Goal: Task Accomplishment & Management: Manage account settings

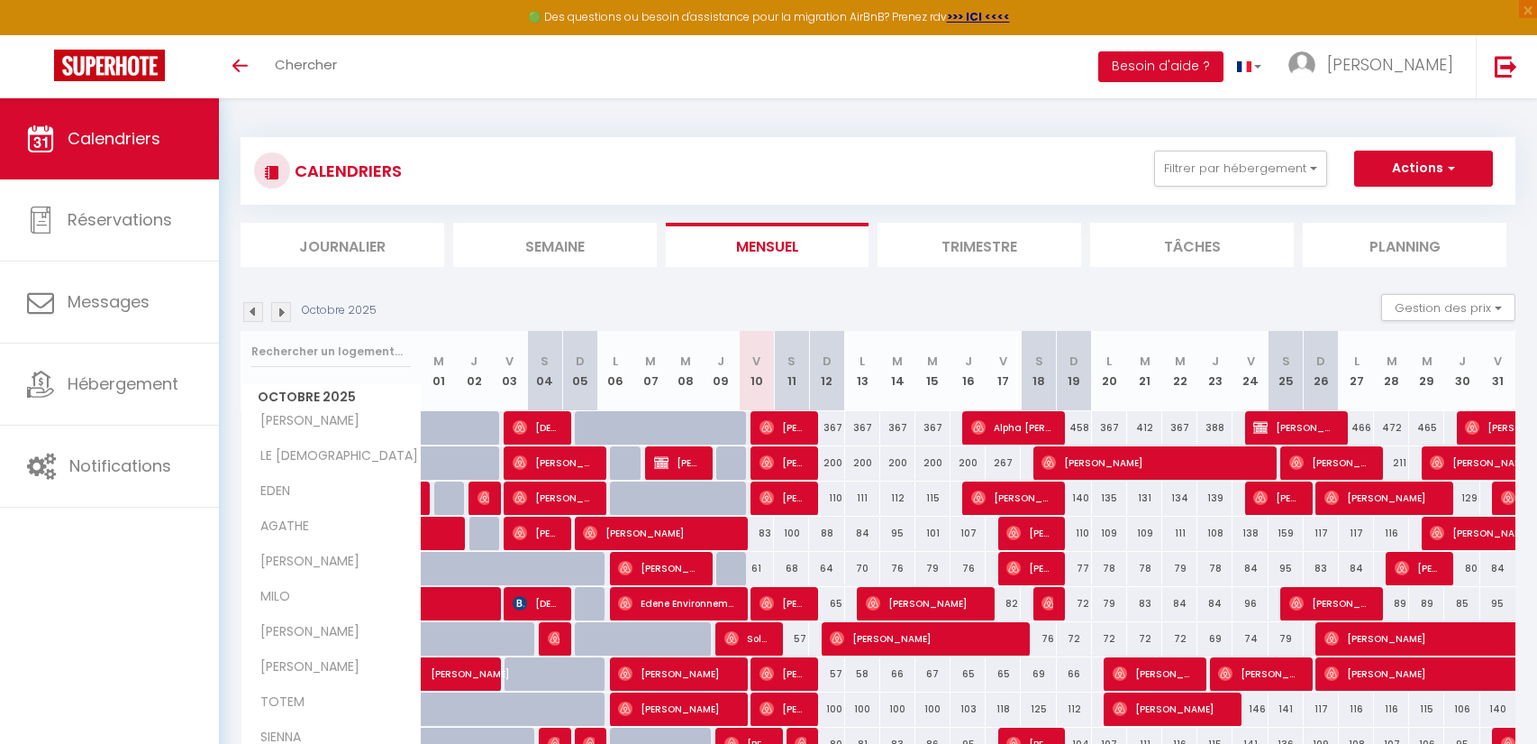
scroll to position [100, 0]
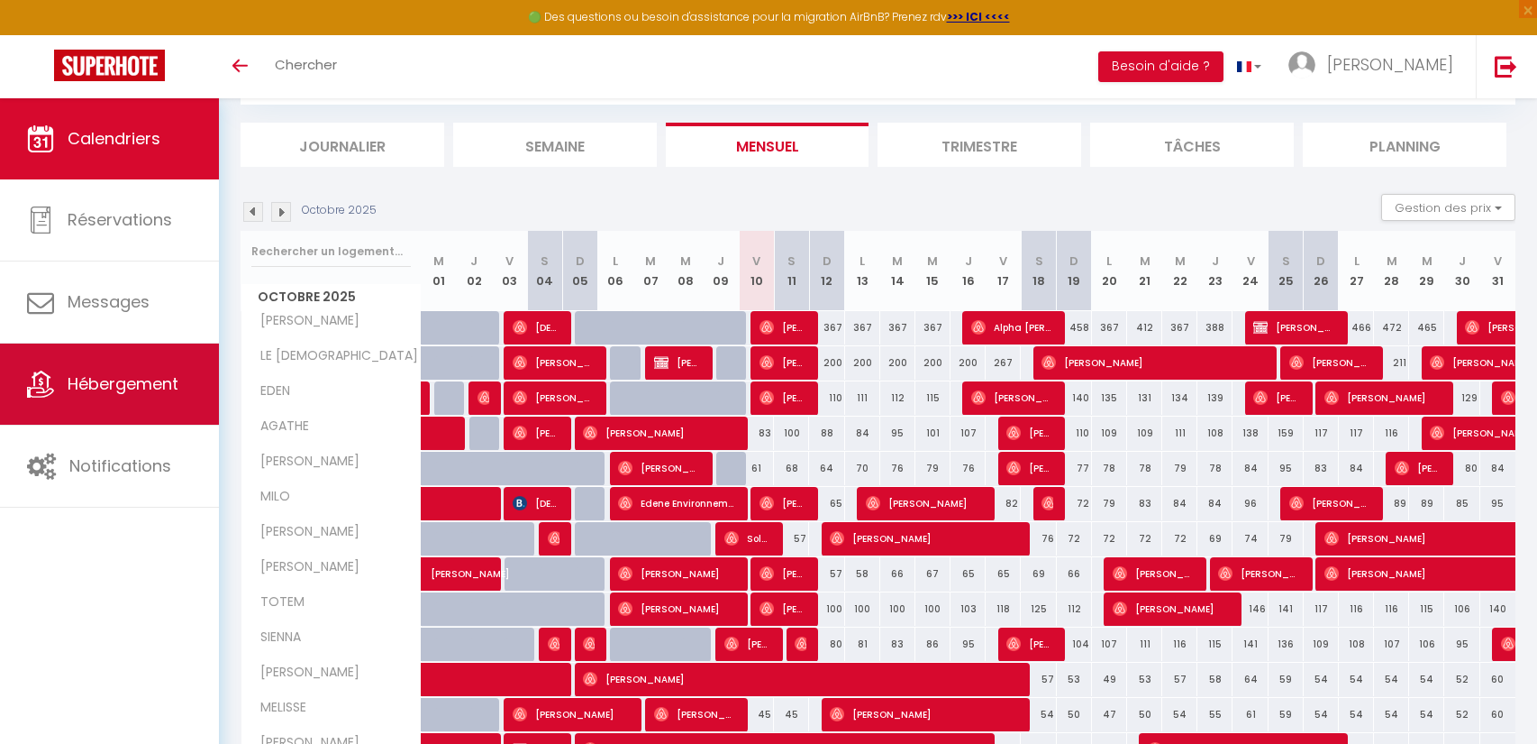
click at [59, 365] on link "Hébergement" at bounding box center [109, 383] width 219 height 81
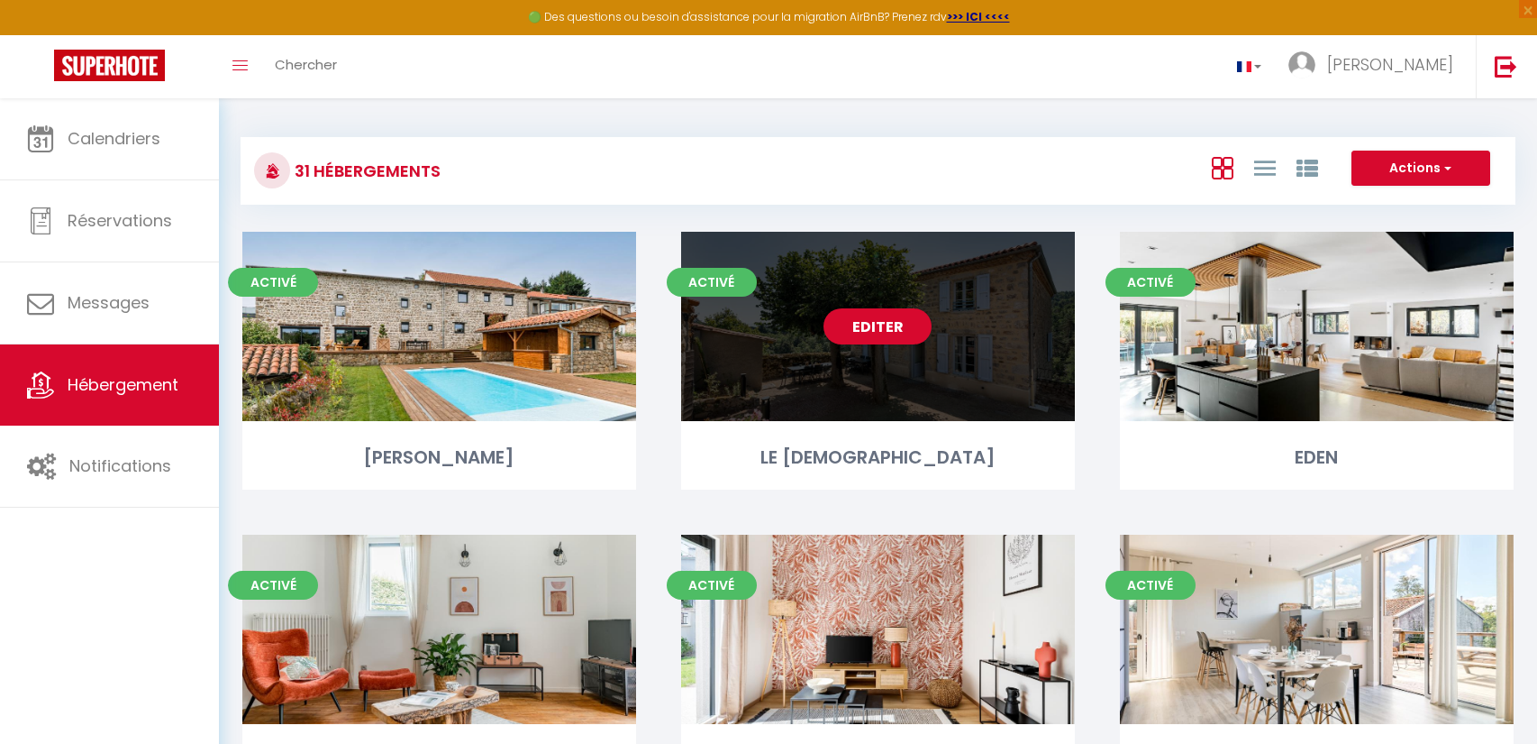
click at [948, 406] on div "Editer" at bounding box center [878, 326] width 394 height 189
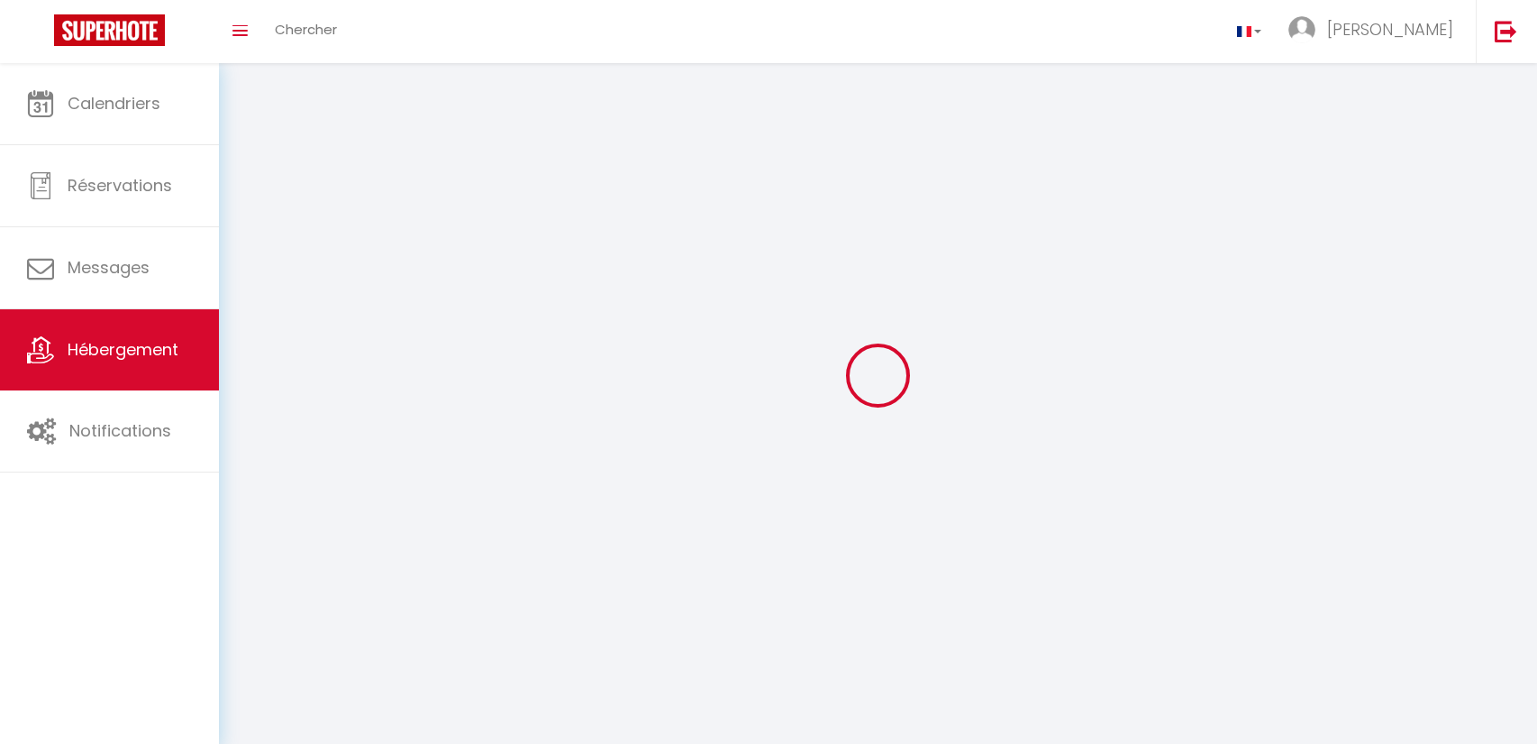
select select "1"
select select "28"
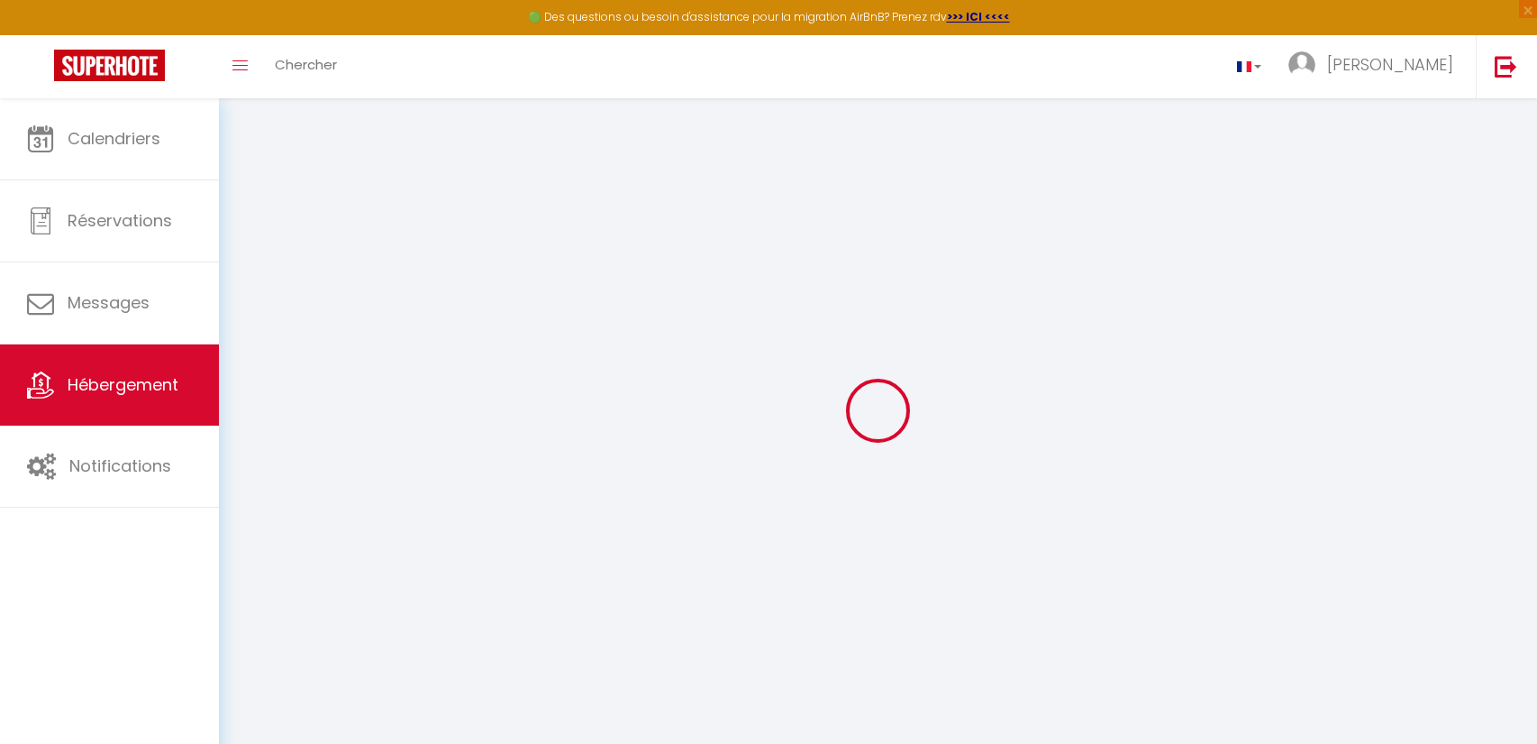
select select
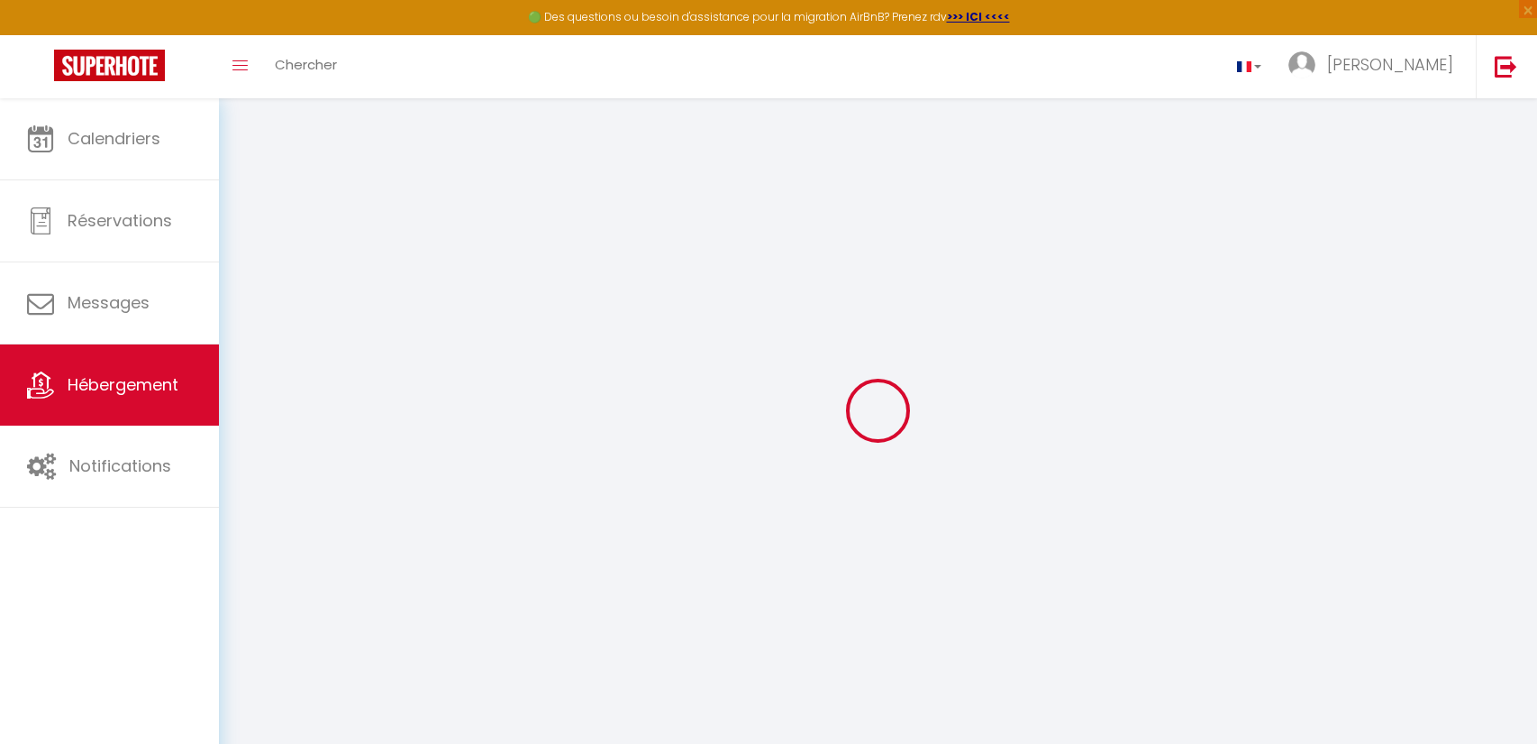
select select
checkbox input "false"
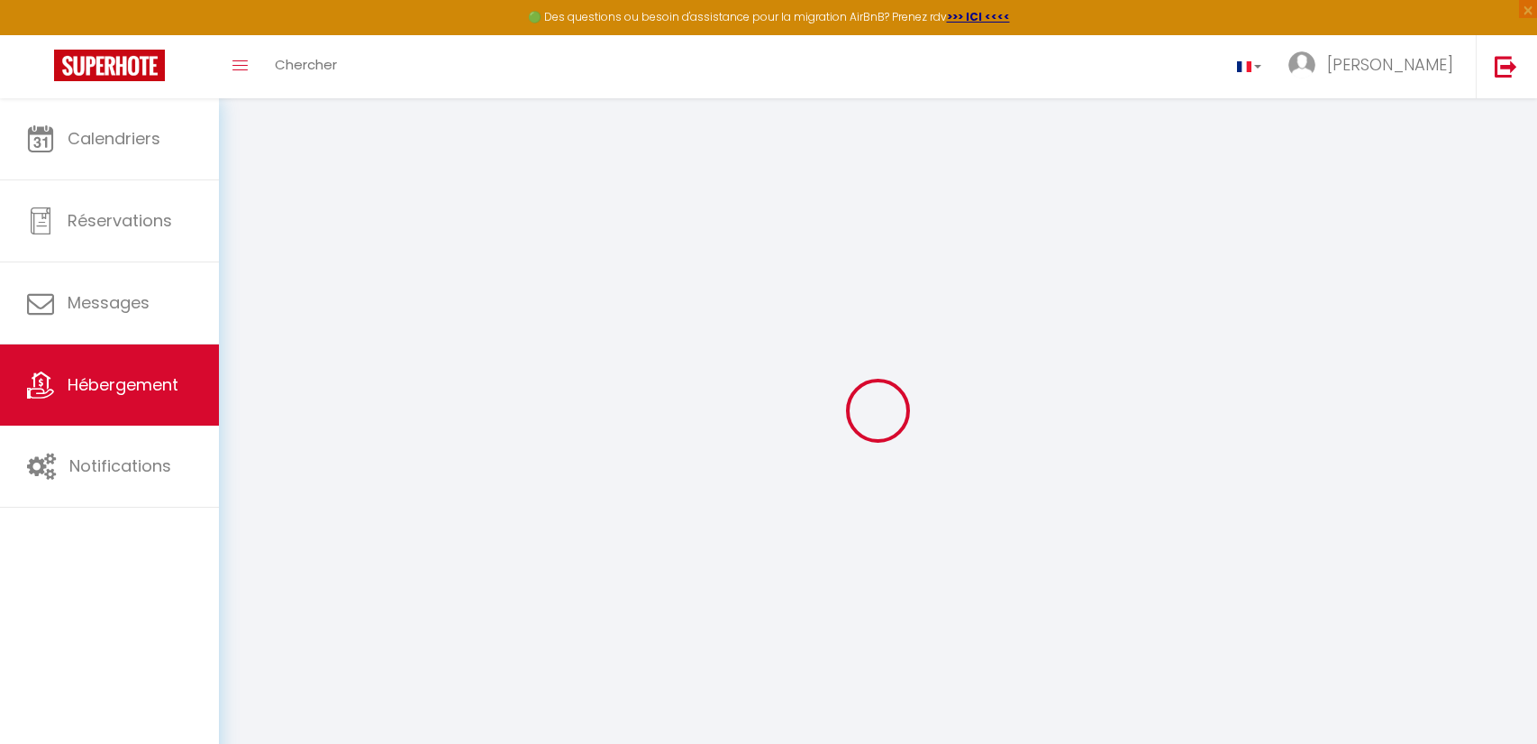
select select
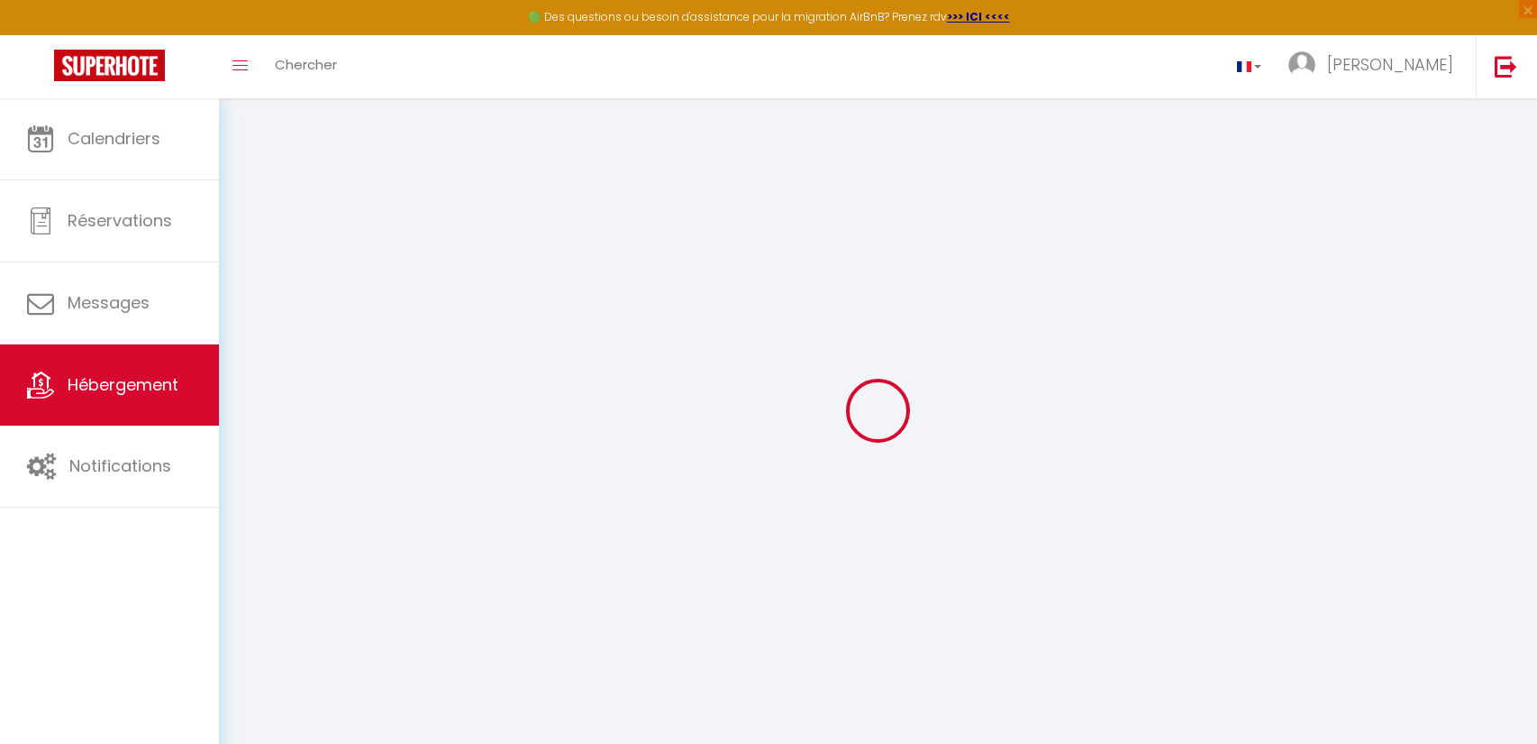
select select
checkbox input "false"
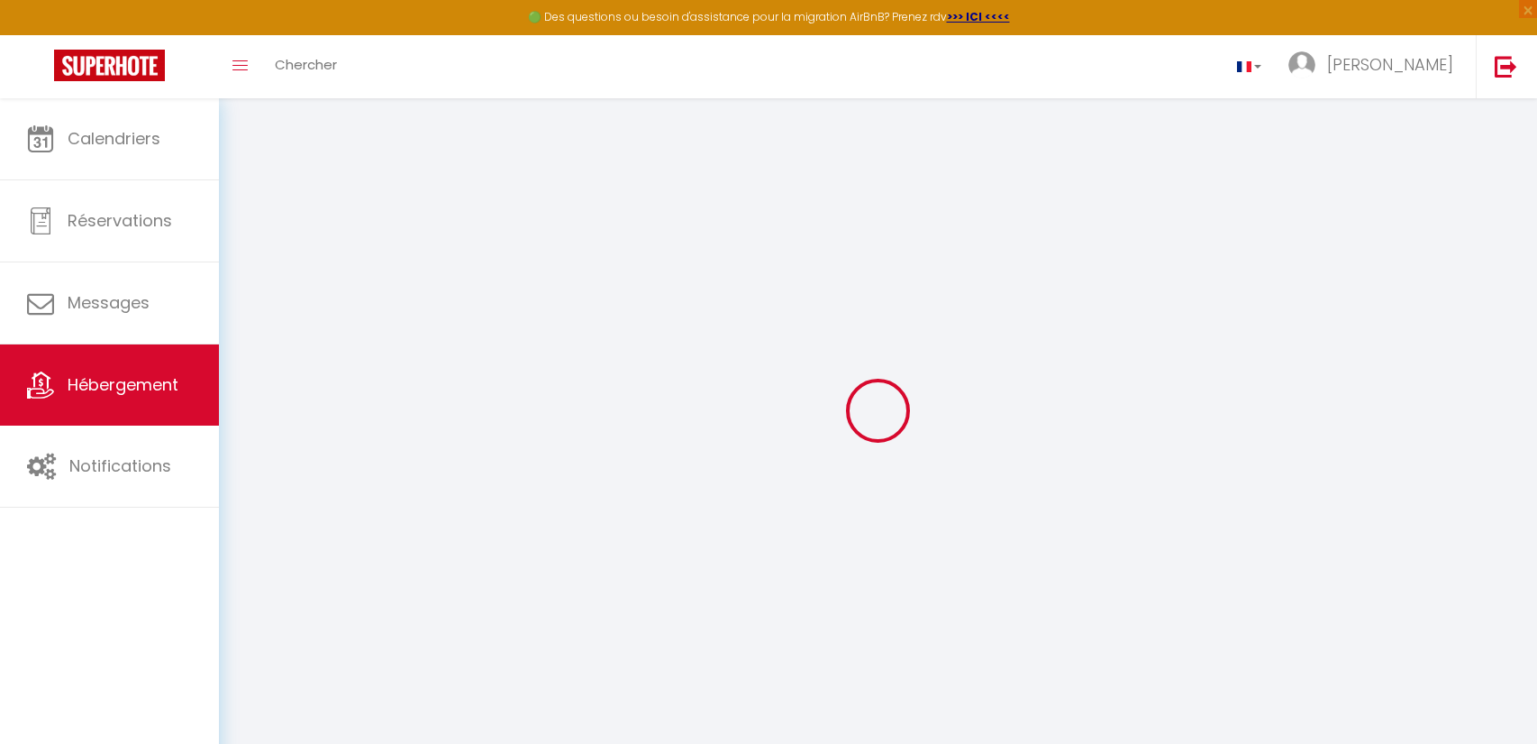
checkbox input "false"
select select
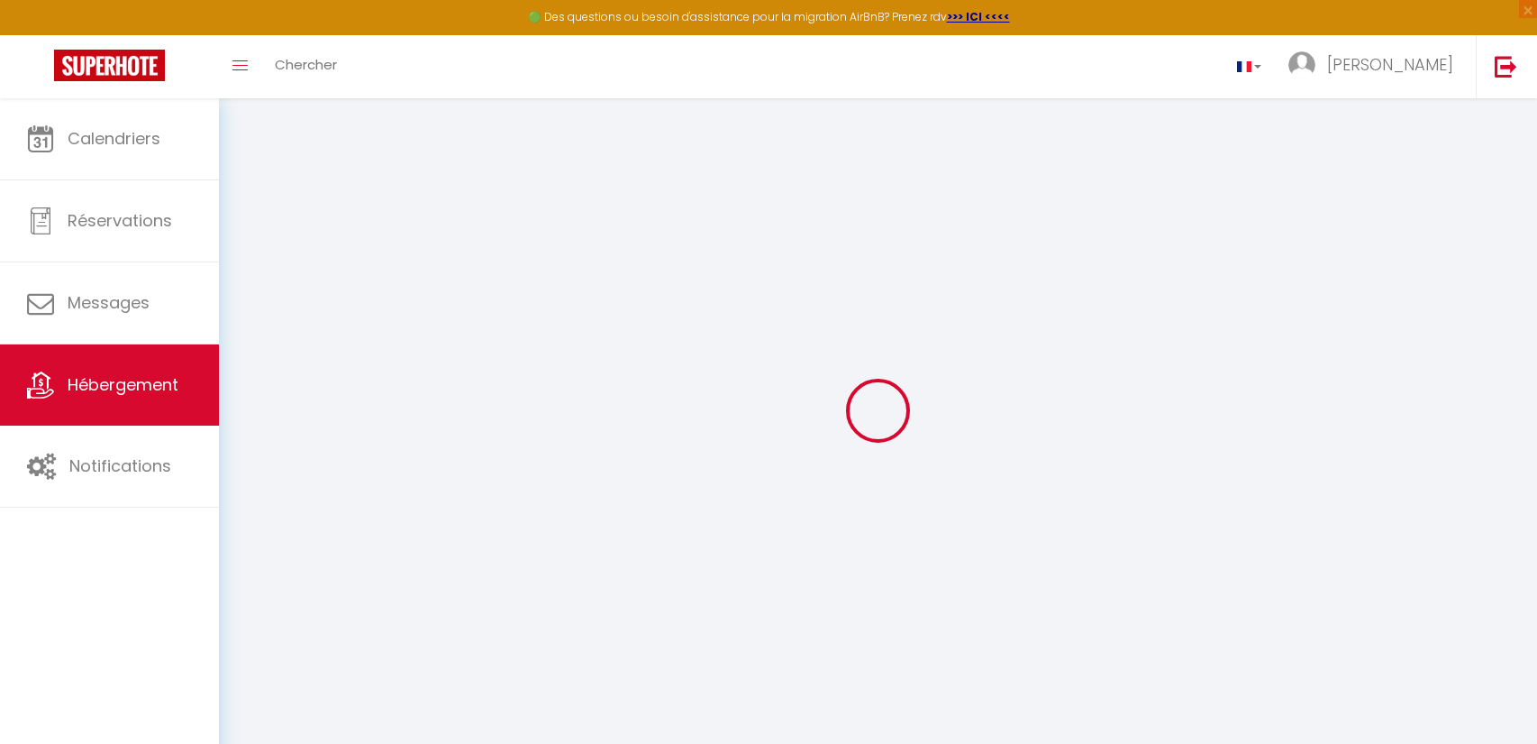
select select
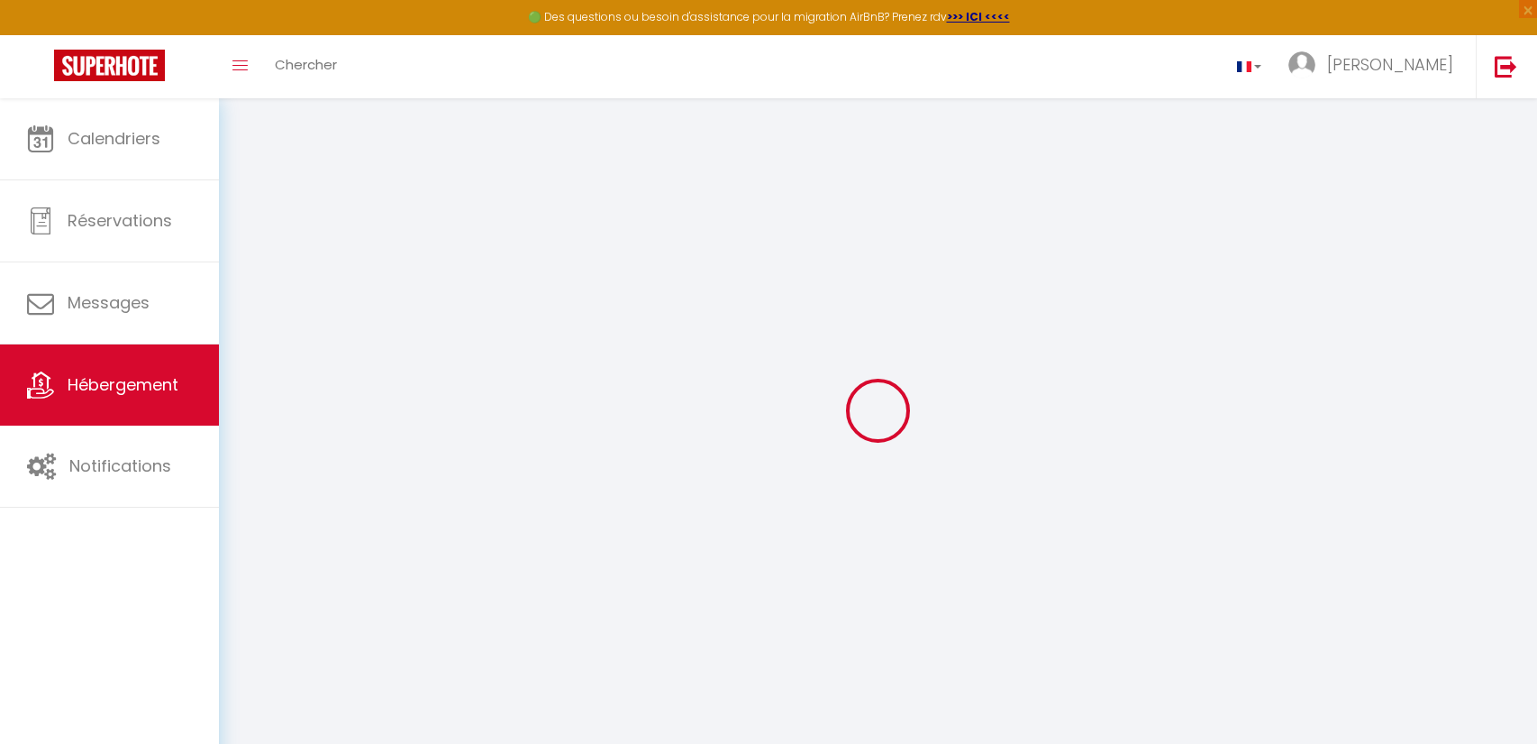
checkbox input "false"
select select
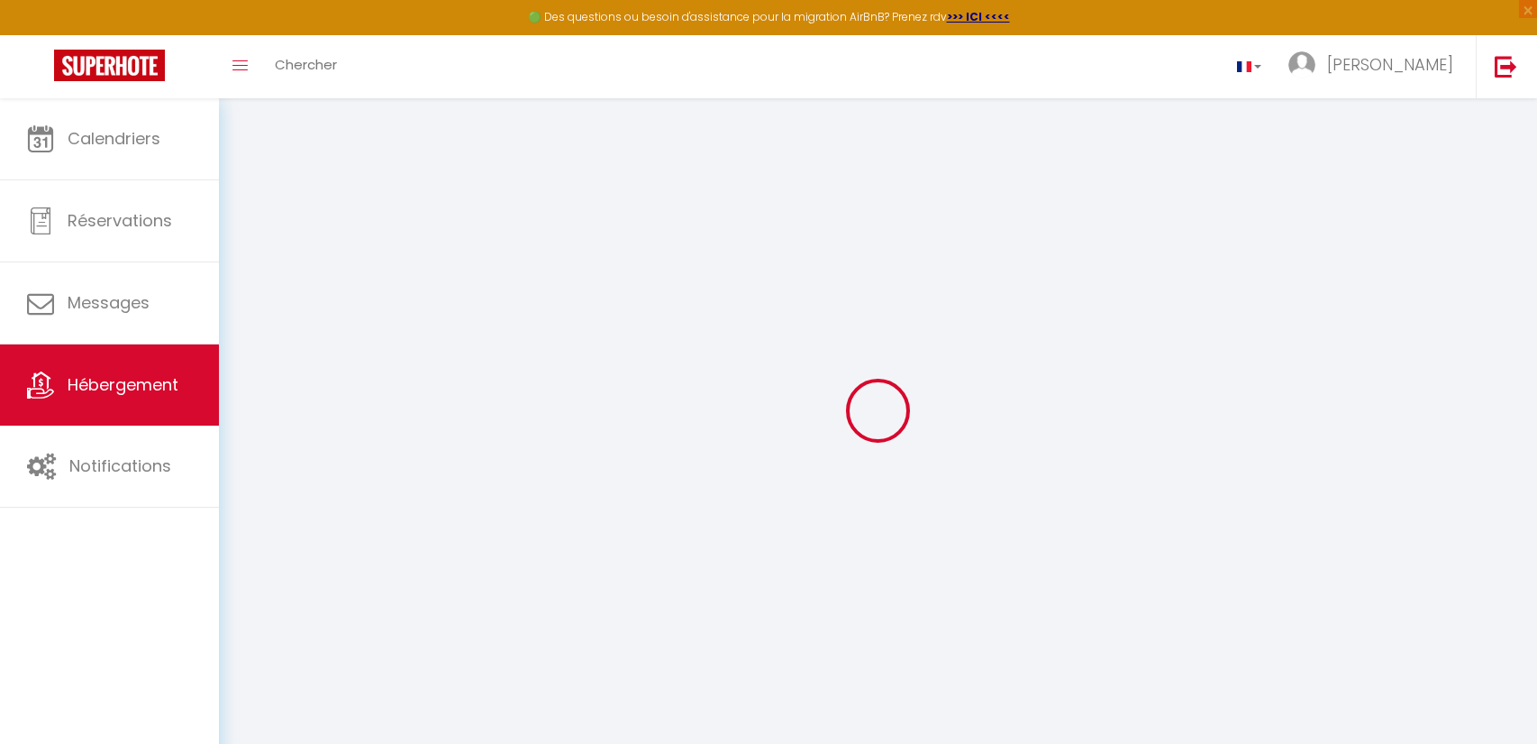
select select
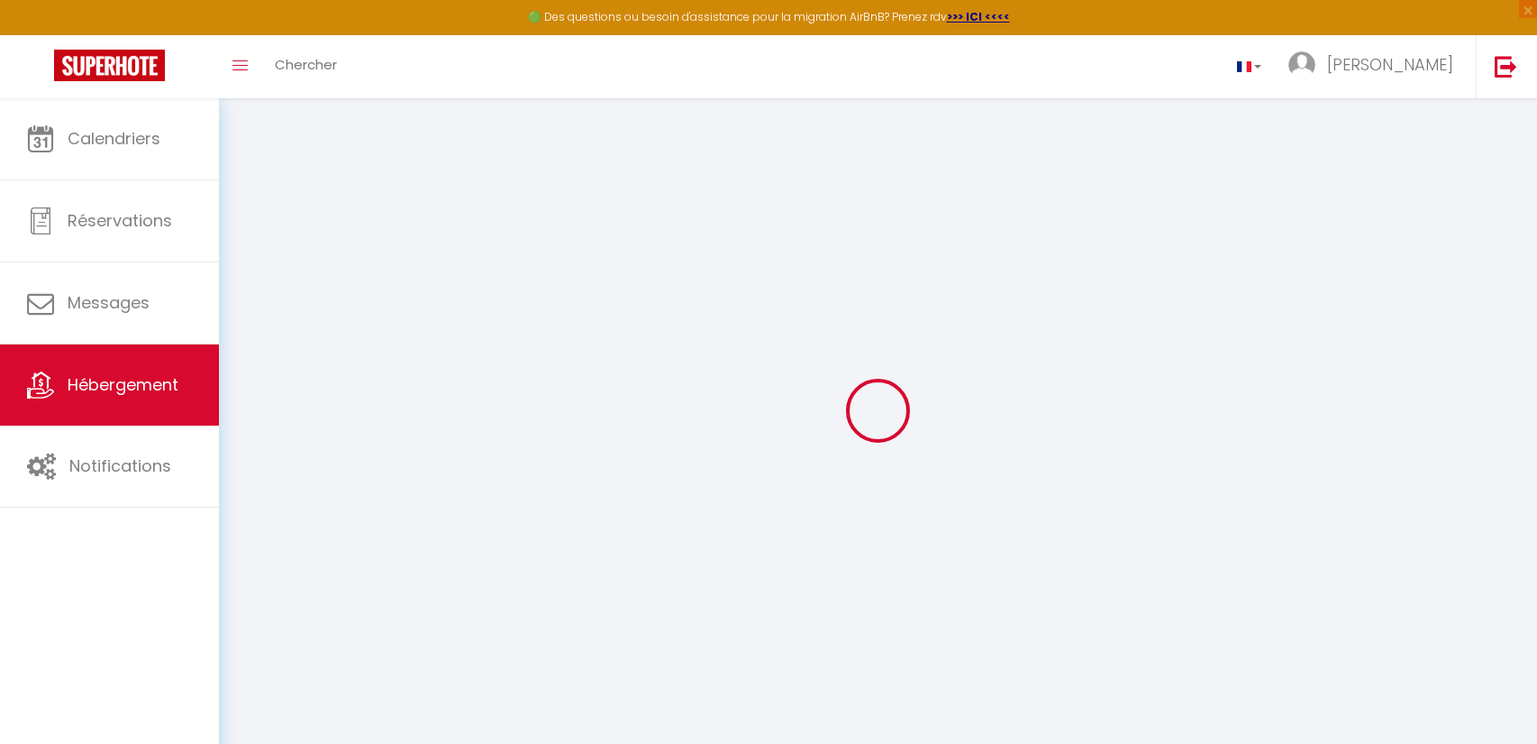
select select
checkbox input "false"
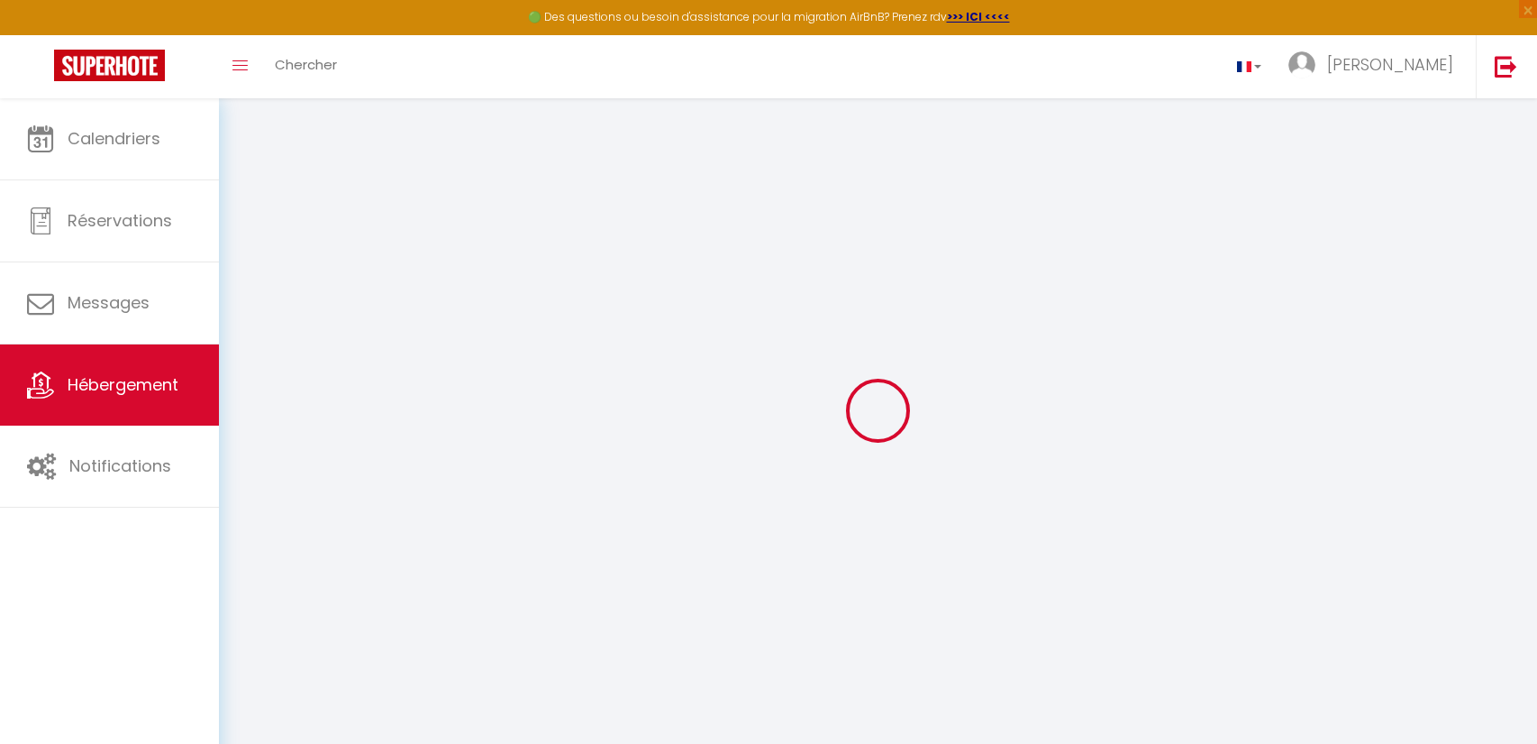
checkbox input "false"
select select
type input "LE [DEMOGRAPHIC_DATA]"
type input "BOOST"
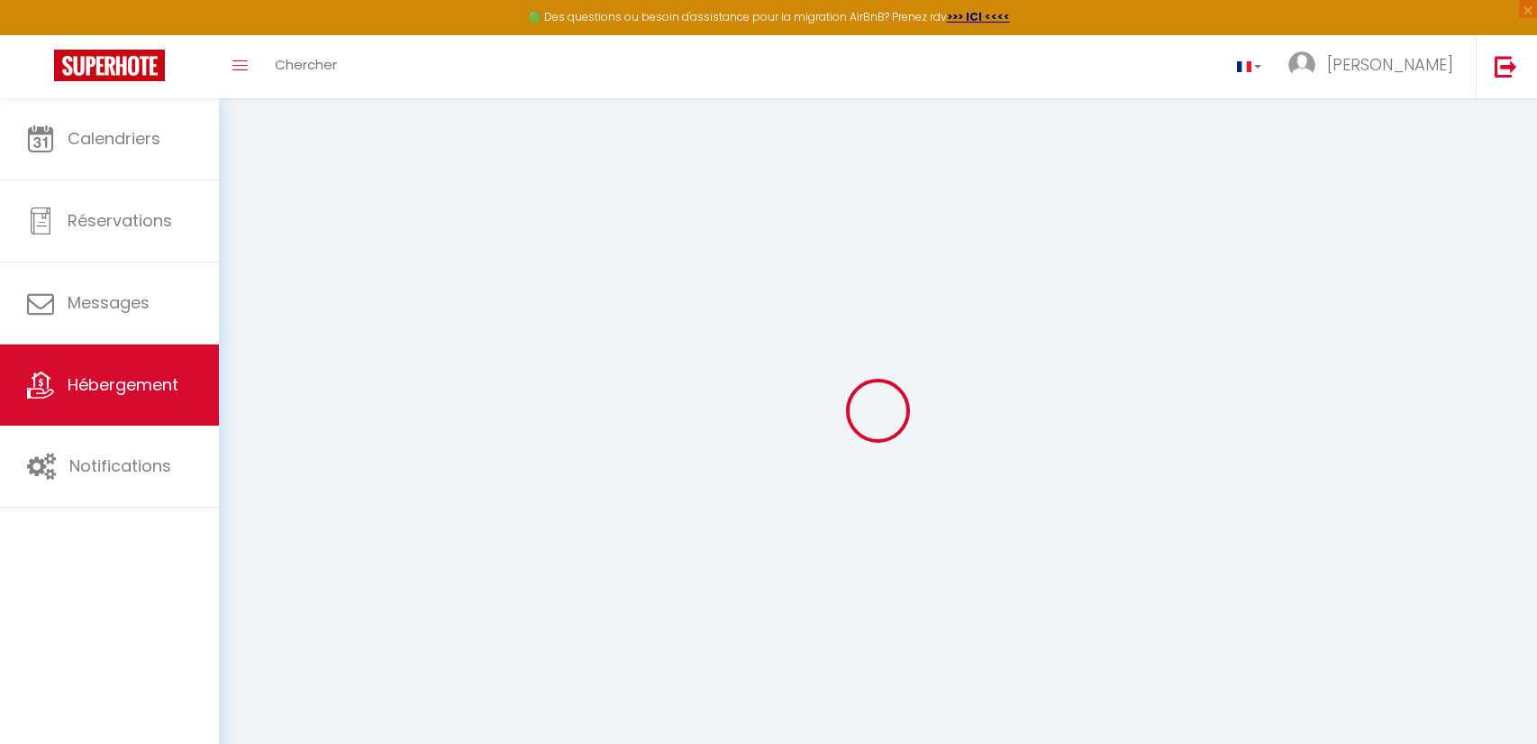
type input "INVEST"
select select "houses"
select select "14"
select select "10"
select select "6"
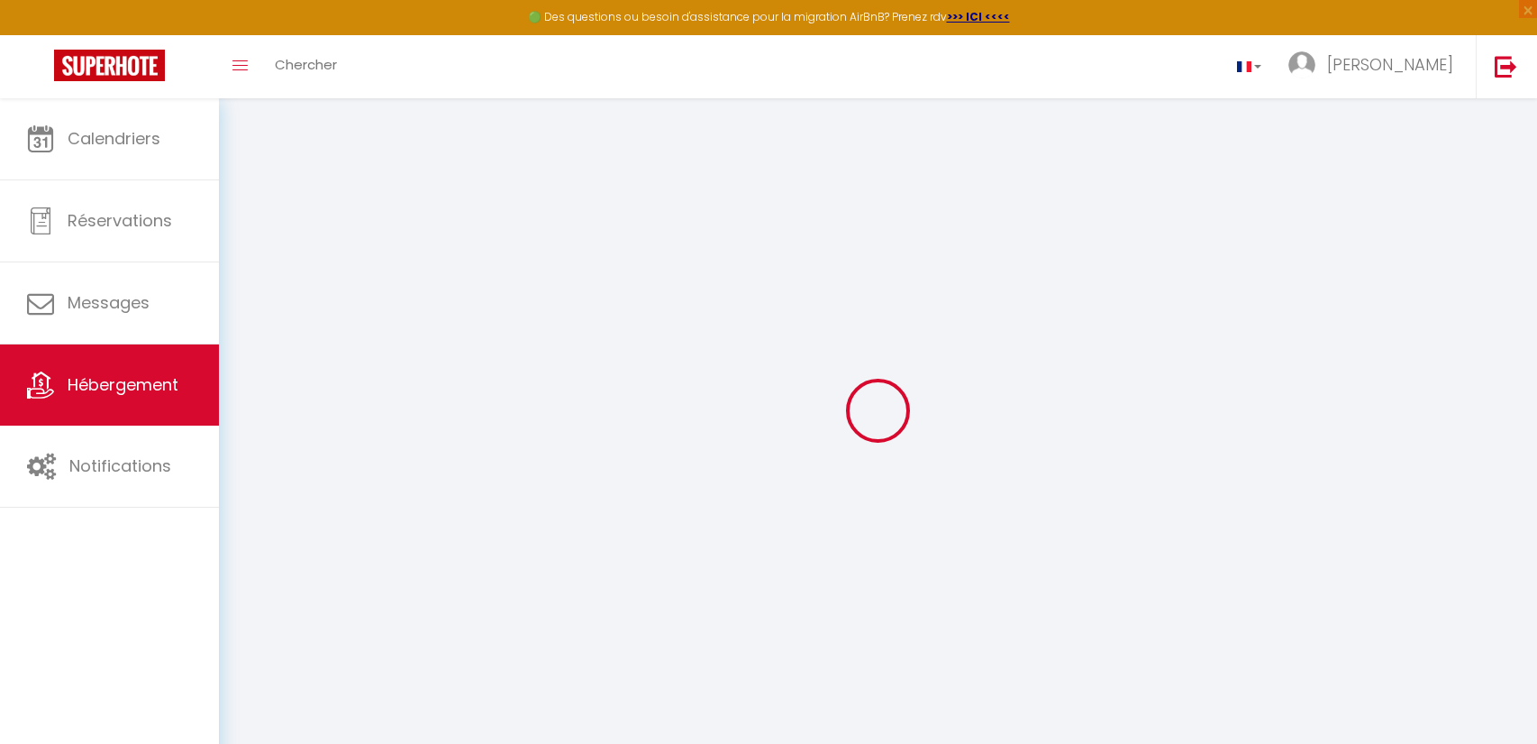
select select "6"
type input "250"
type input "260"
type input "2.00"
type input "800"
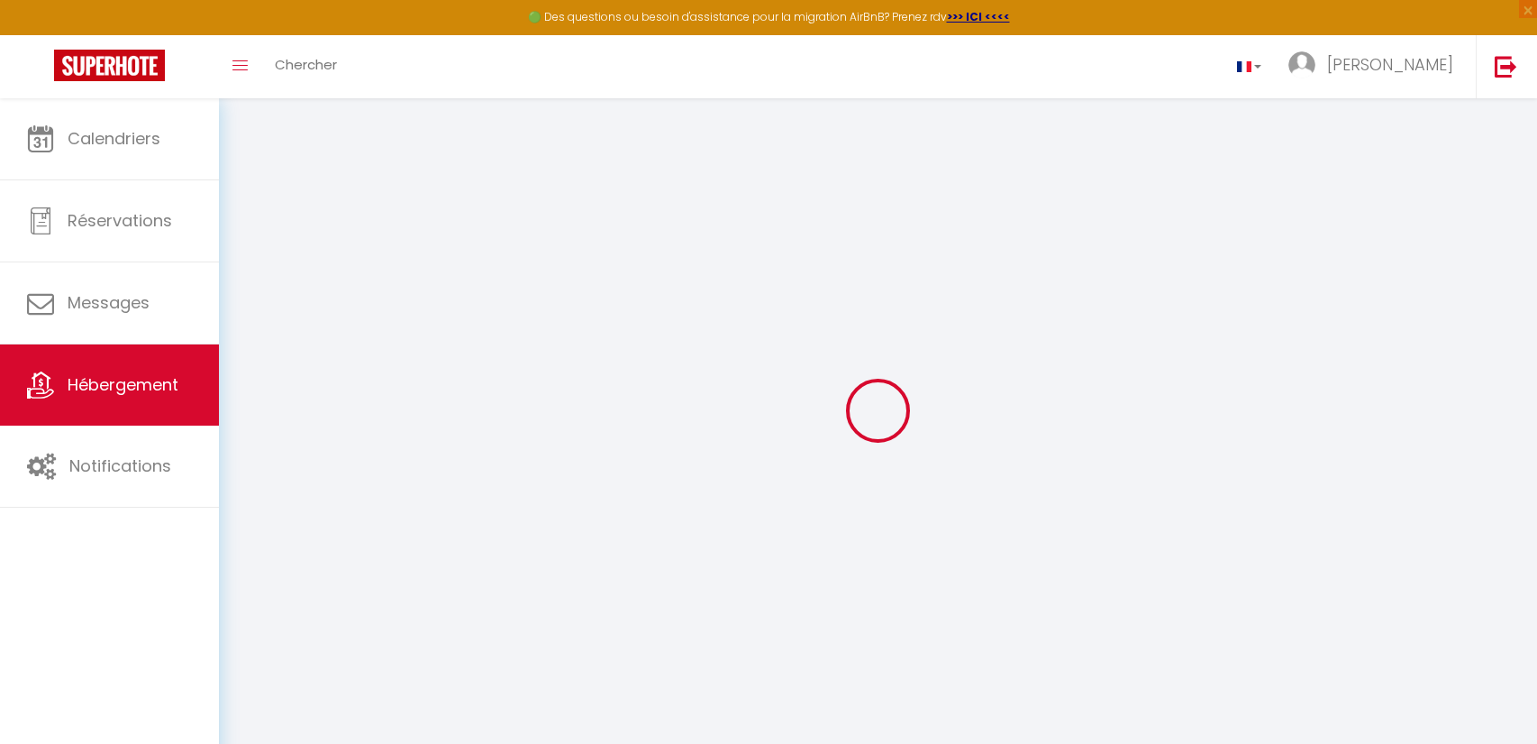
select select
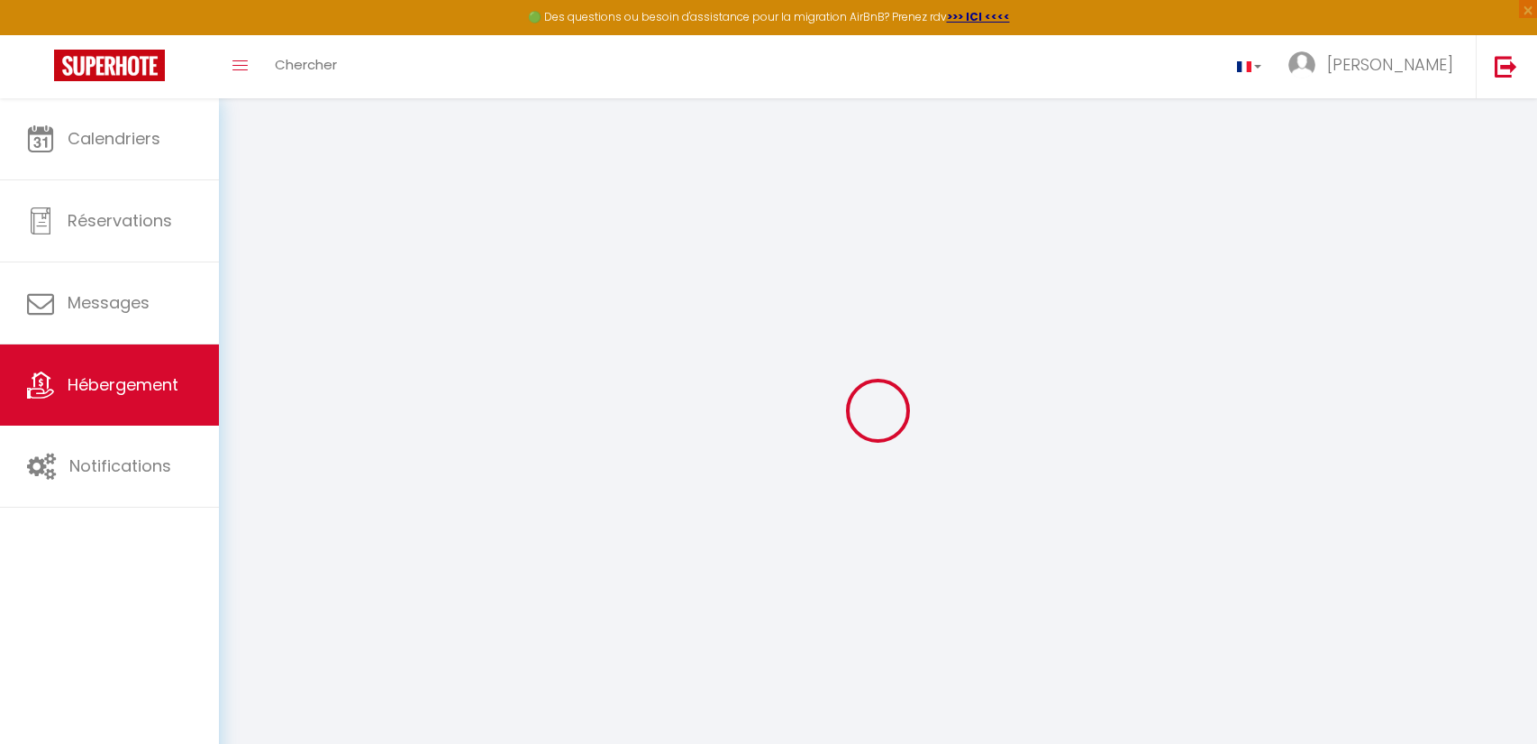
select select
type input "[STREET_ADDRESS]"
type input "42600"
type input "ECOTAY L'OLME"
type input "[EMAIL_ADDRESS][DOMAIN_NAME]"
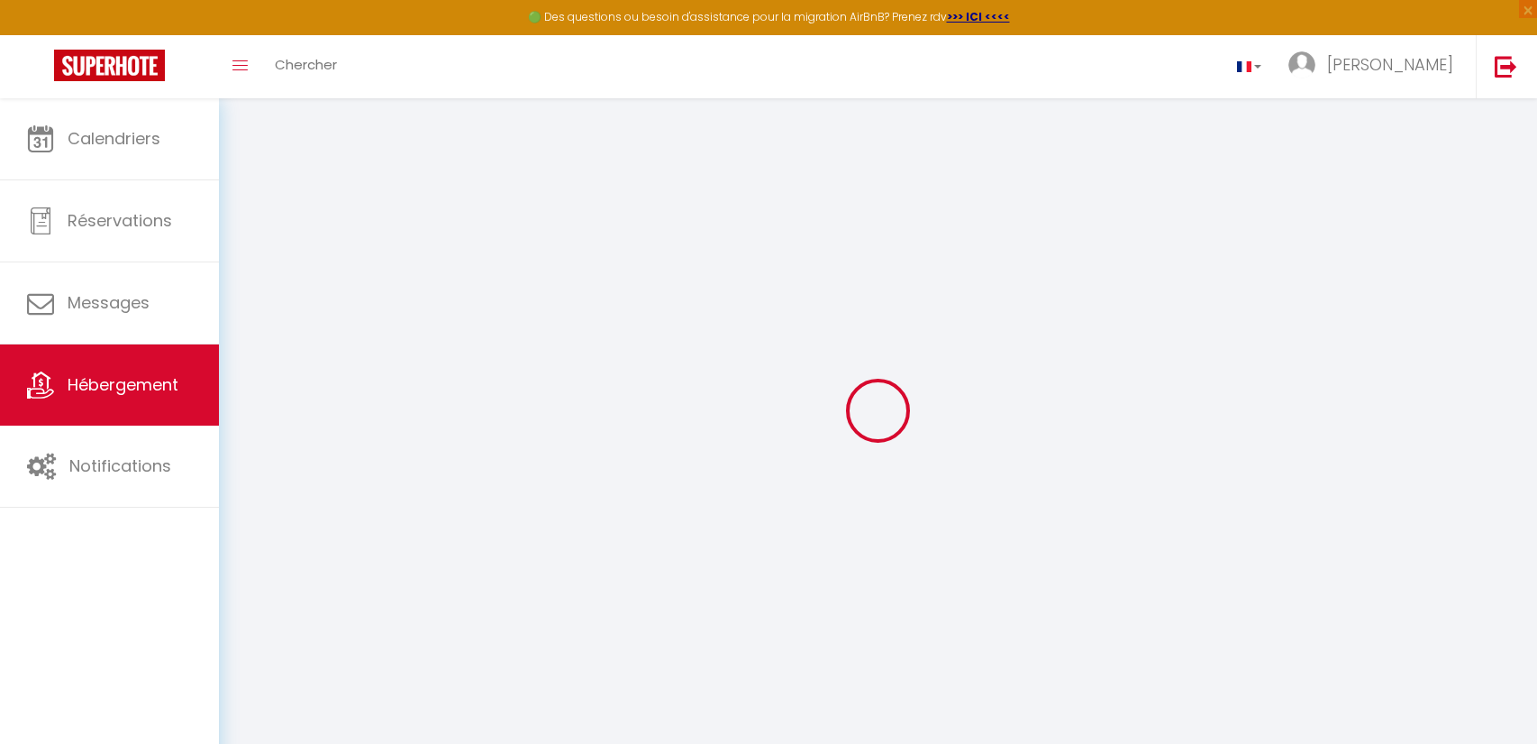
select select
checkbox input "false"
checkbox input "true"
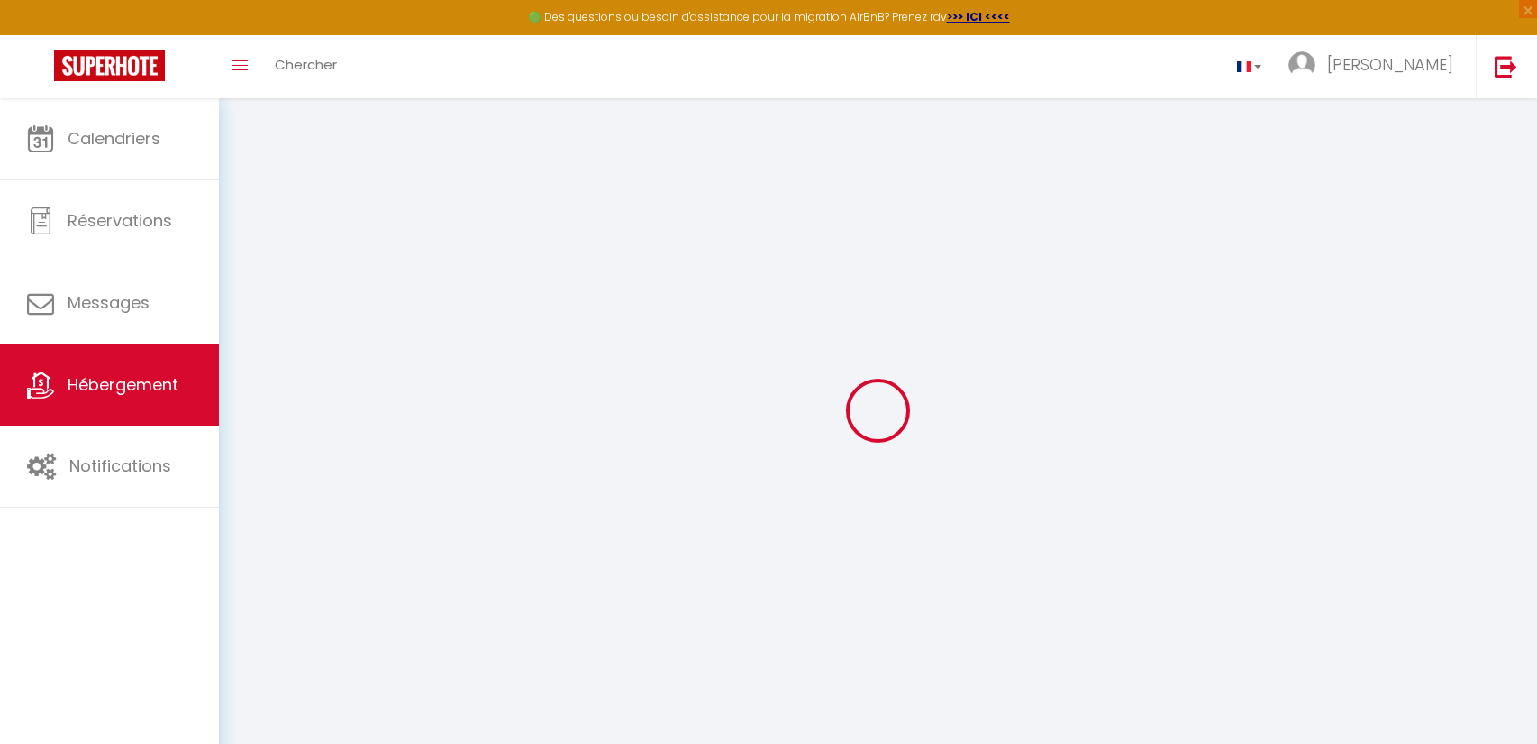
select select
type input "45"
type input "260"
type input "0"
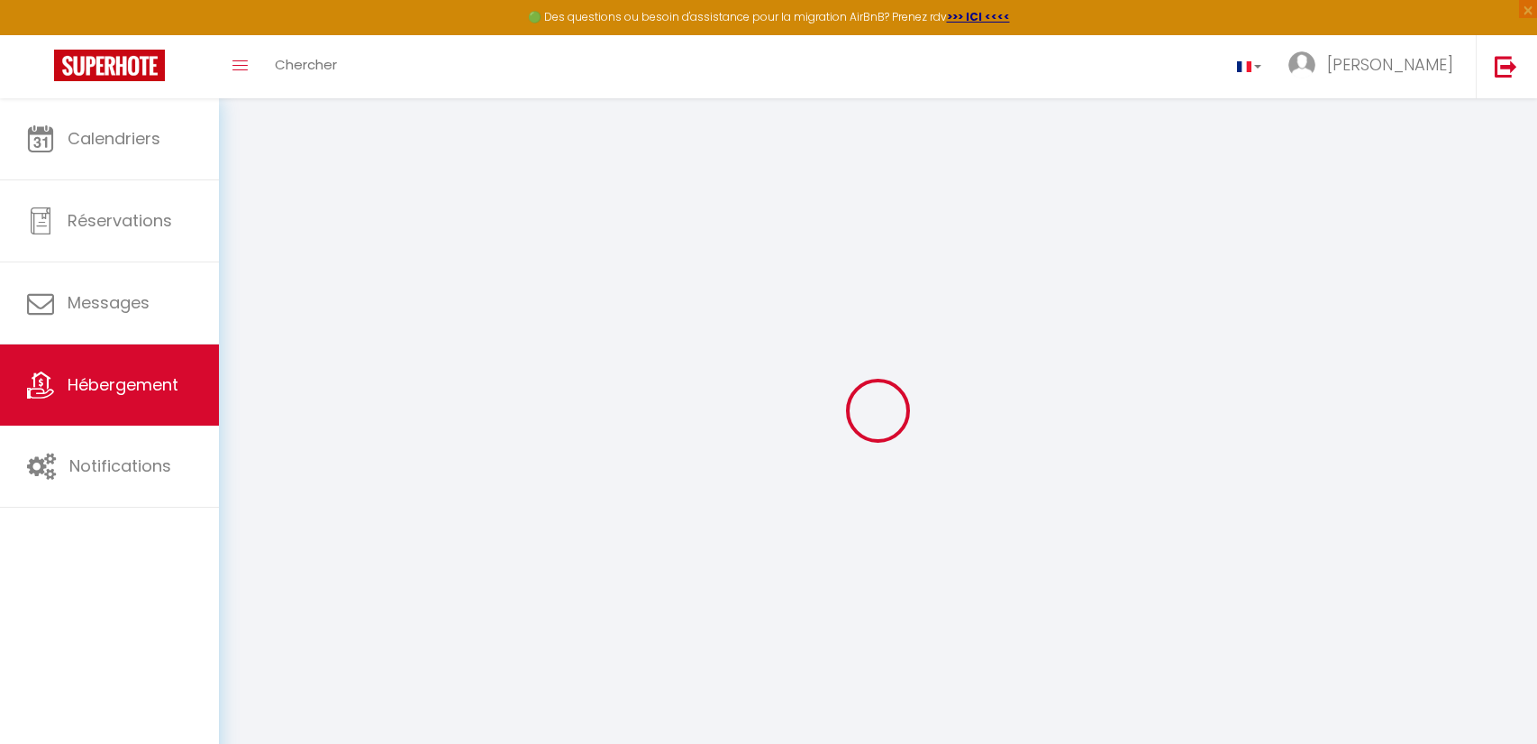
type input "0"
select select
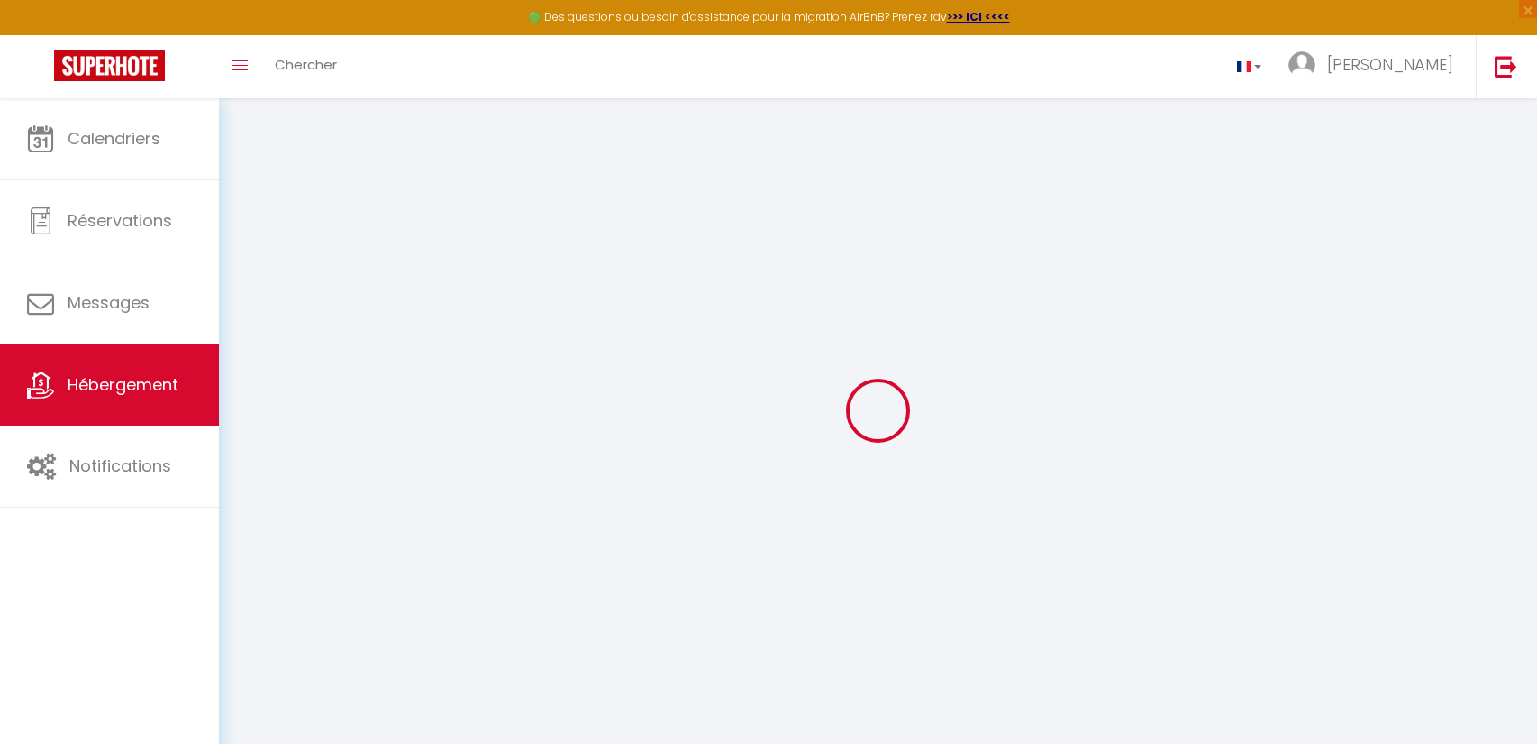
select select
checkbox input "false"
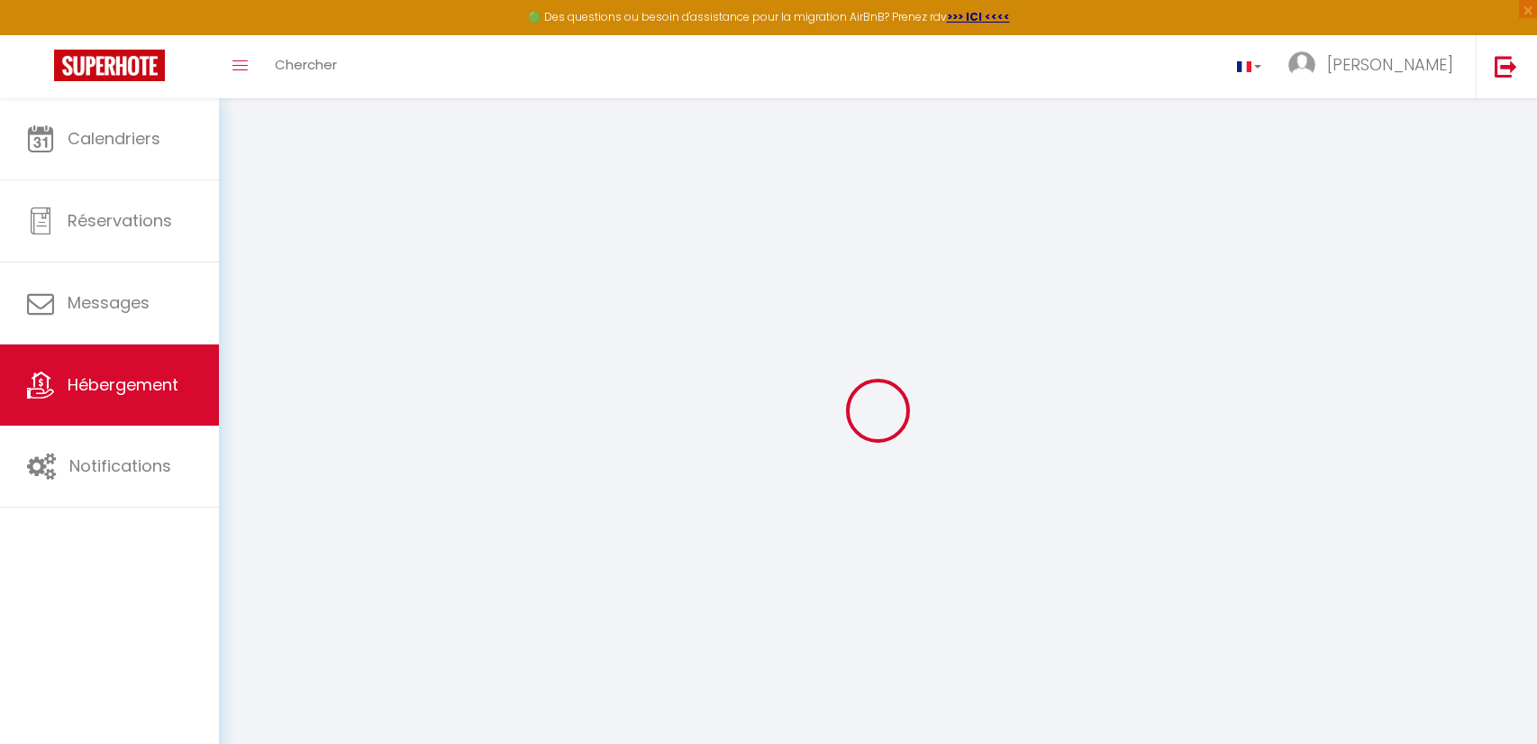
checkbox input "true"
select select
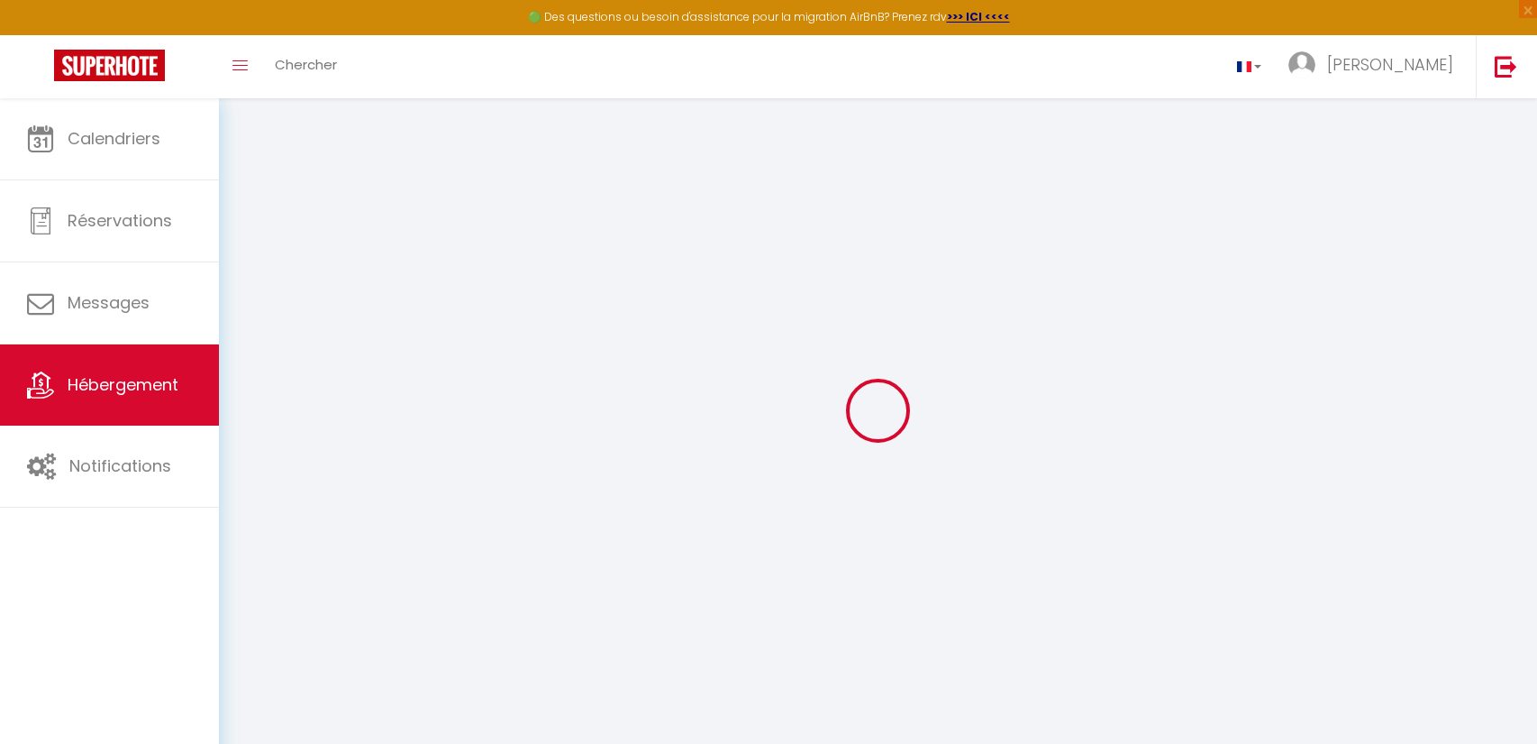
select select
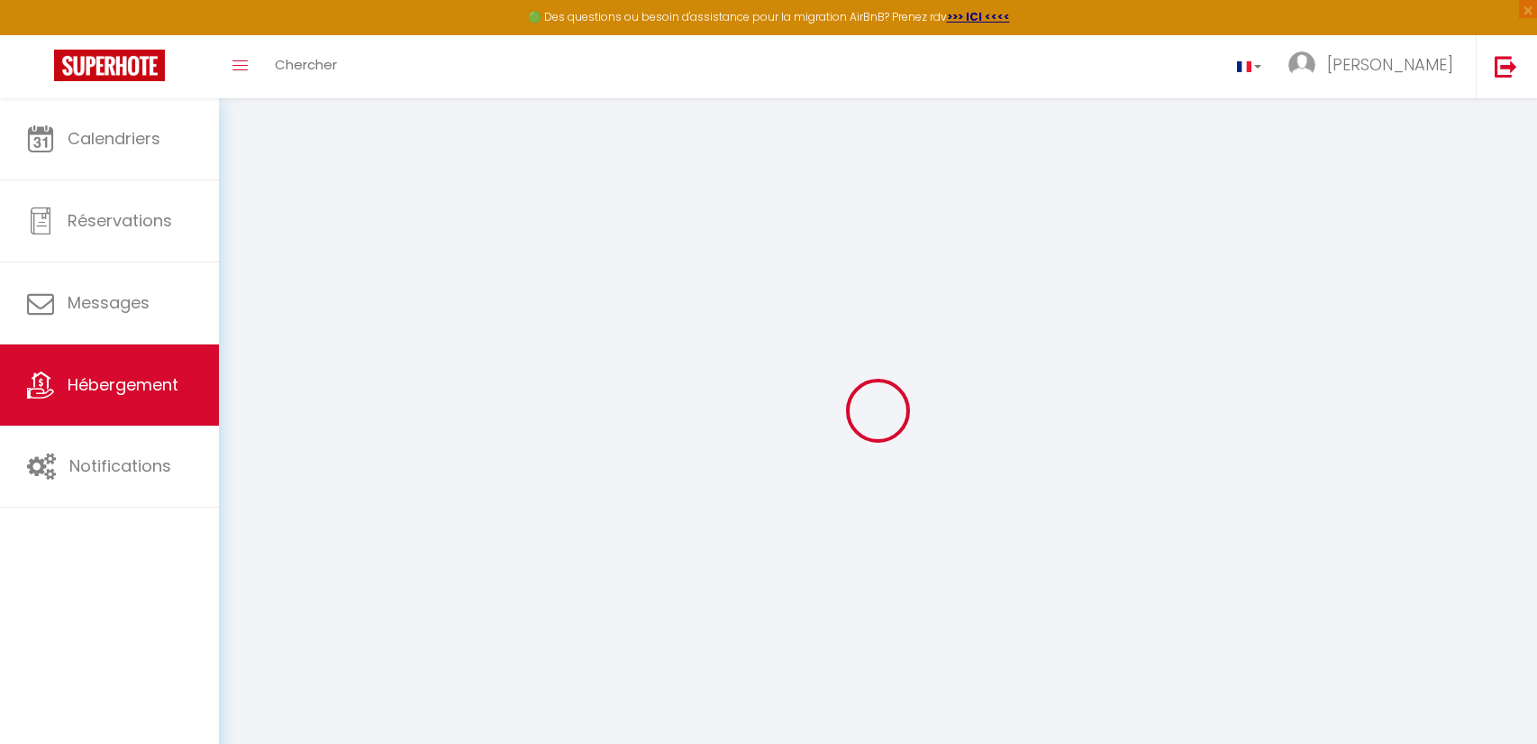
checkbox input "false"
checkbox input "true"
select select
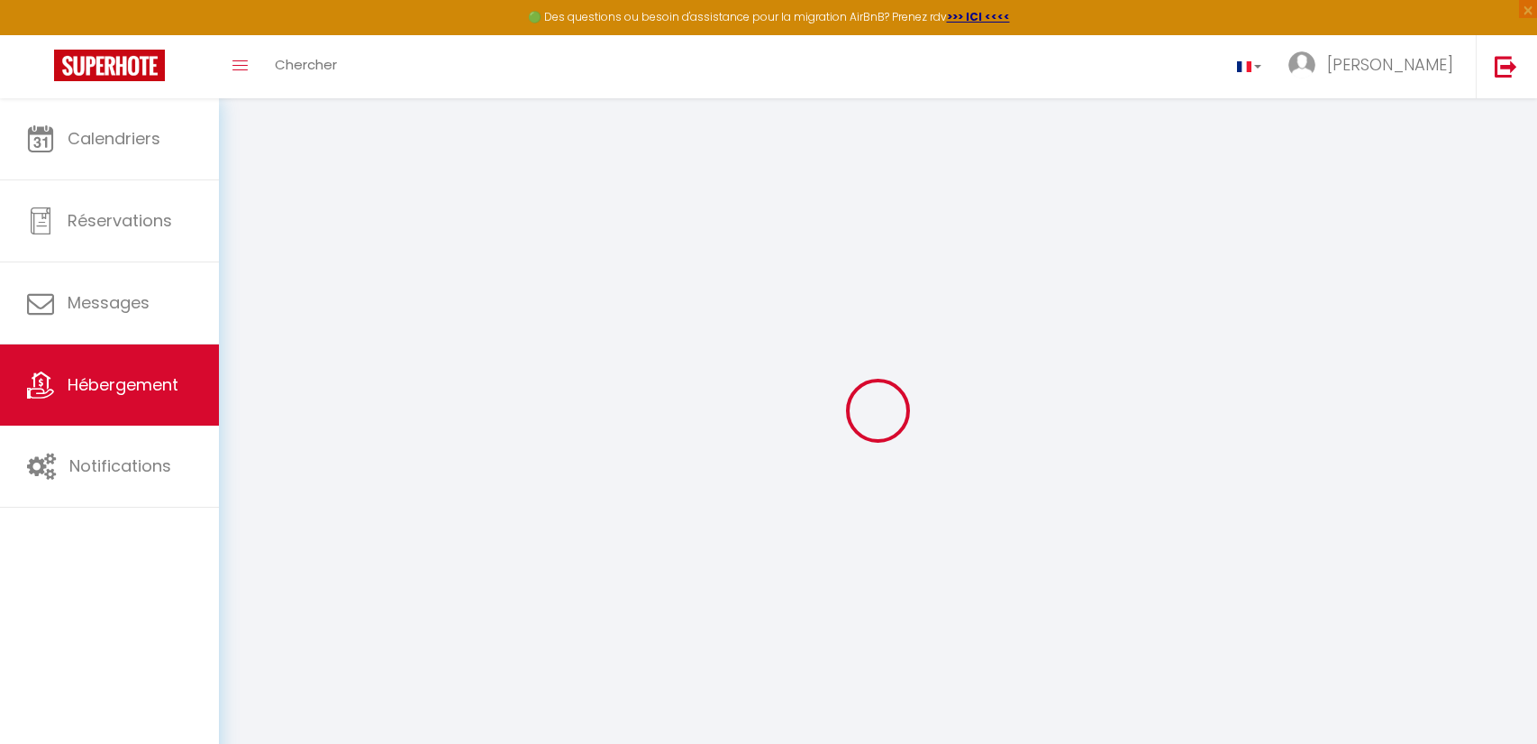
select select
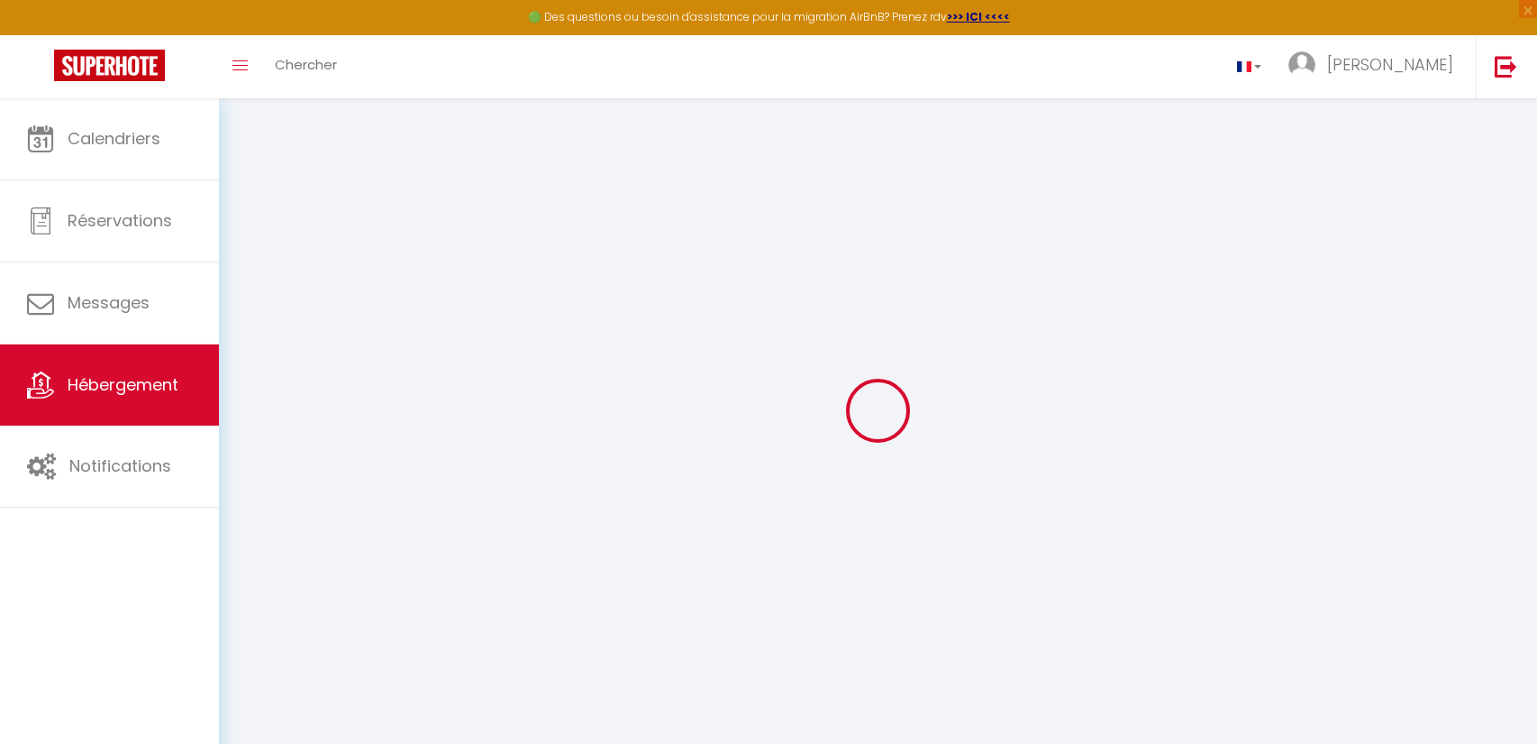
select select
checkbox input "false"
checkbox input "true"
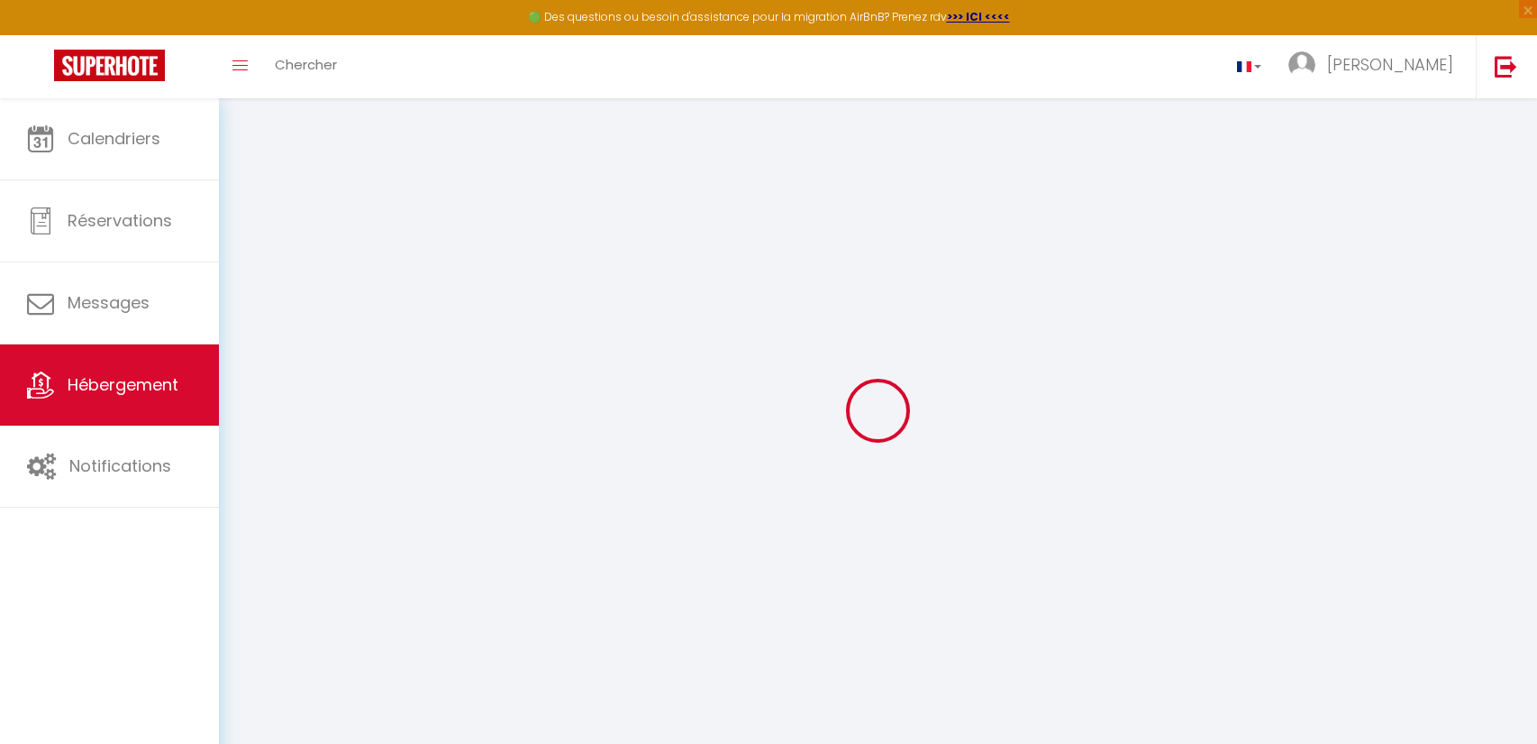
select select
checkbox input "false"
checkbox input "true"
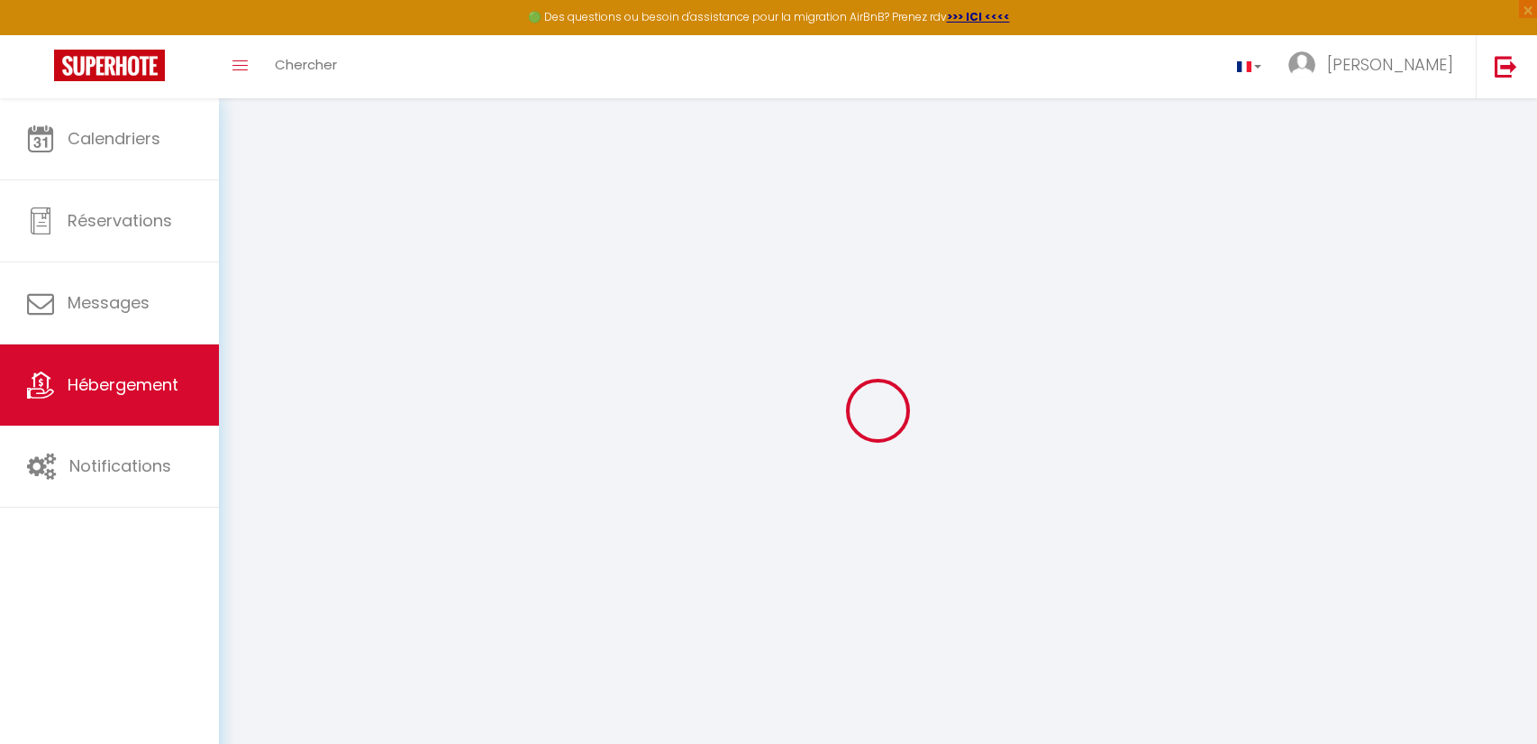
select select "16:00"
select select "20:00"
select select "10:00"
select select "15"
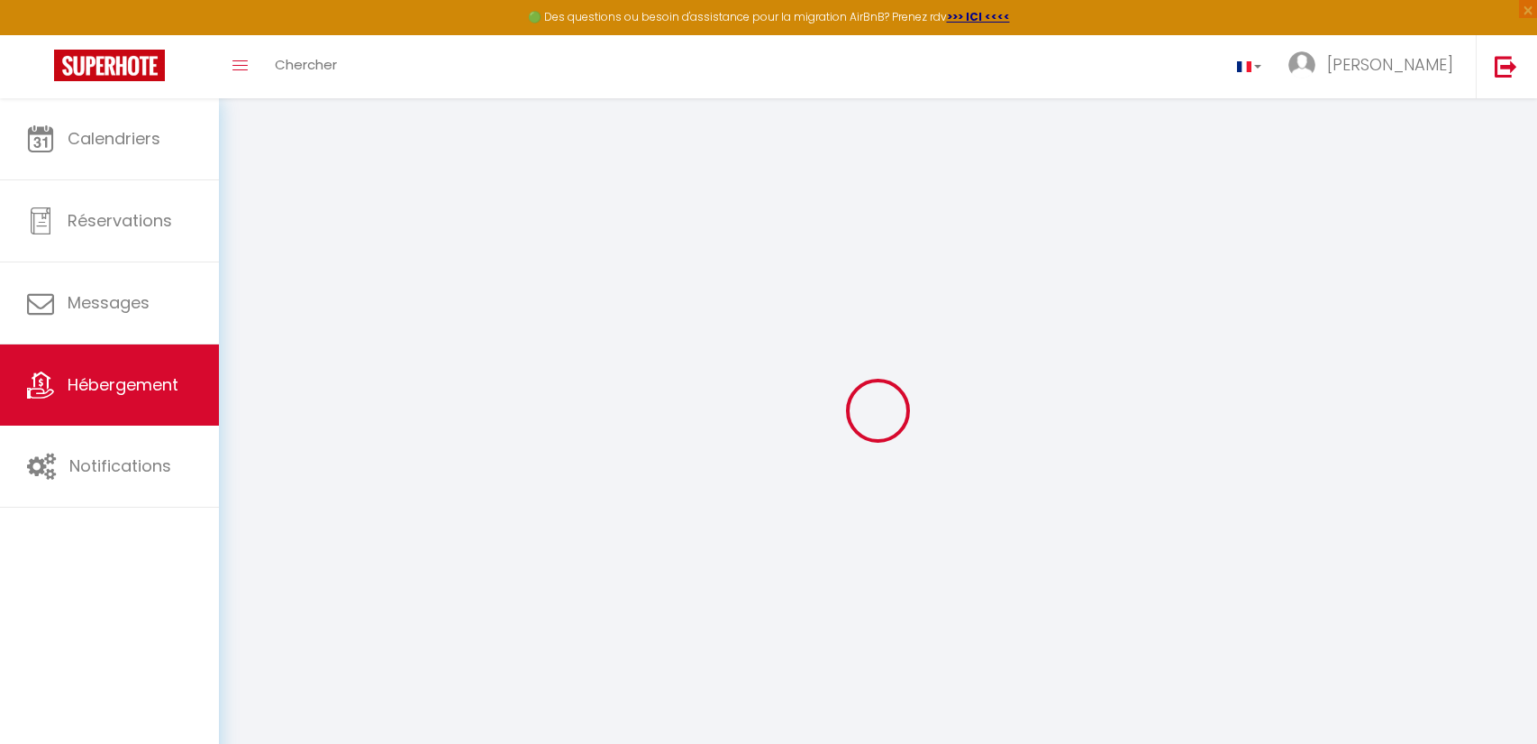
select select "20:00"
select select
checkbox input "false"
checkbox input "true"
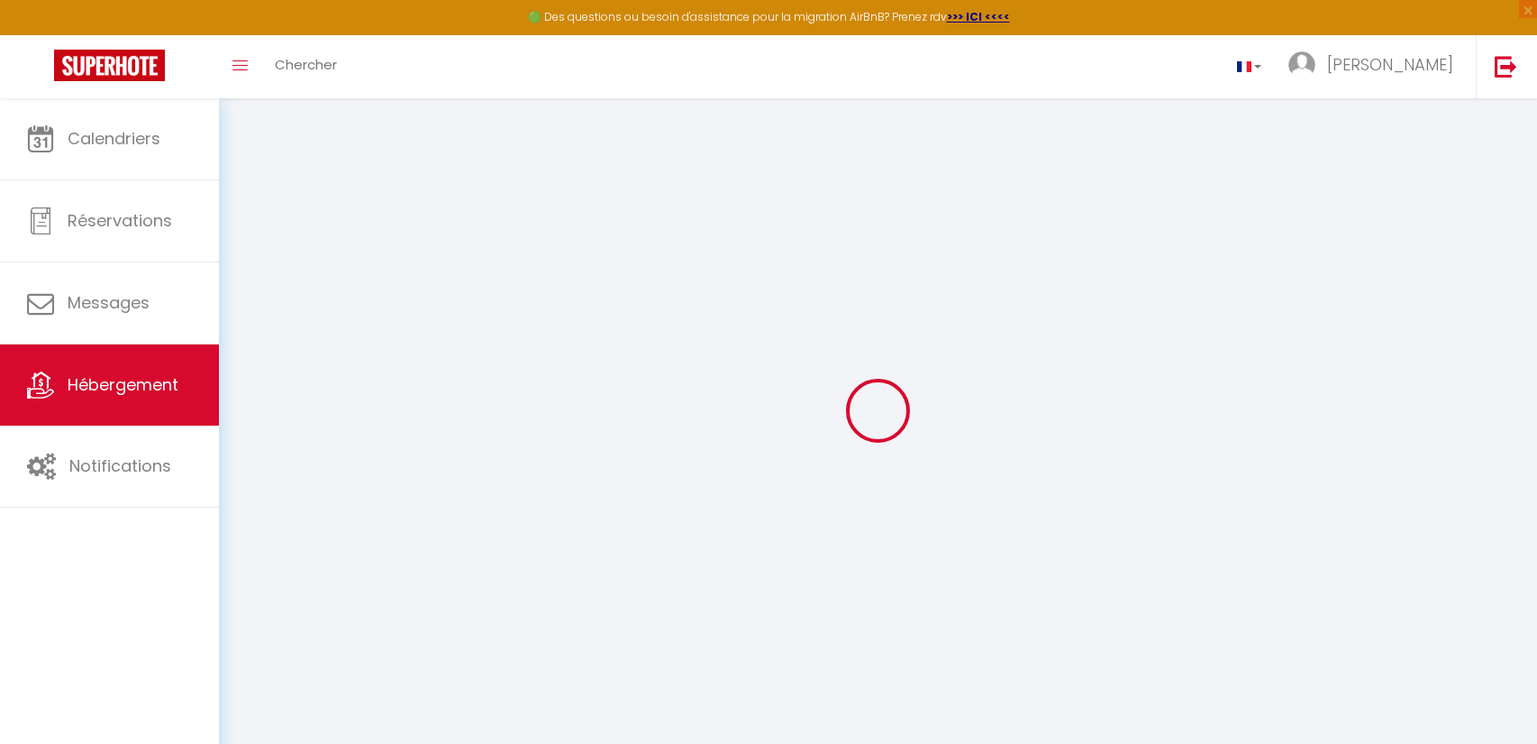
checkbox input "true"
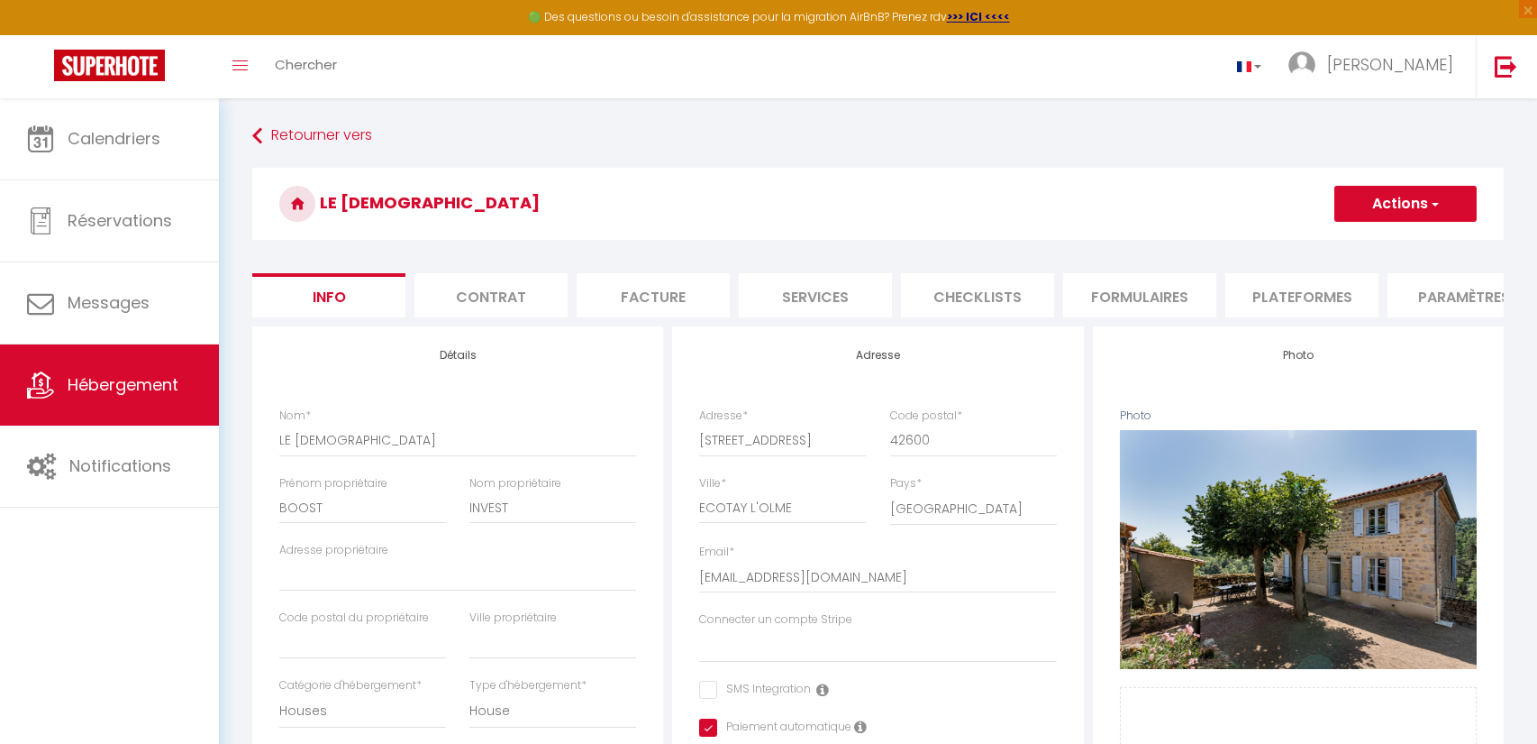
select select
checkbox input "false"
checkbox input "true"
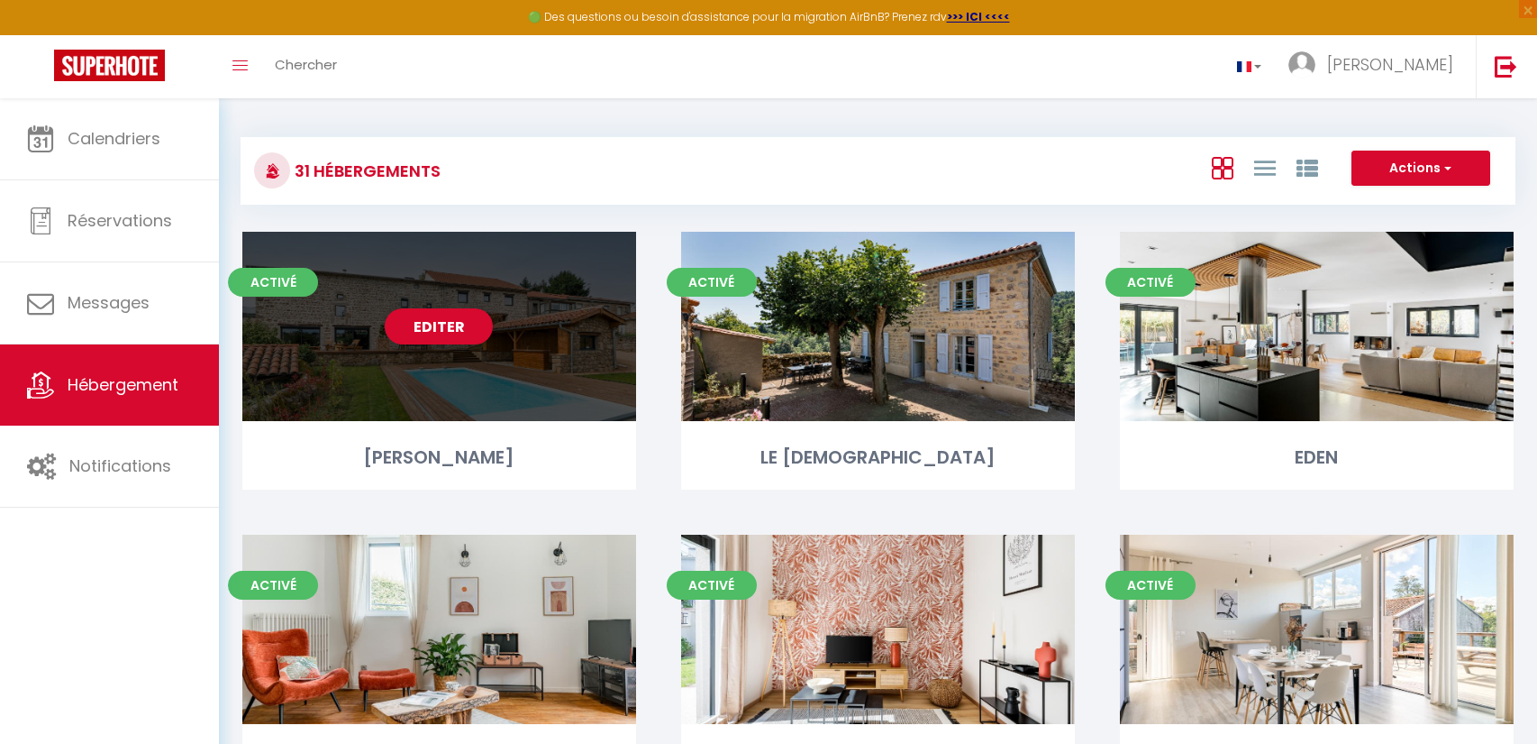
click at [510, 365] on div "Editer" at bounding box center [439, 326] width 394 height 189
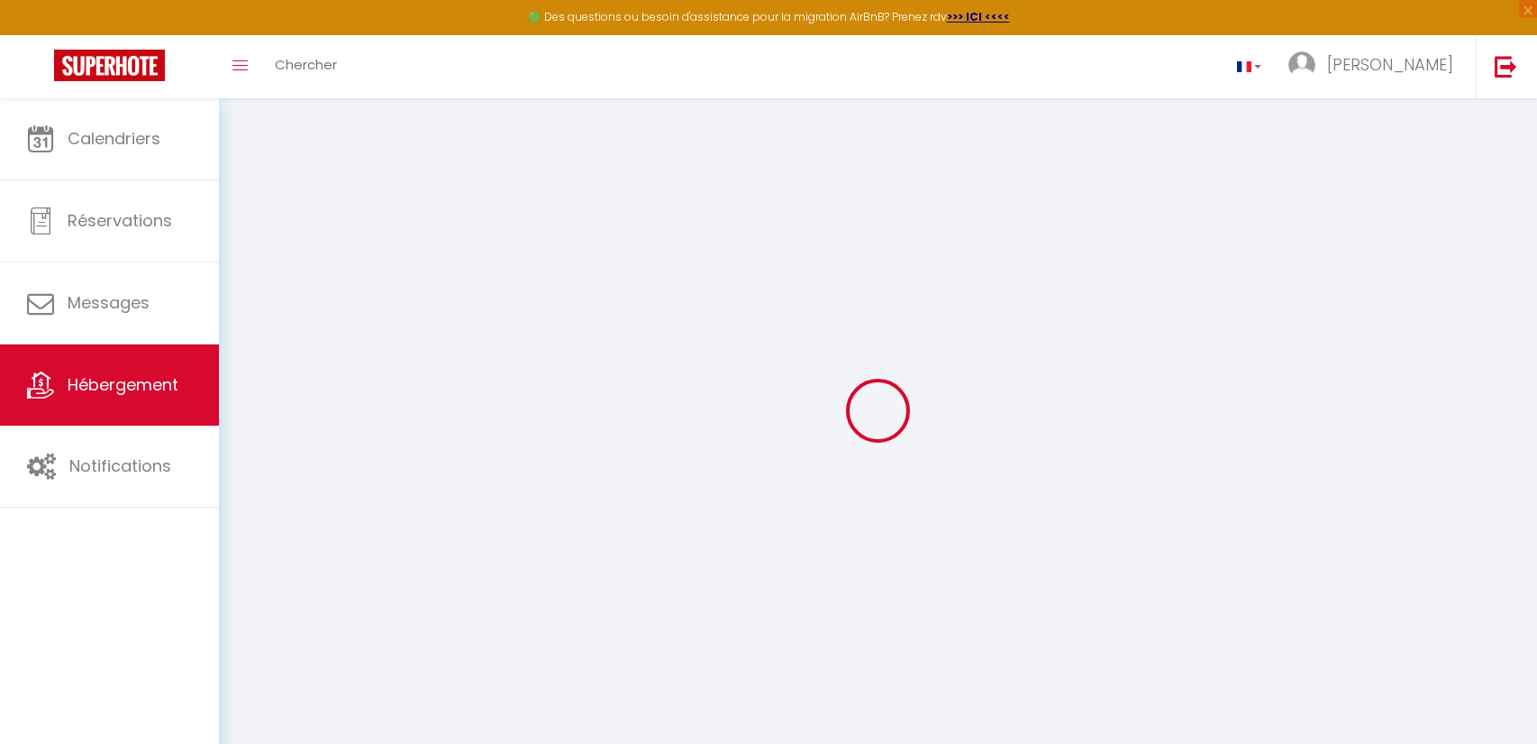
select select "16:00"
select select "20:00"
select select "10:00"
select select "15"
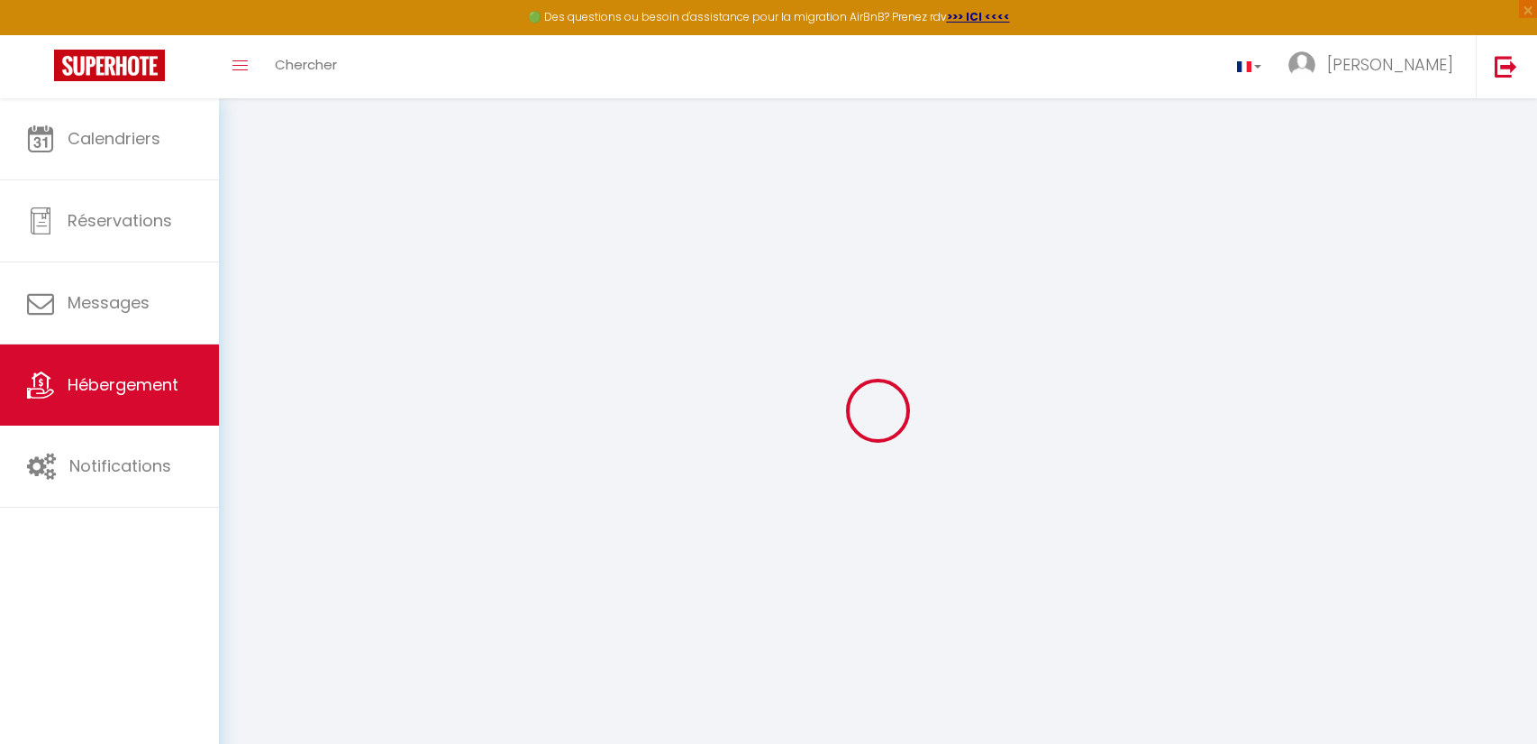
select select "20:00"
select select
checkbox input "false"
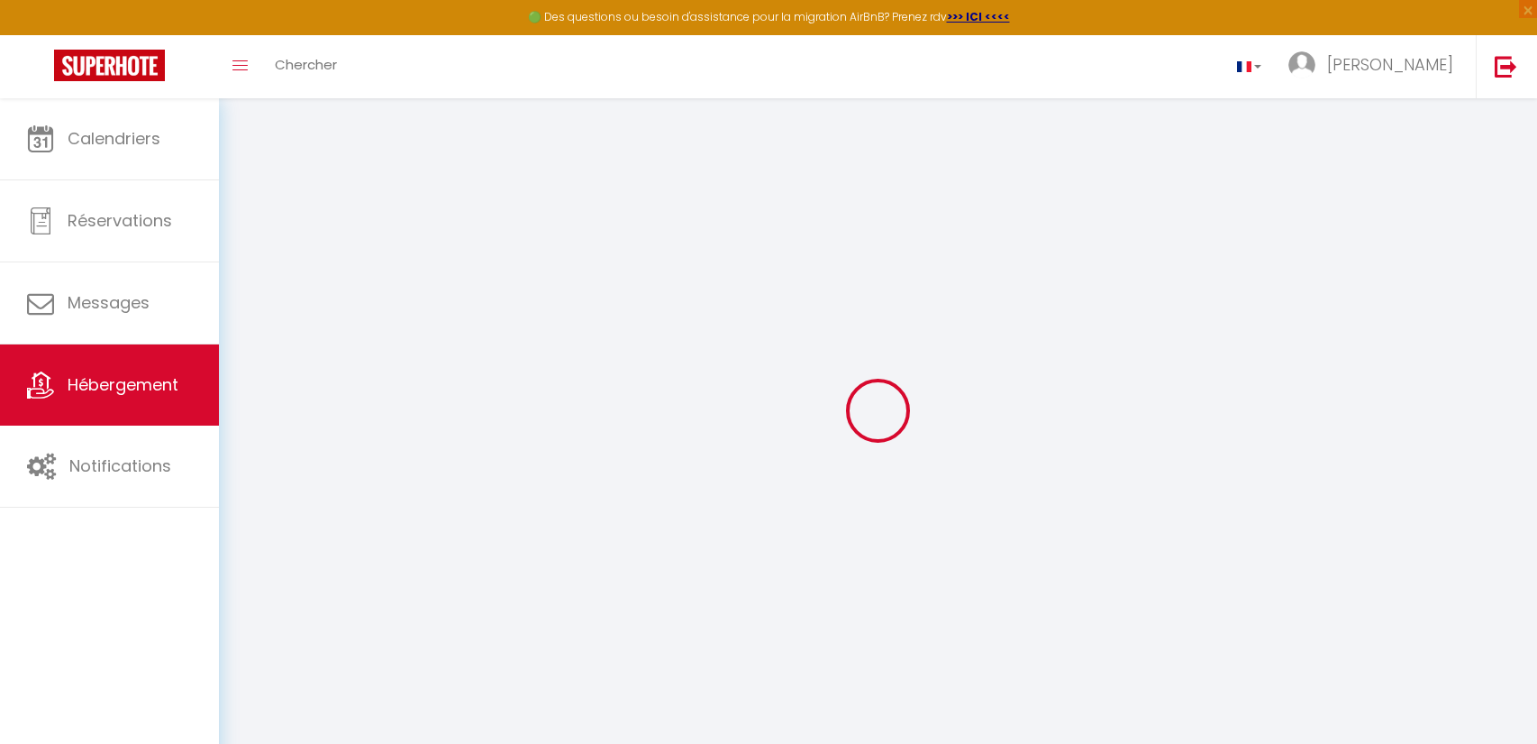
checkbox input "false"
select select
checkbox input "false"
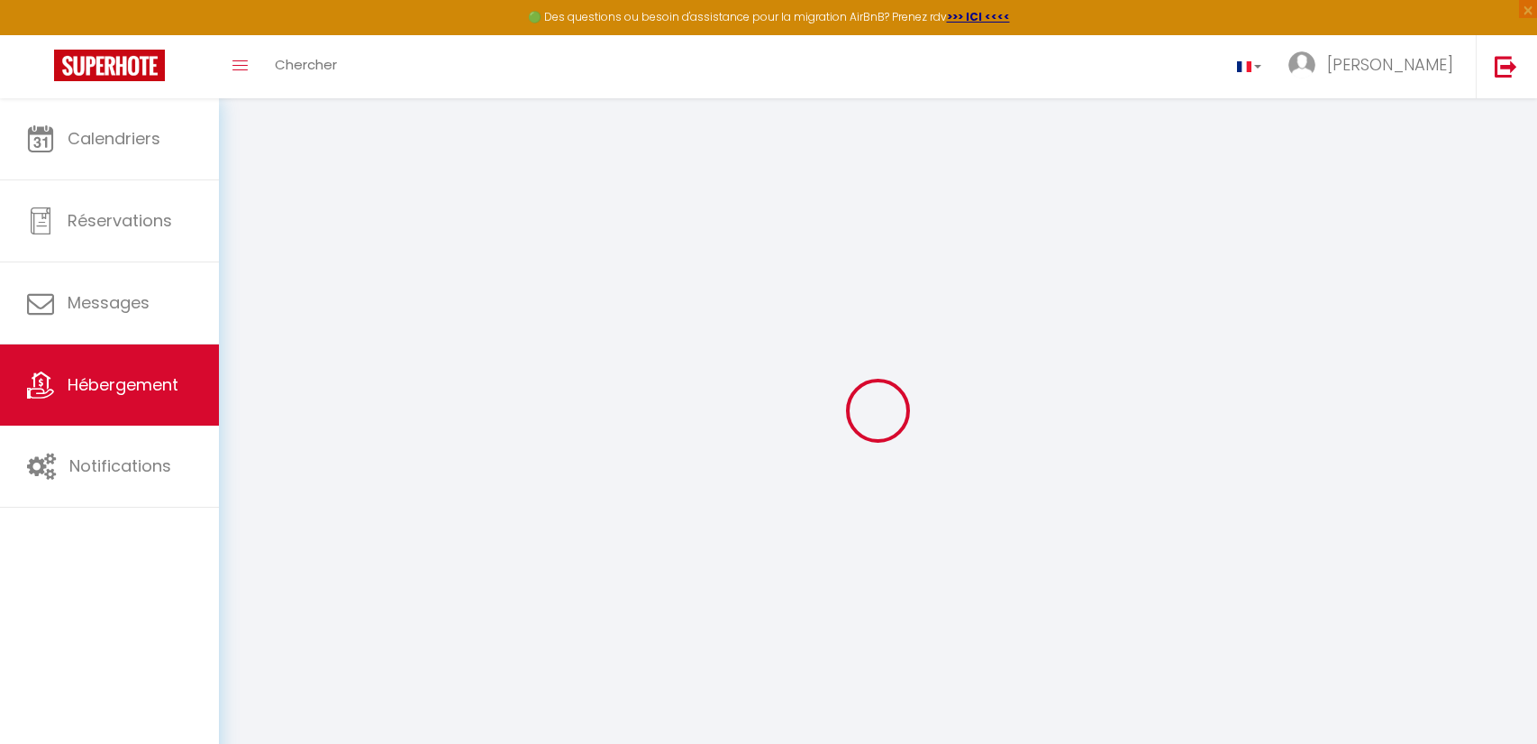
checkbox input "false"
select select
checkbox input "false"
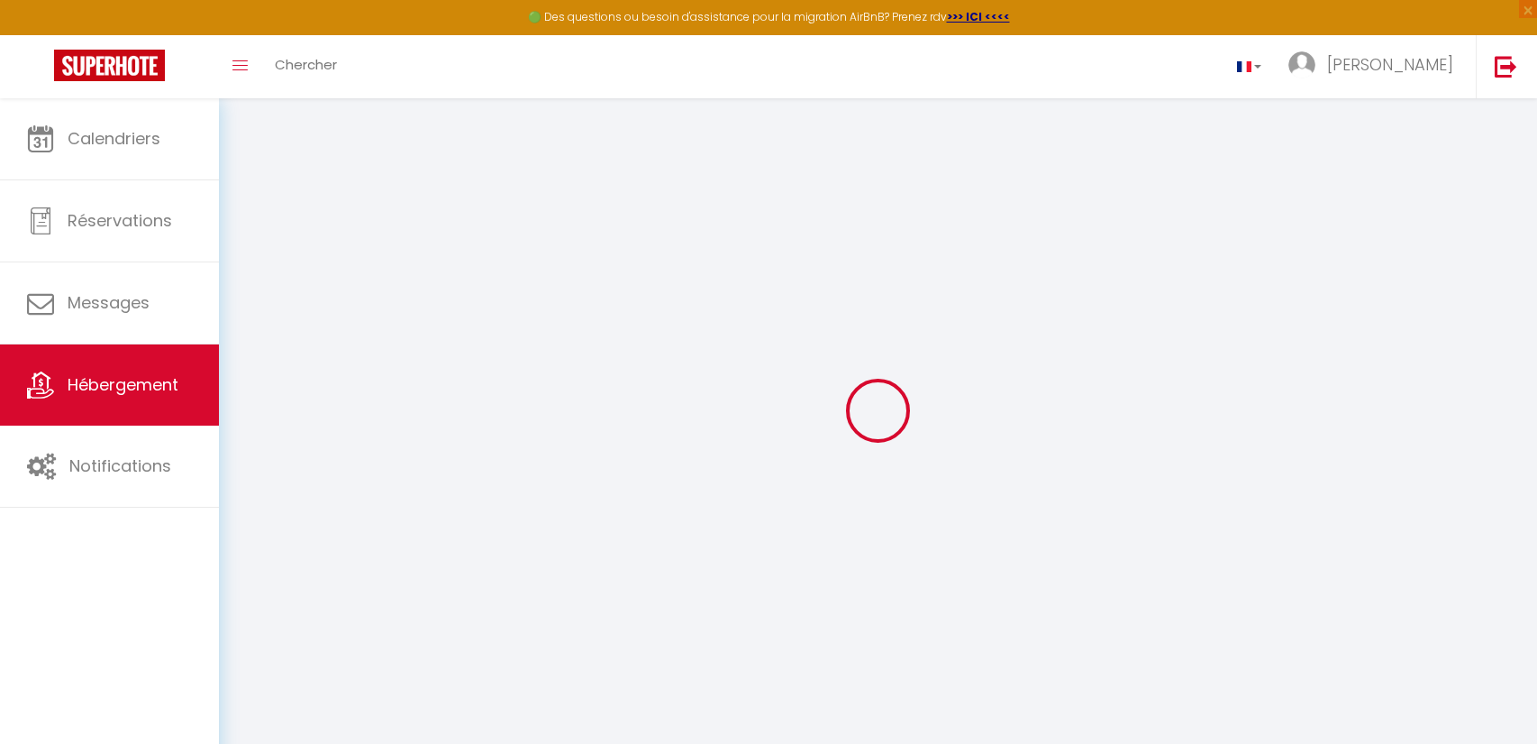
checkbox input "false"
select select
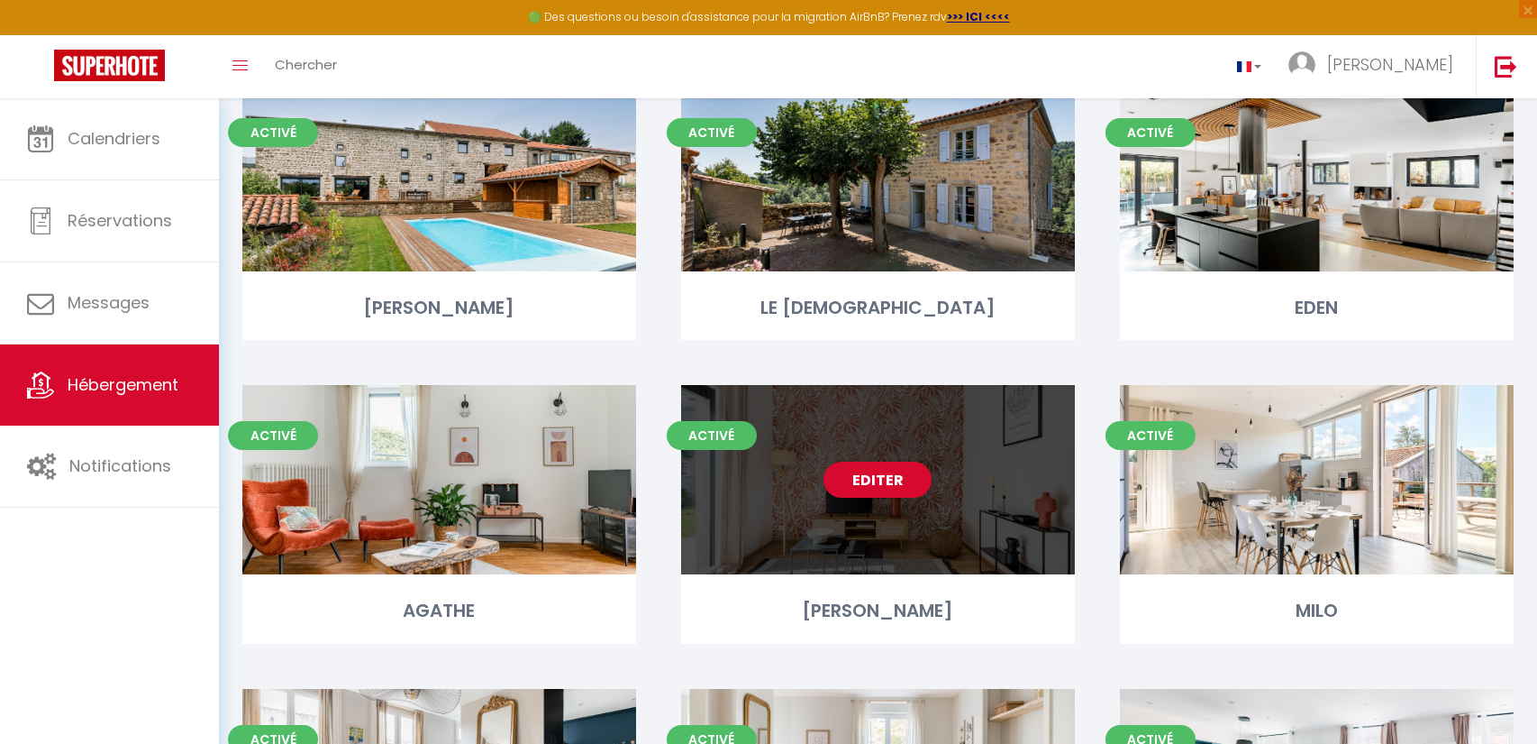
scroll to position [151, 0]
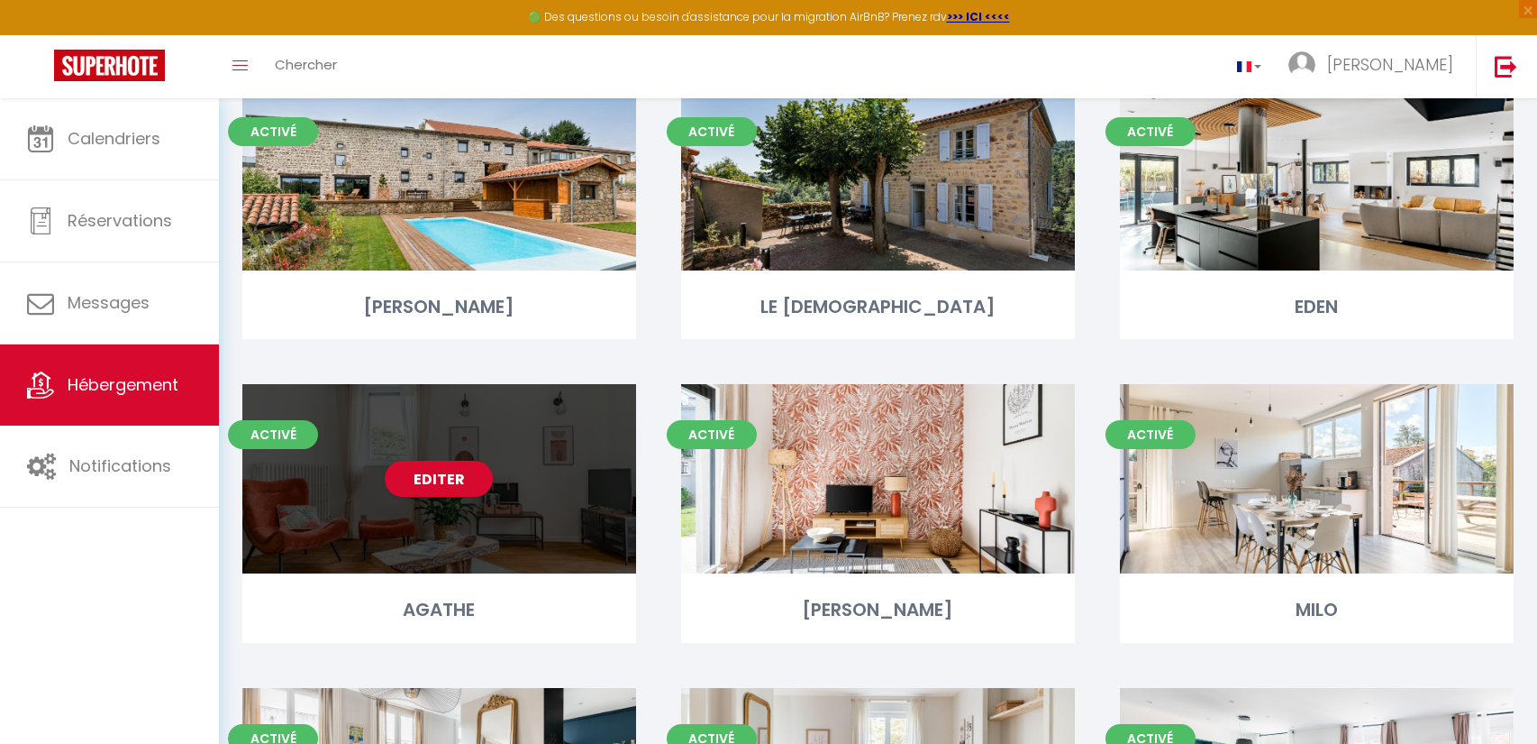
click at [519, 574] on div "Activé Editer AGATHE" at bounding box center [439, 513] width 394 height 258
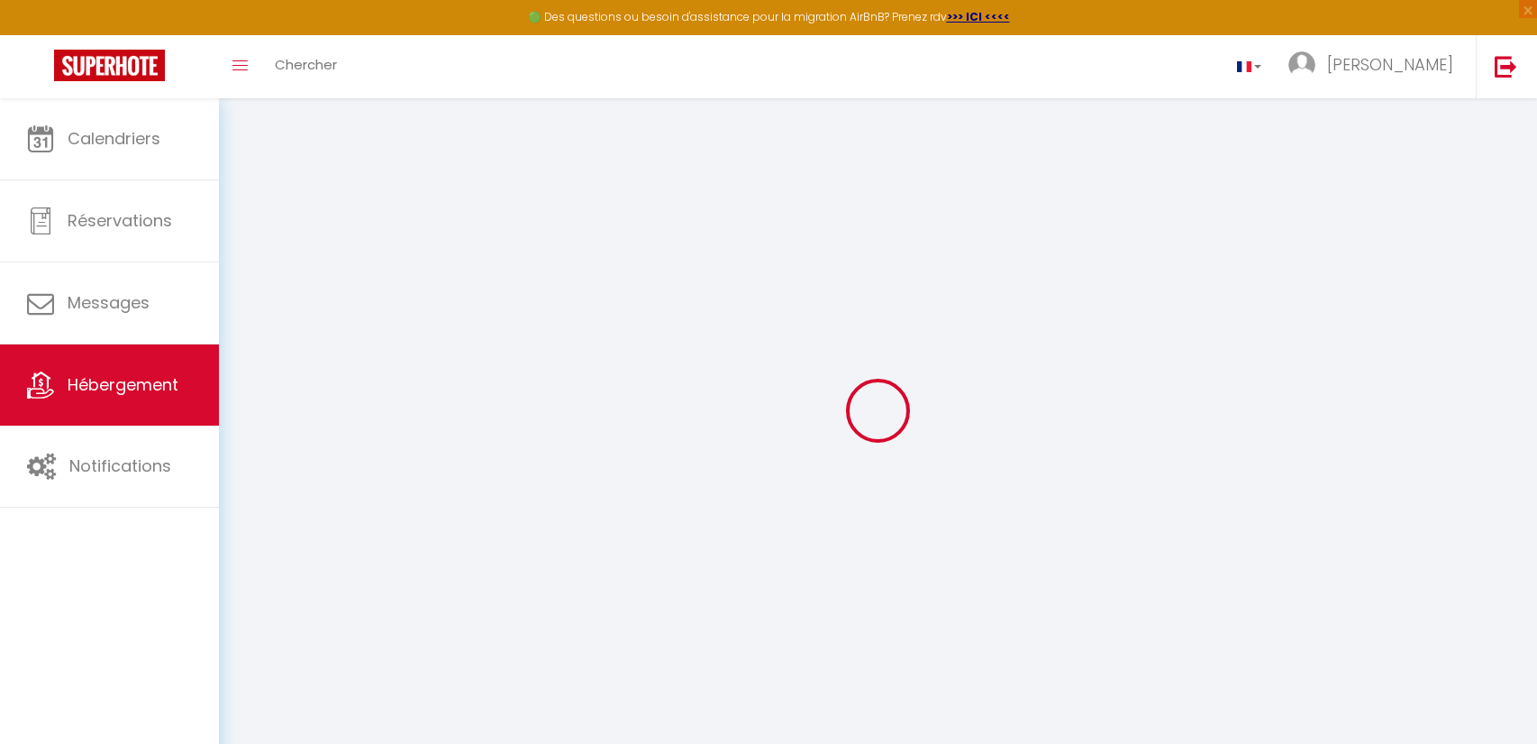
select select
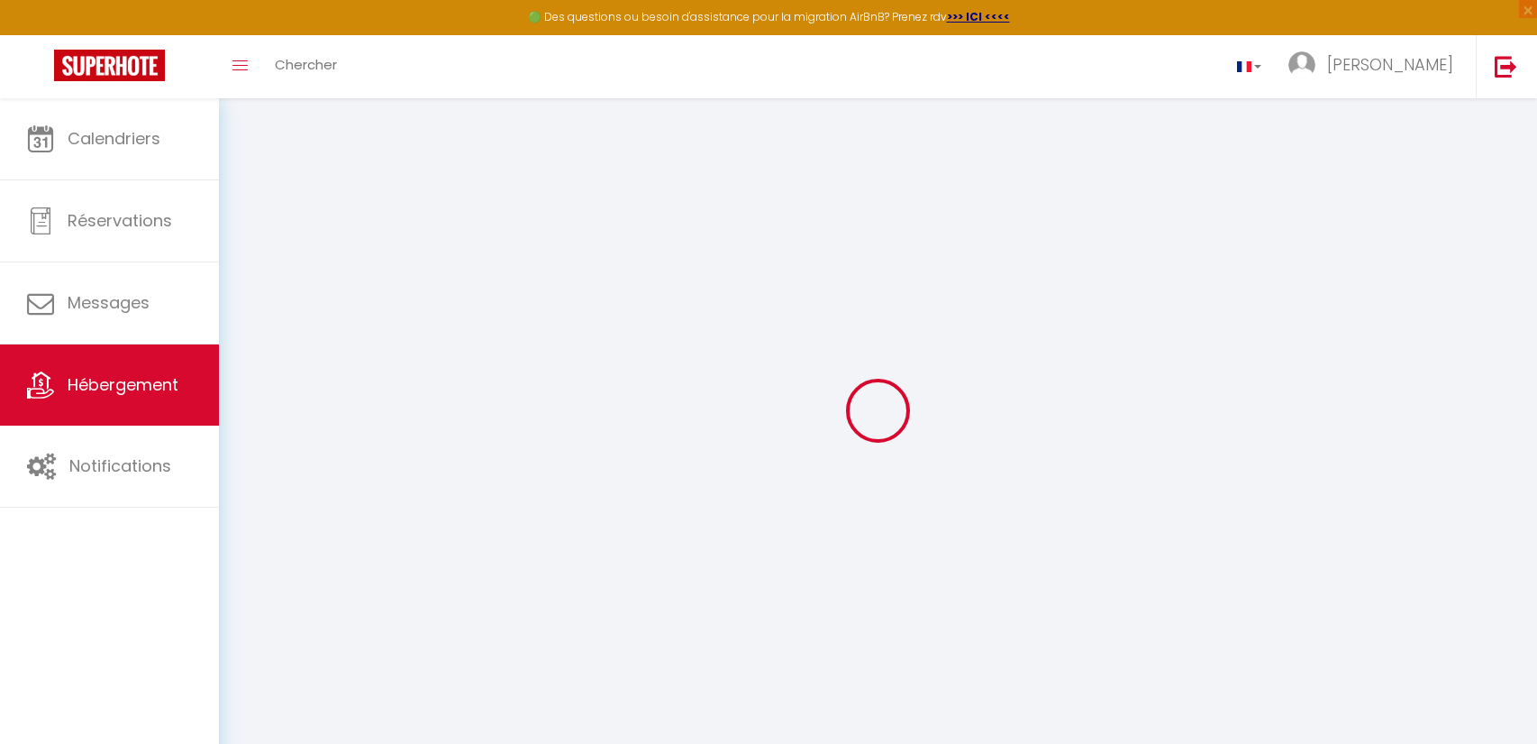
select select
checkbox input "false"
checkbox input "true"
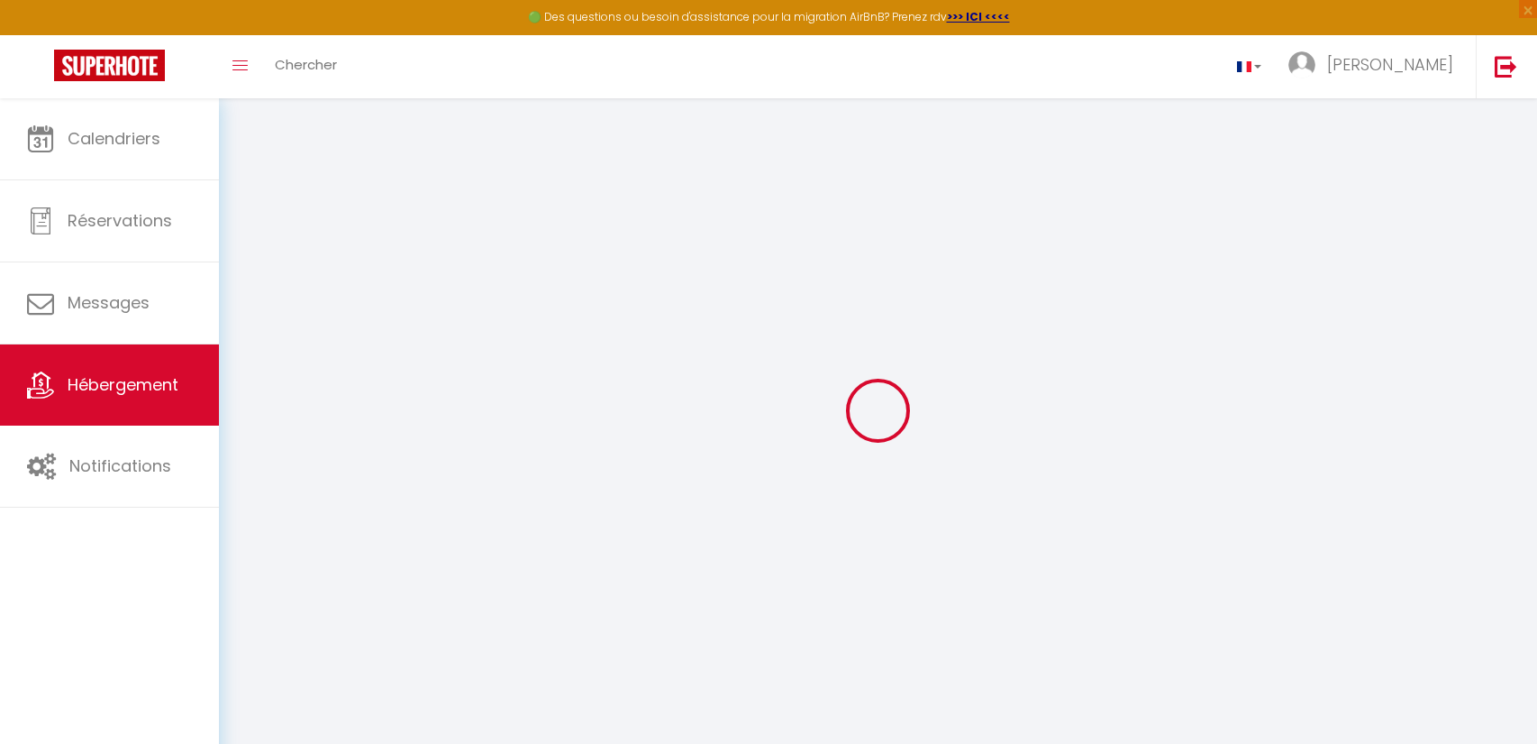
checkbox input "true"
select select
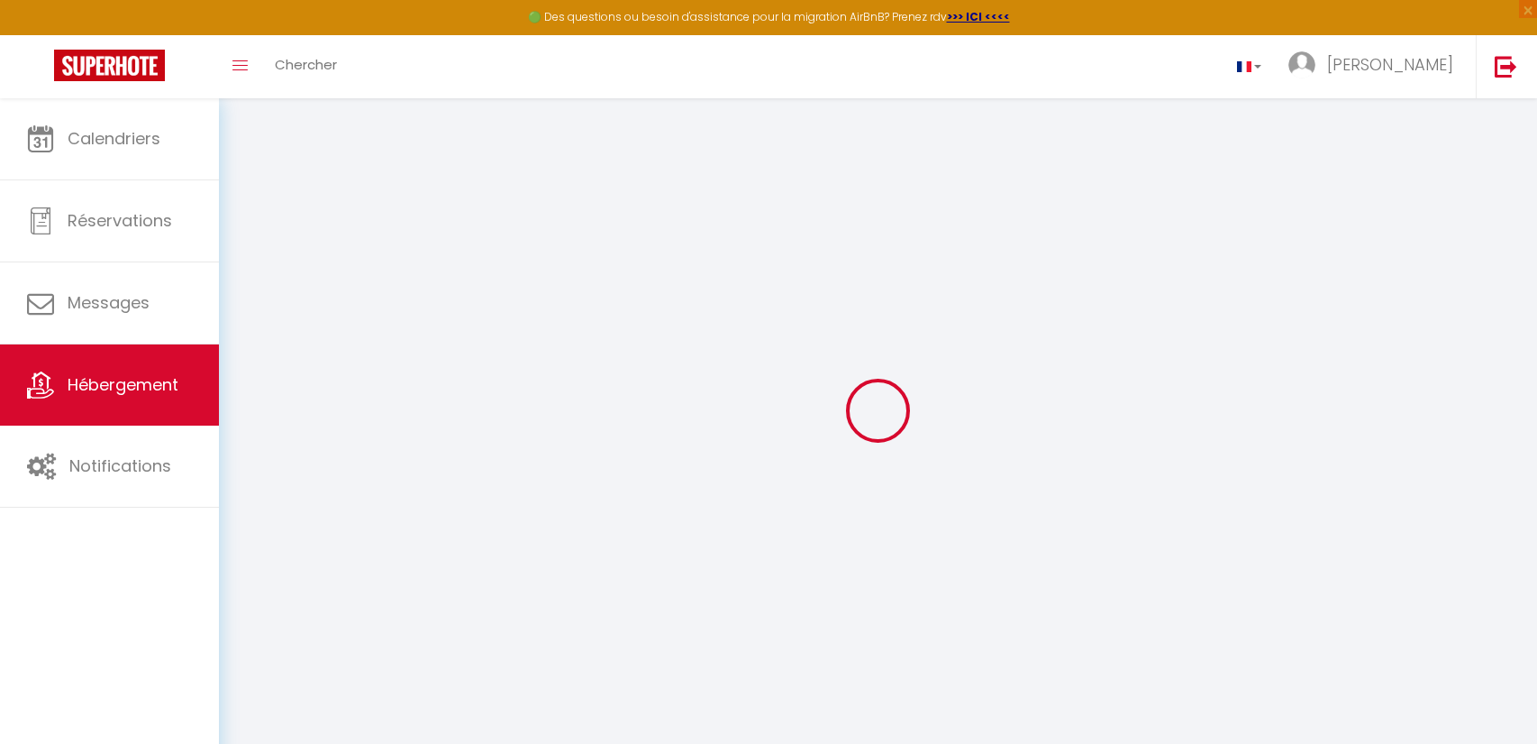
select select
checkbox input "false"
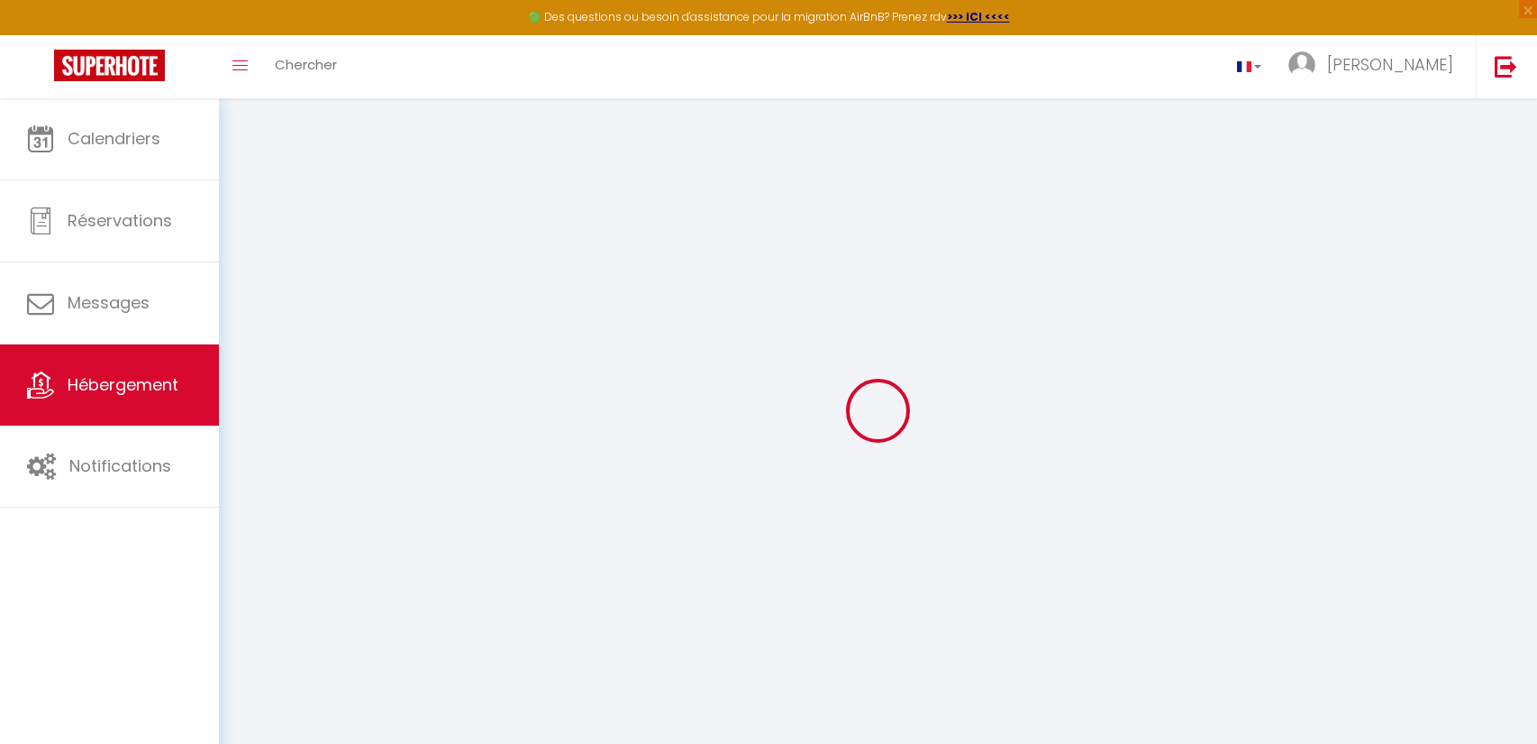
checkbox input "true"
select select
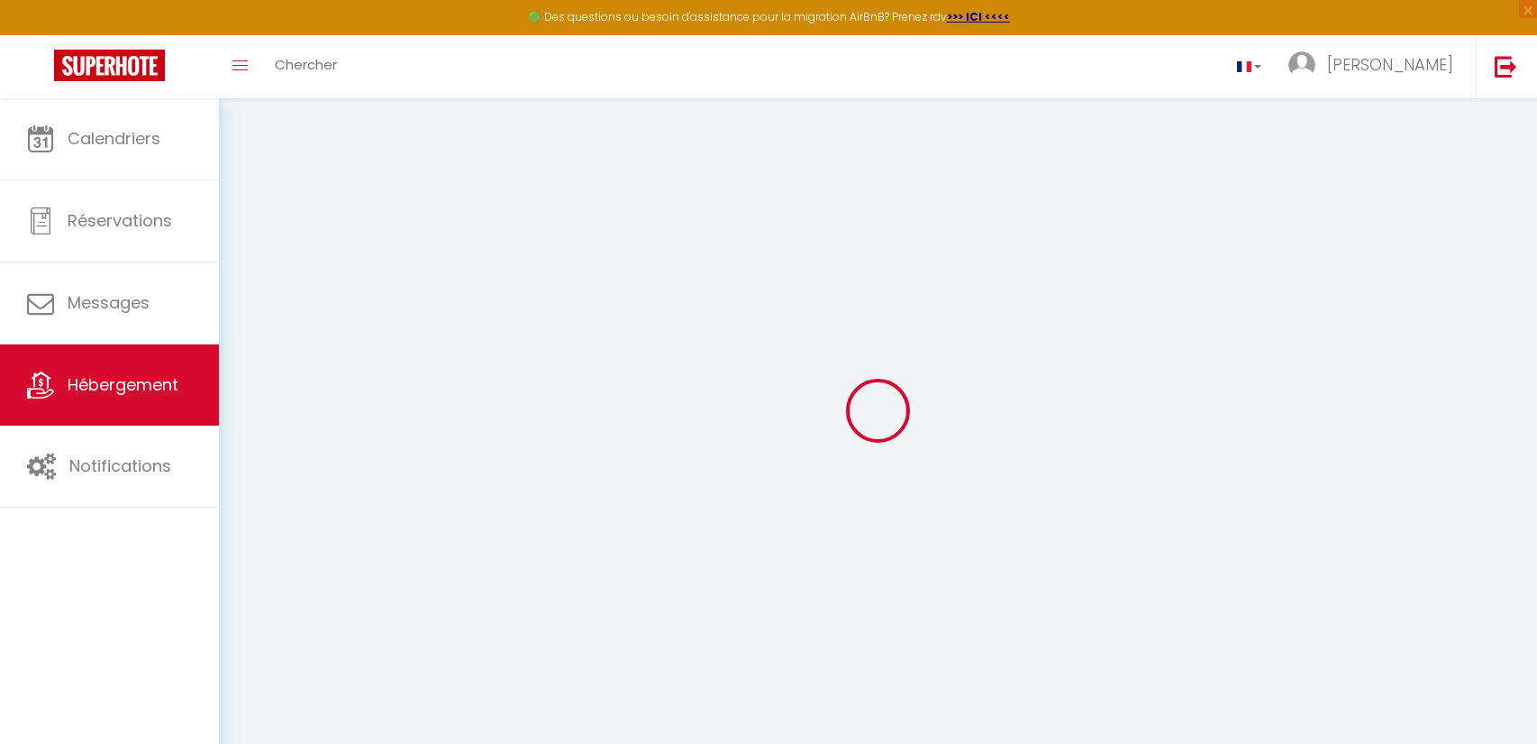
checkbox input "false"
checkbox input "true"
select select
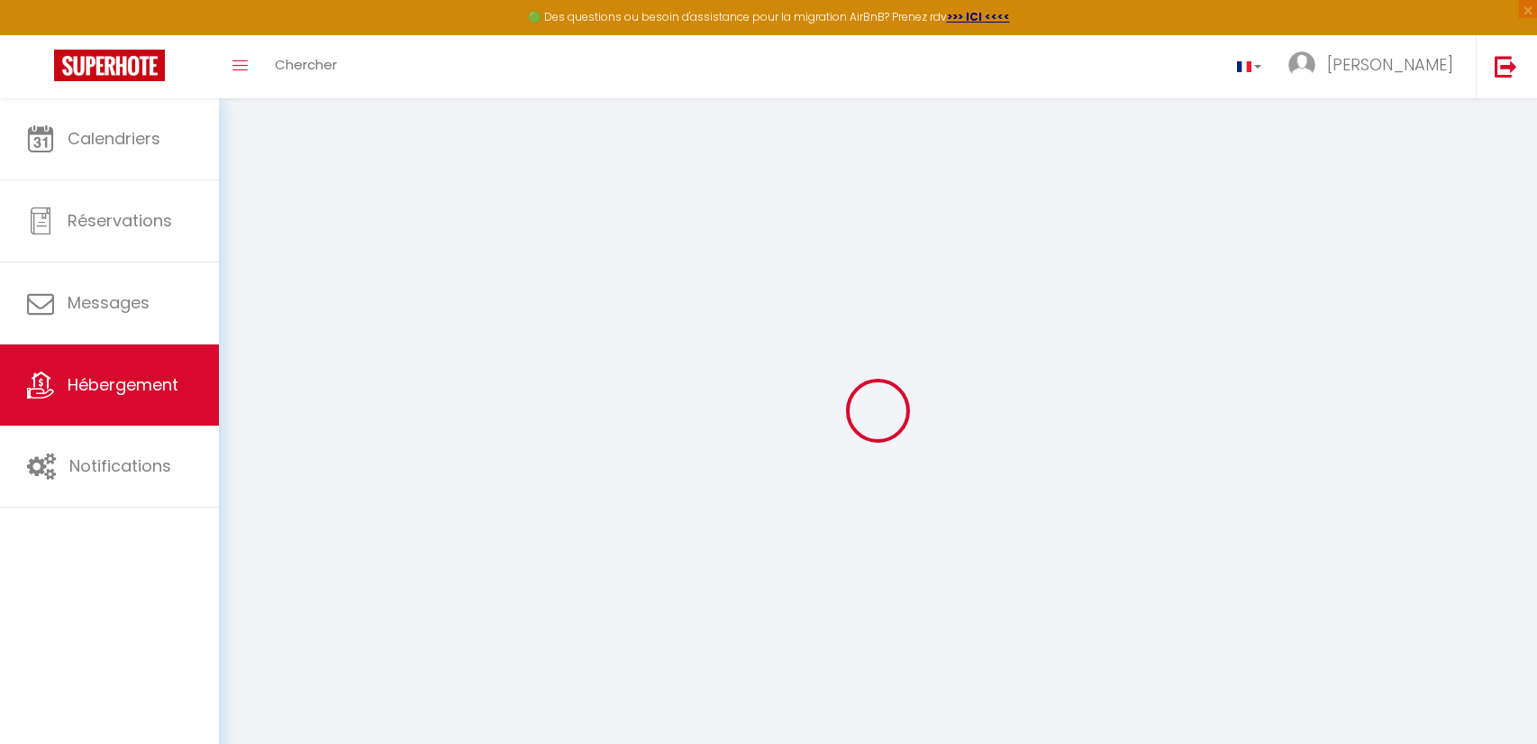
select select "16:00"
select select "20:00"
select select "10:00"
select select "15"
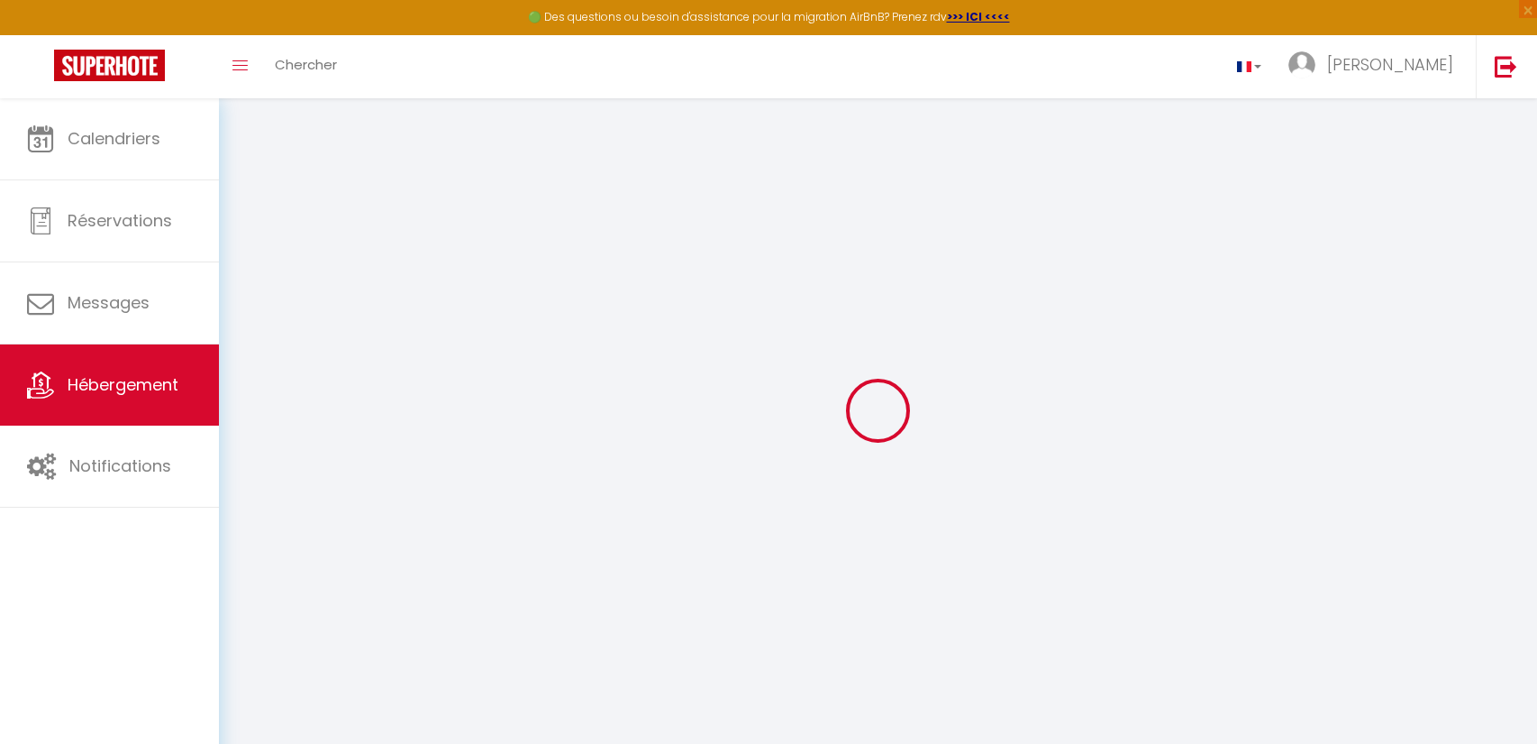
select select "20:00"
select select
checkbox input "false"
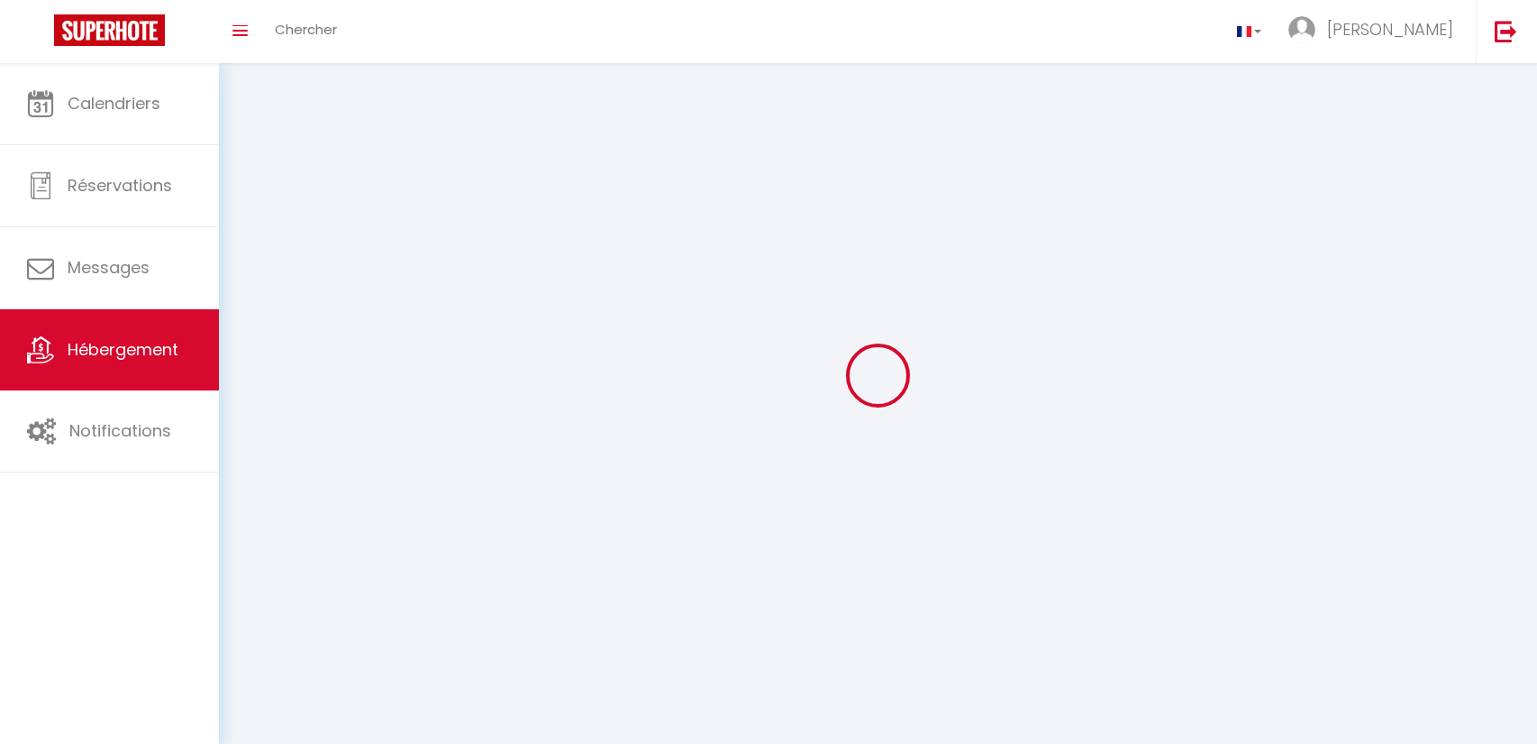
scroll to position [63, 0]
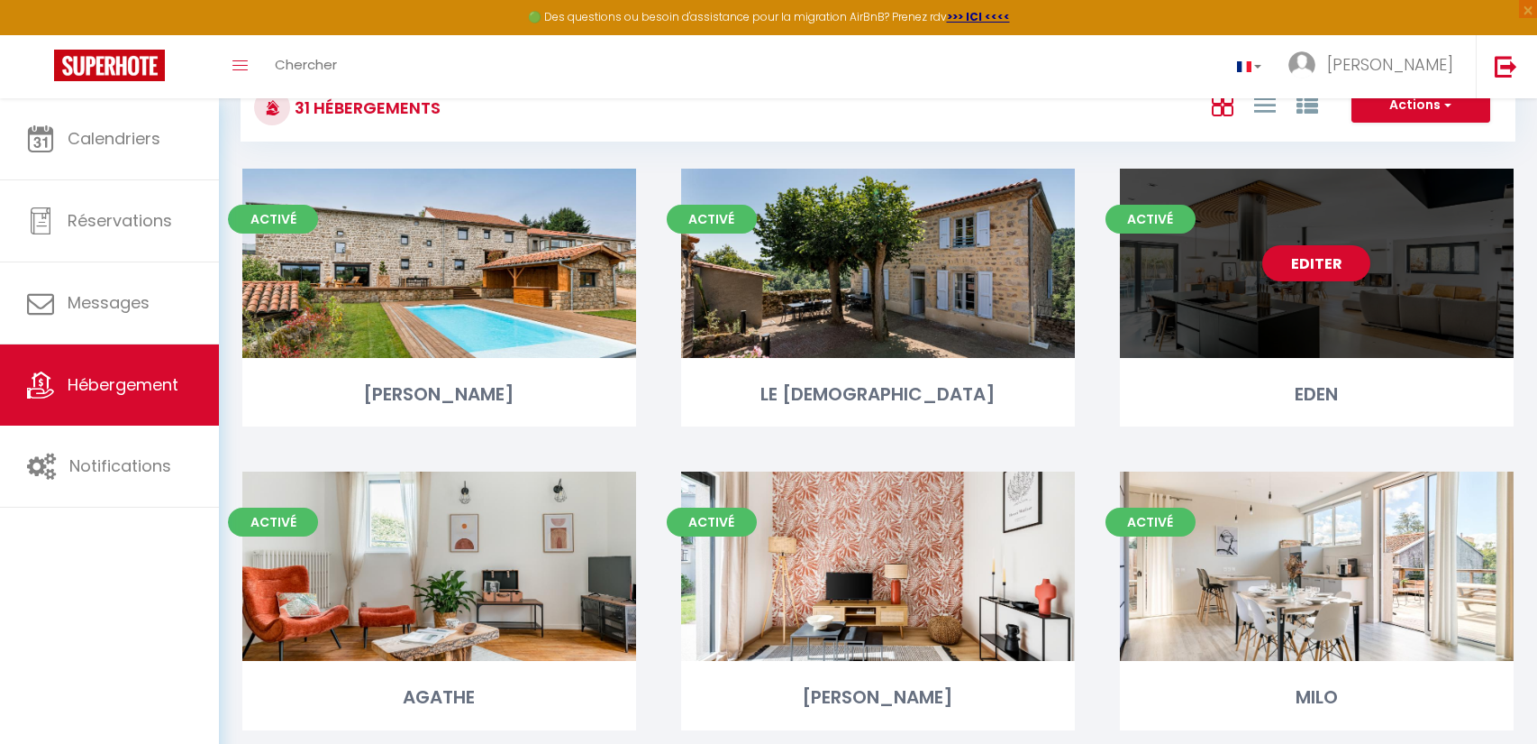
click at [1350, 313] on div "Editer" at bounding box center [1317, 263] width 394 height 189
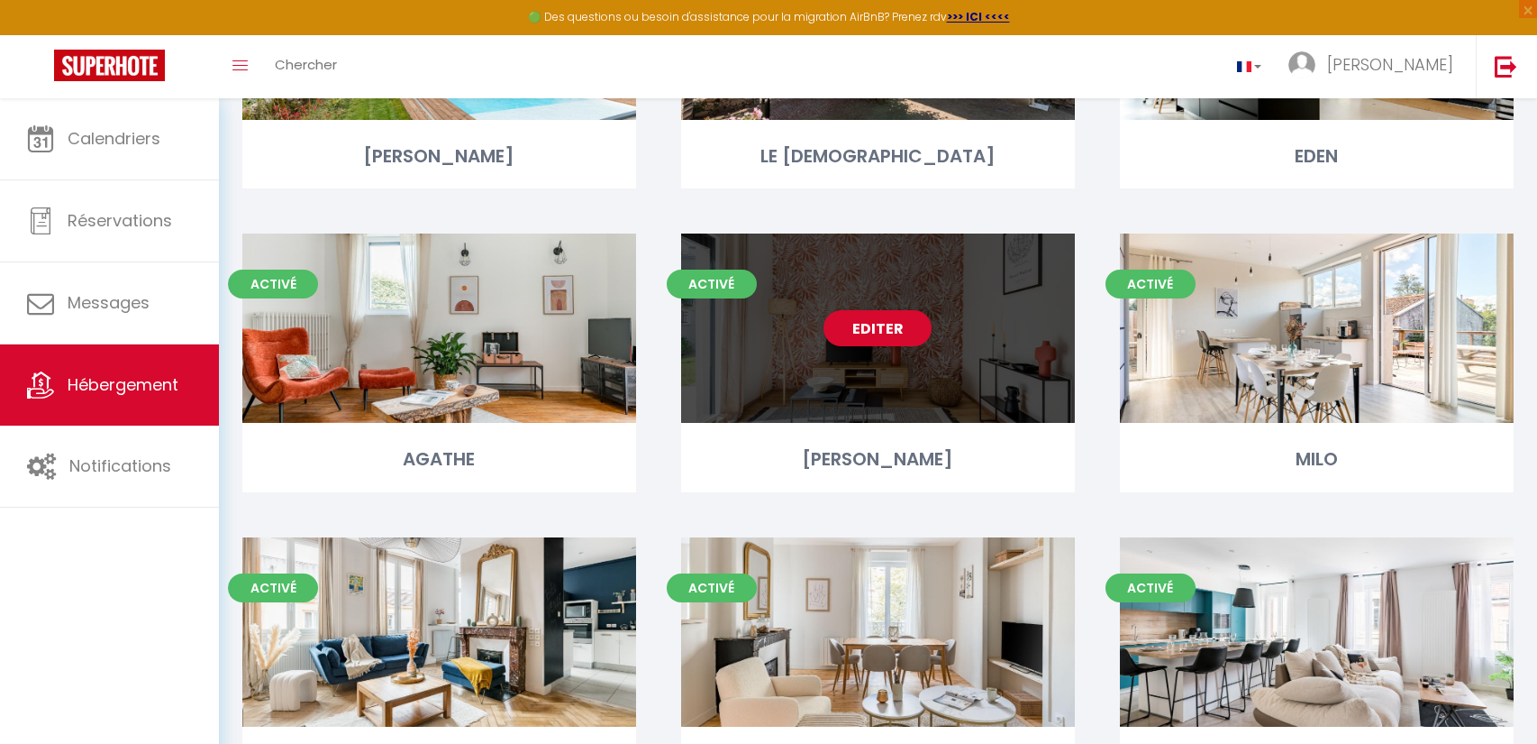
scroll to position [294, 0]
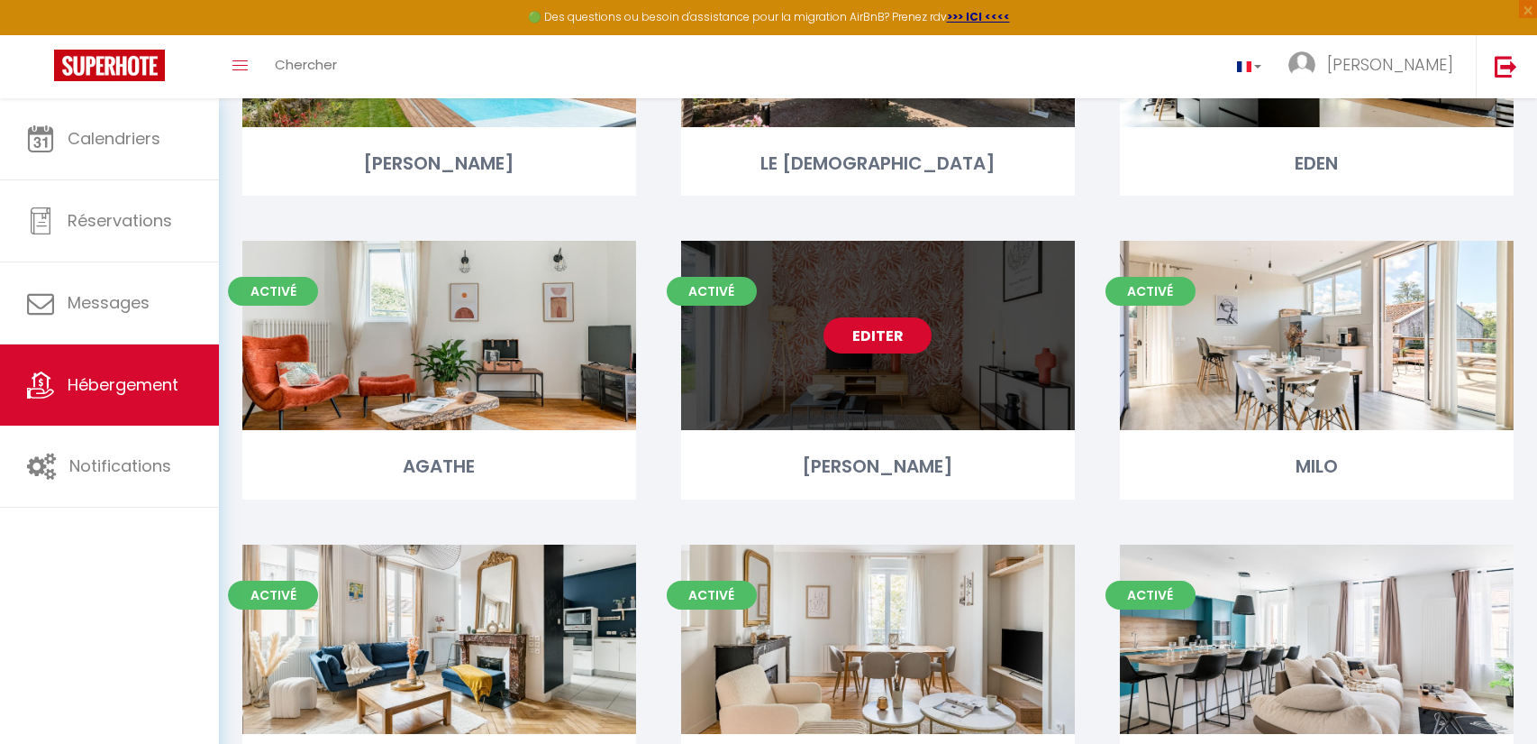
click at [871, 336] on link "Editer" at bounding box center [878, 335] width 108 height 36
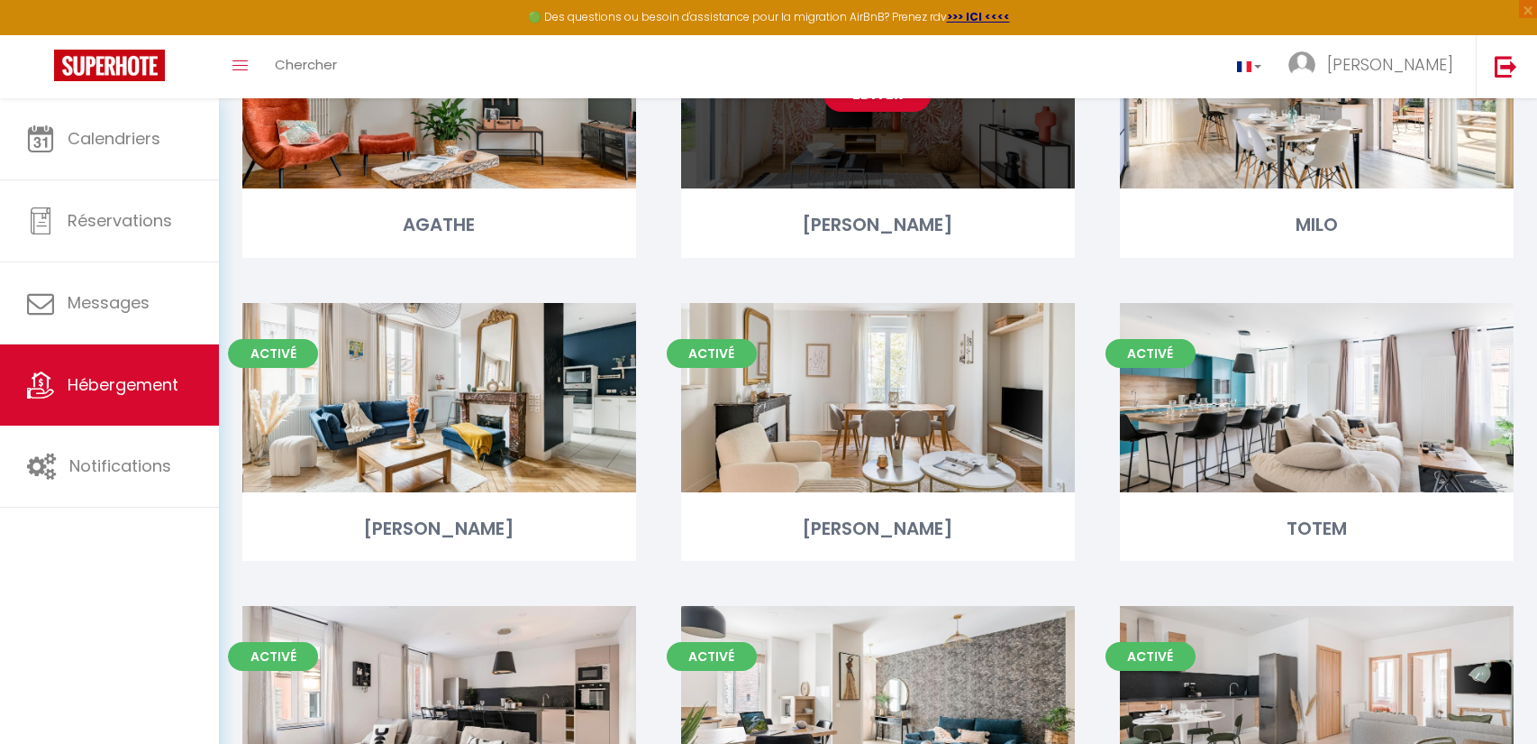
scroll to position [539, 0]
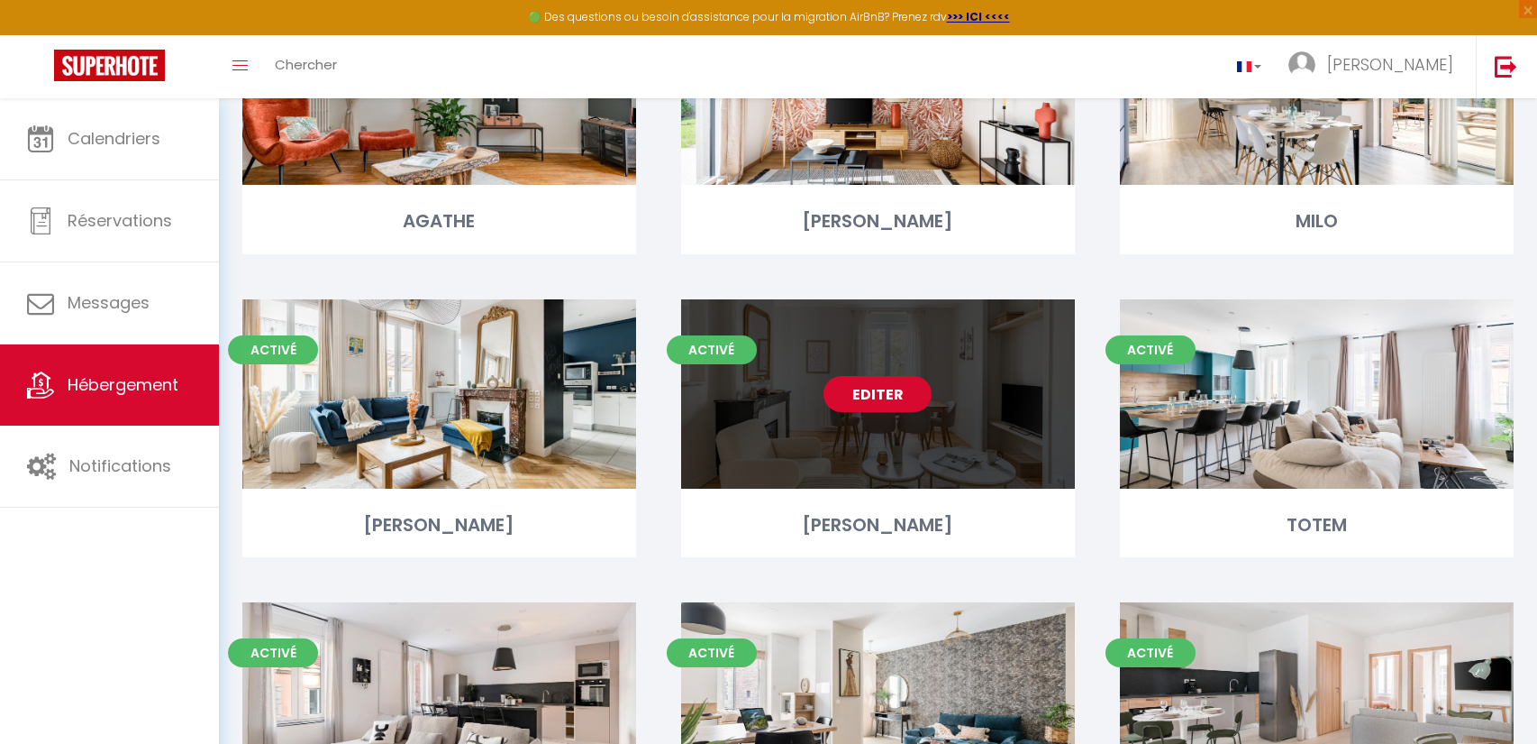
click at [880, 392] on link "Editer" at bounding box center [878, 394] width 108 height 36
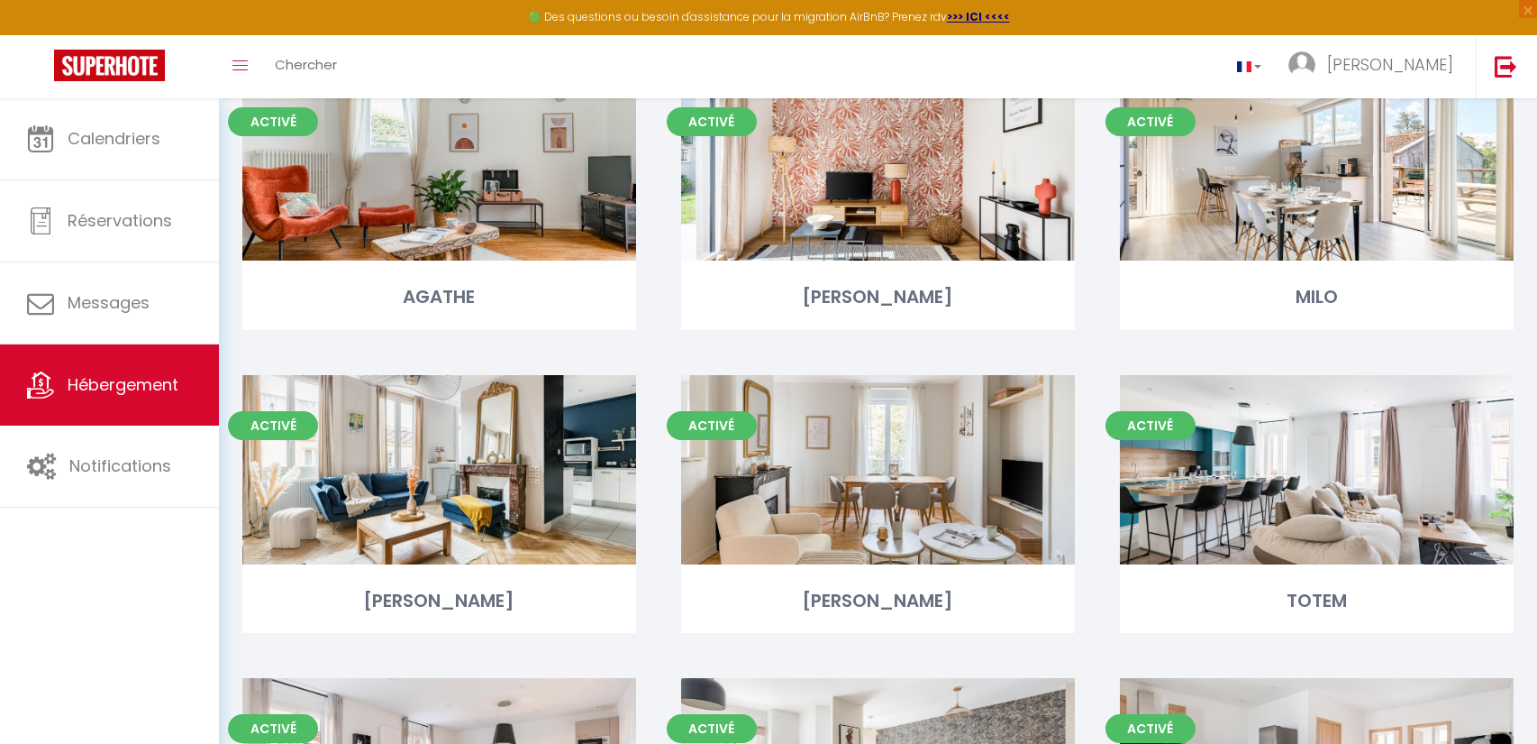
scroll to position [464, 0]
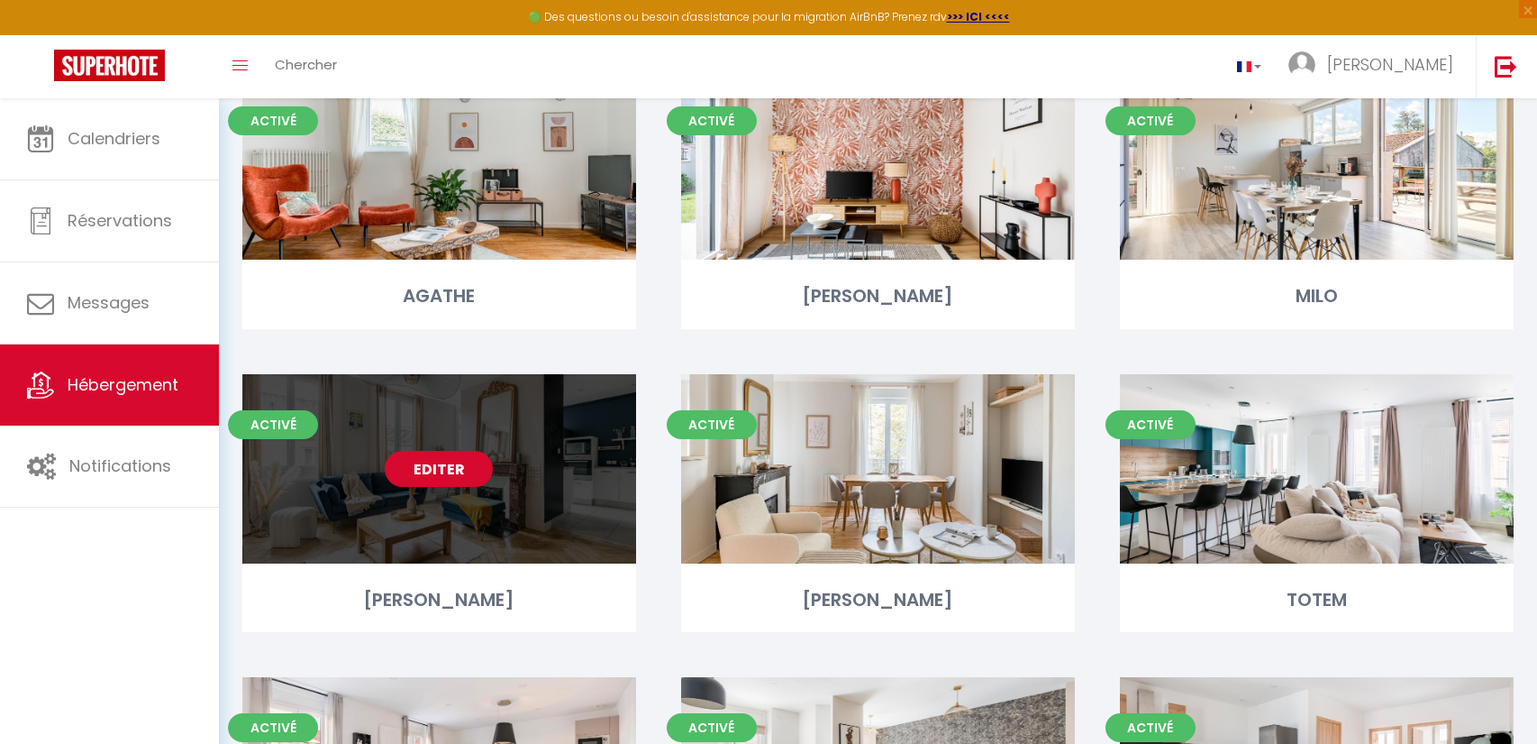
click at [438, 467] on link "Editer" at bounding box center [439, 469] width 108 height 36
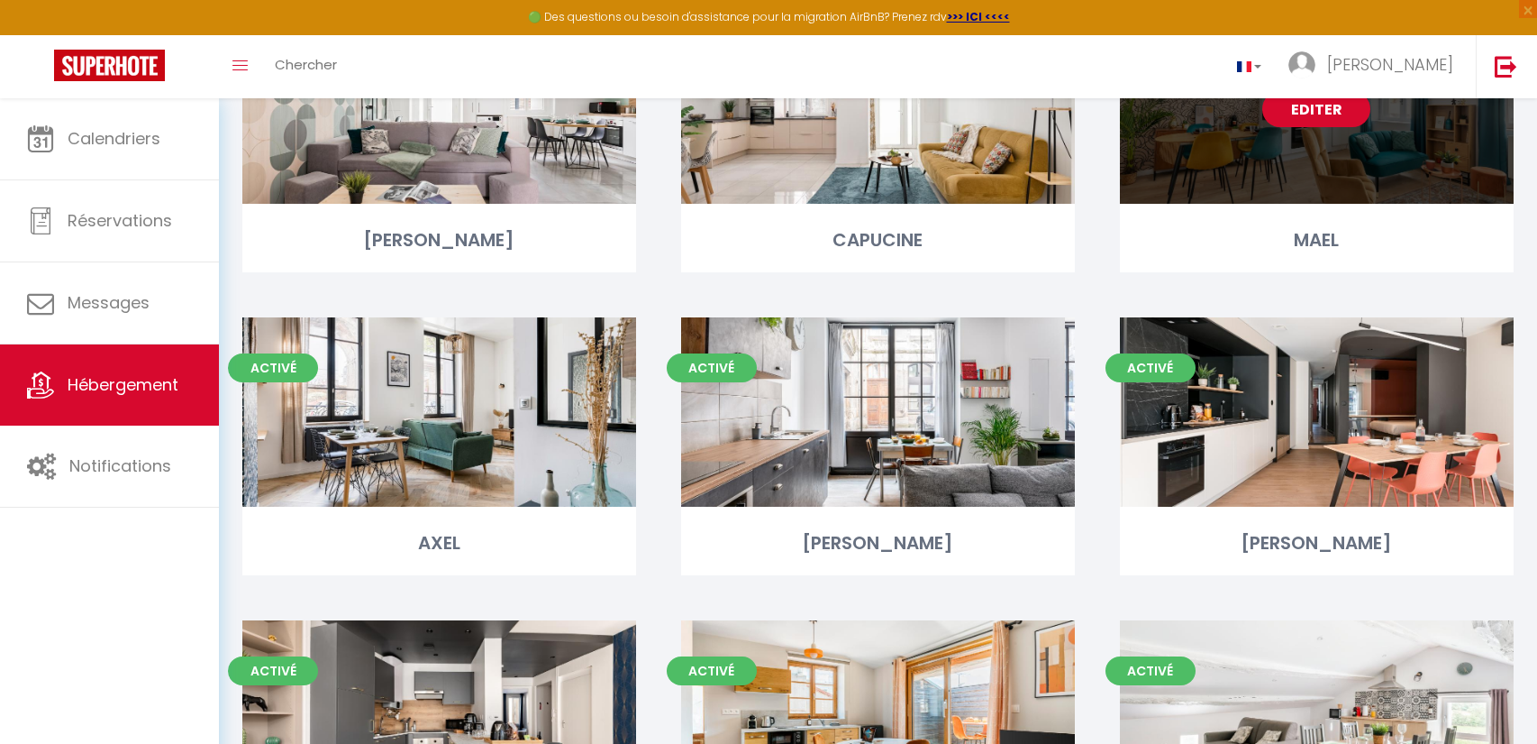
scroll to position [1434, 0]
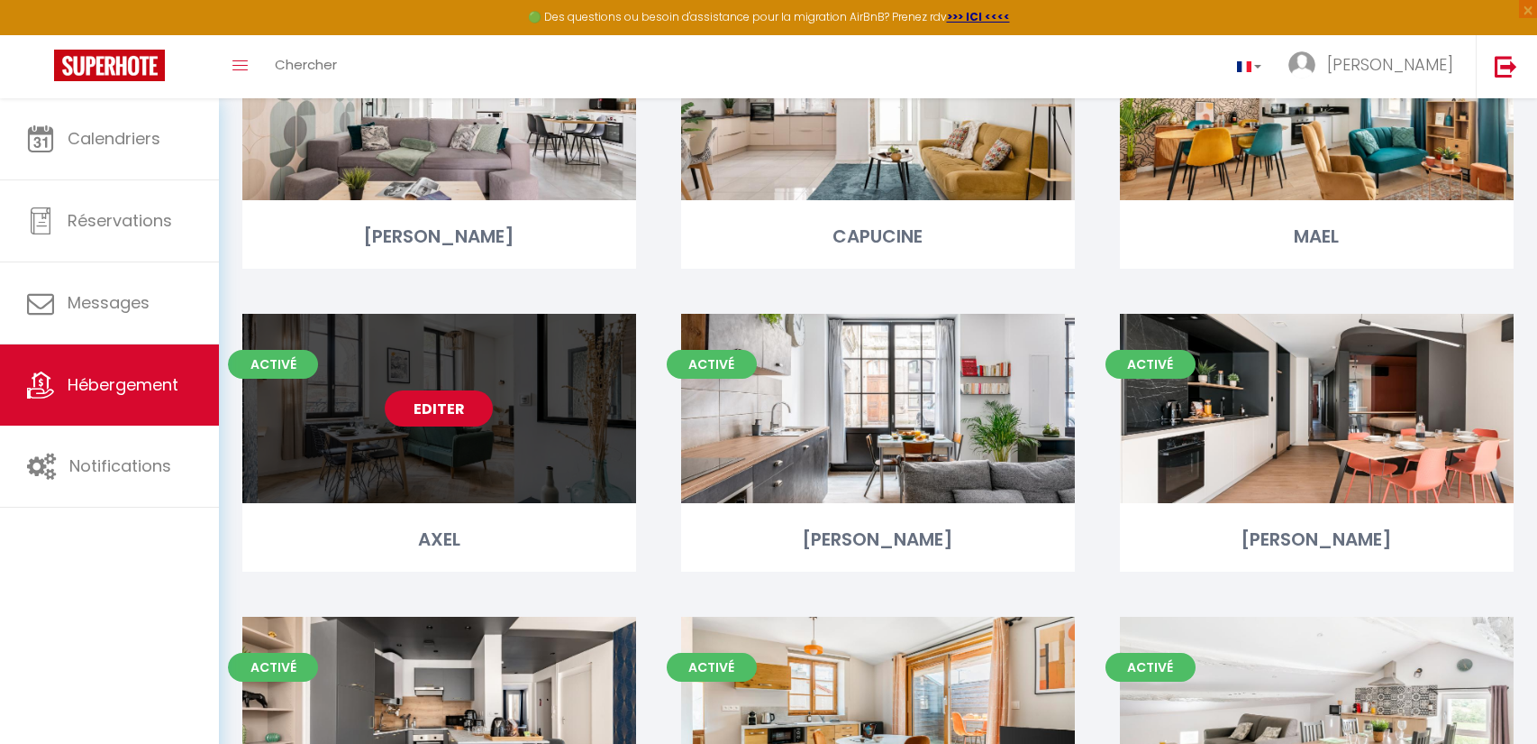
click at [416, 410] on link "Editer" at bounding box center [439, 408] width 108 height 36
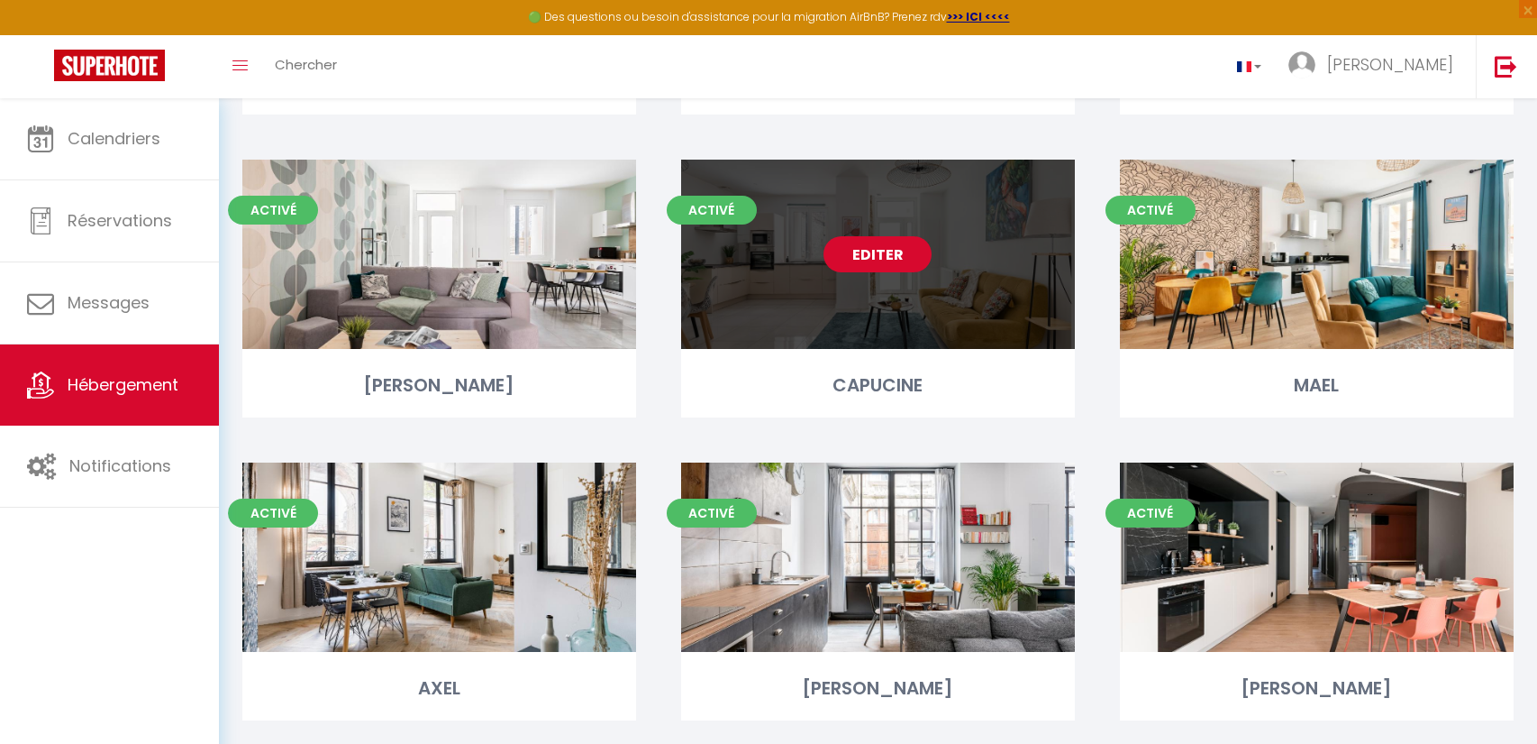
scroll to position [1291, 0]
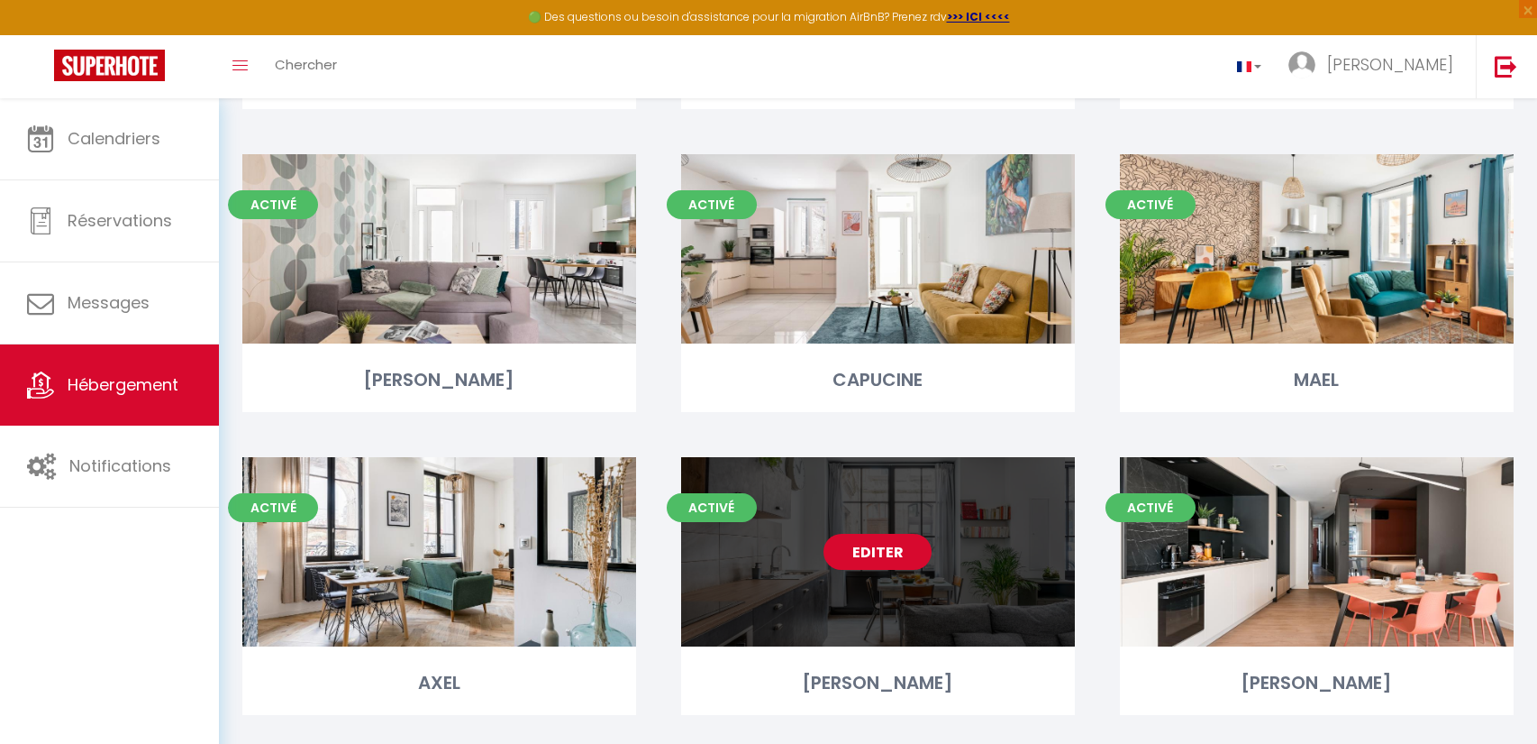
click at [889, 555] on link "Editer" at bounding box center [878, 552] width 108 height 36
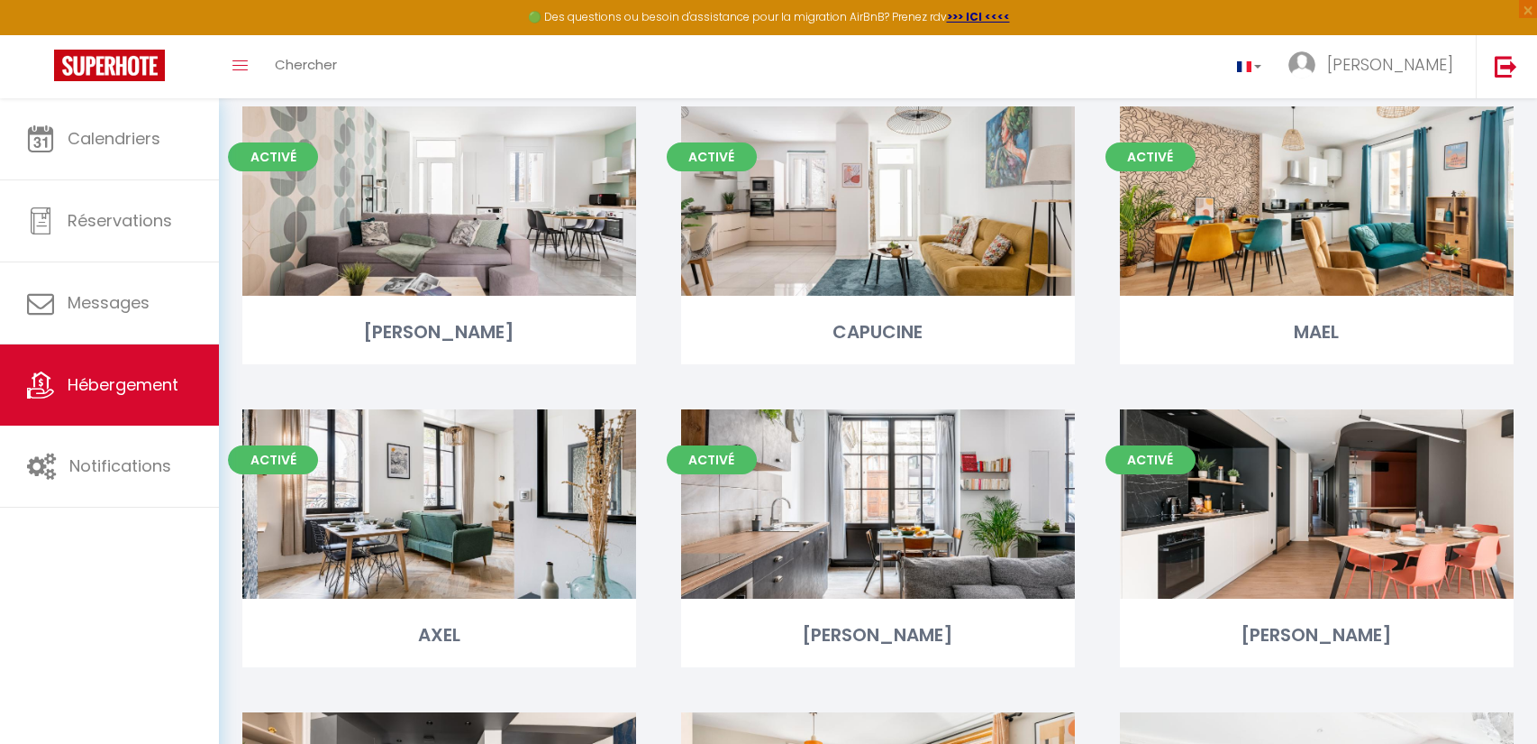
scroll to position [1343, 0]
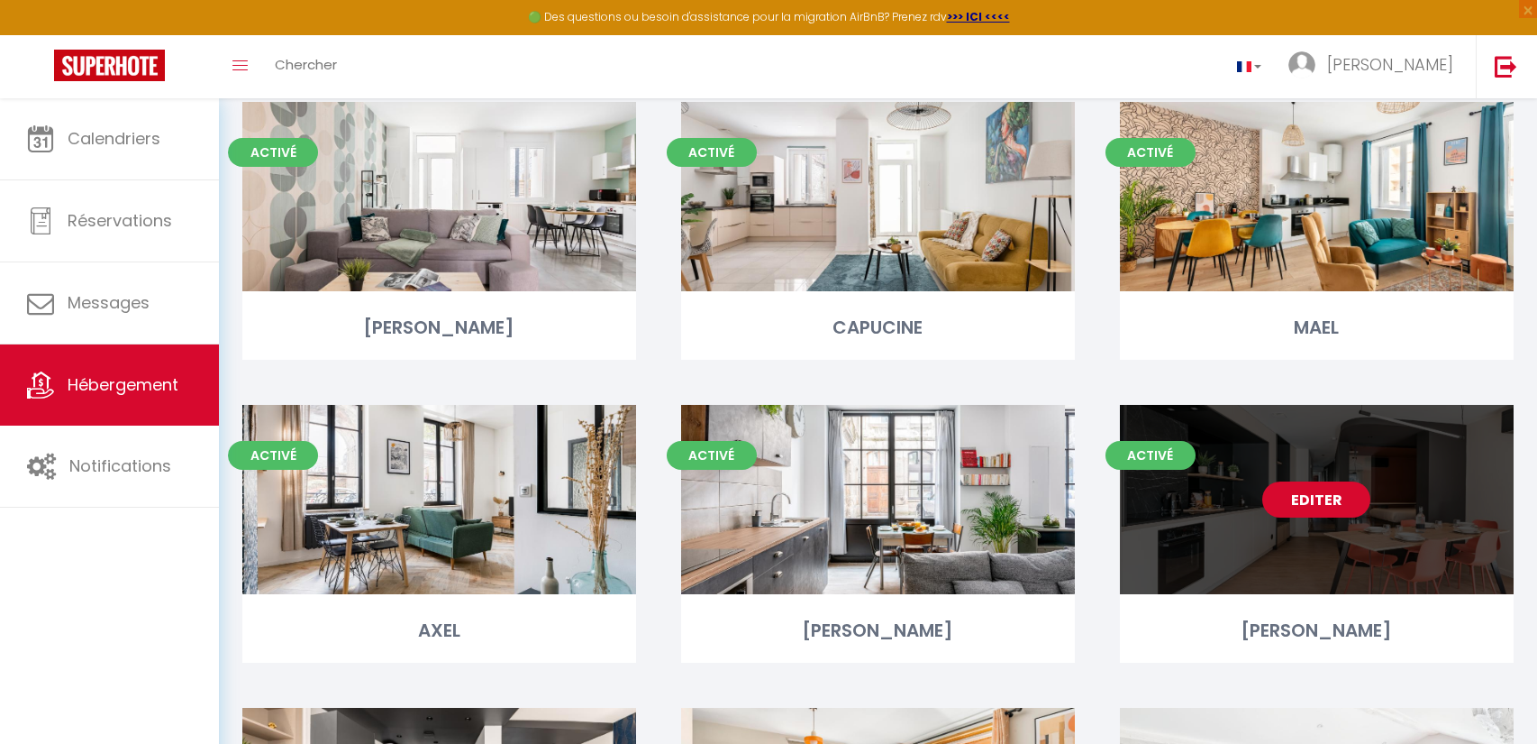
click at [1296, 490] on link "Editer" at bounding box center [1317, 499] width 108 height 36
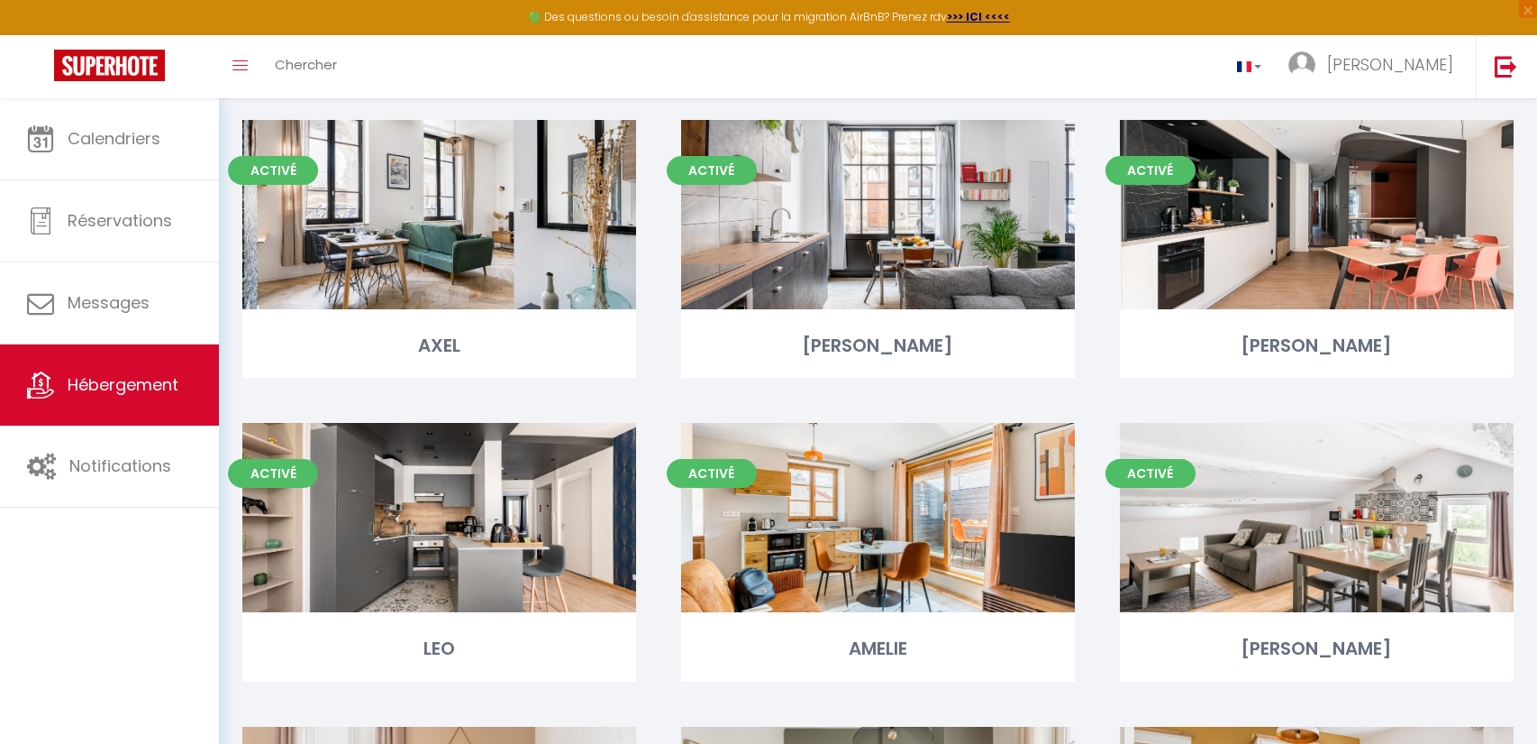
scroll to position [1630, 0]
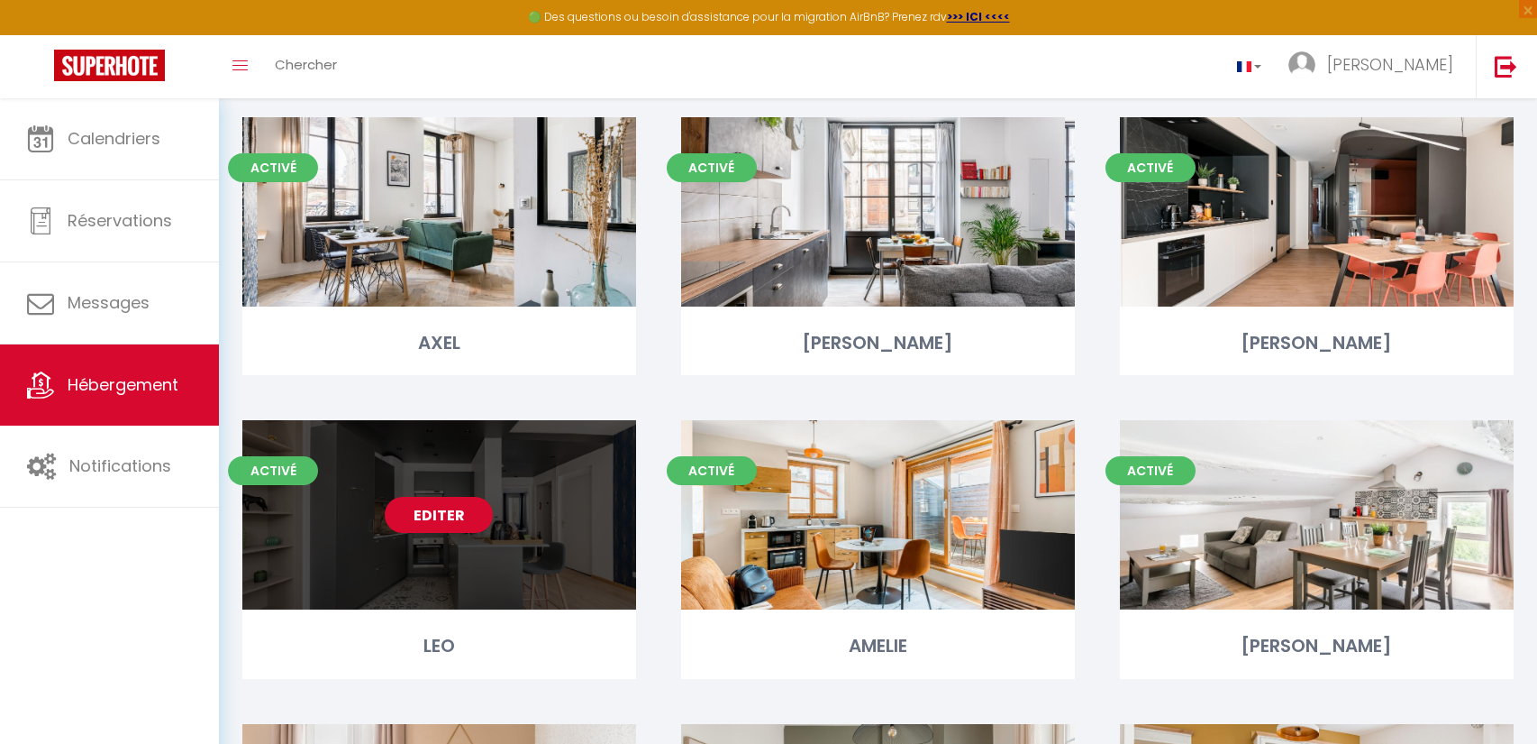
click at [459, 517] on link "Editer" at bounding box center [439, 515] width 108 height 36
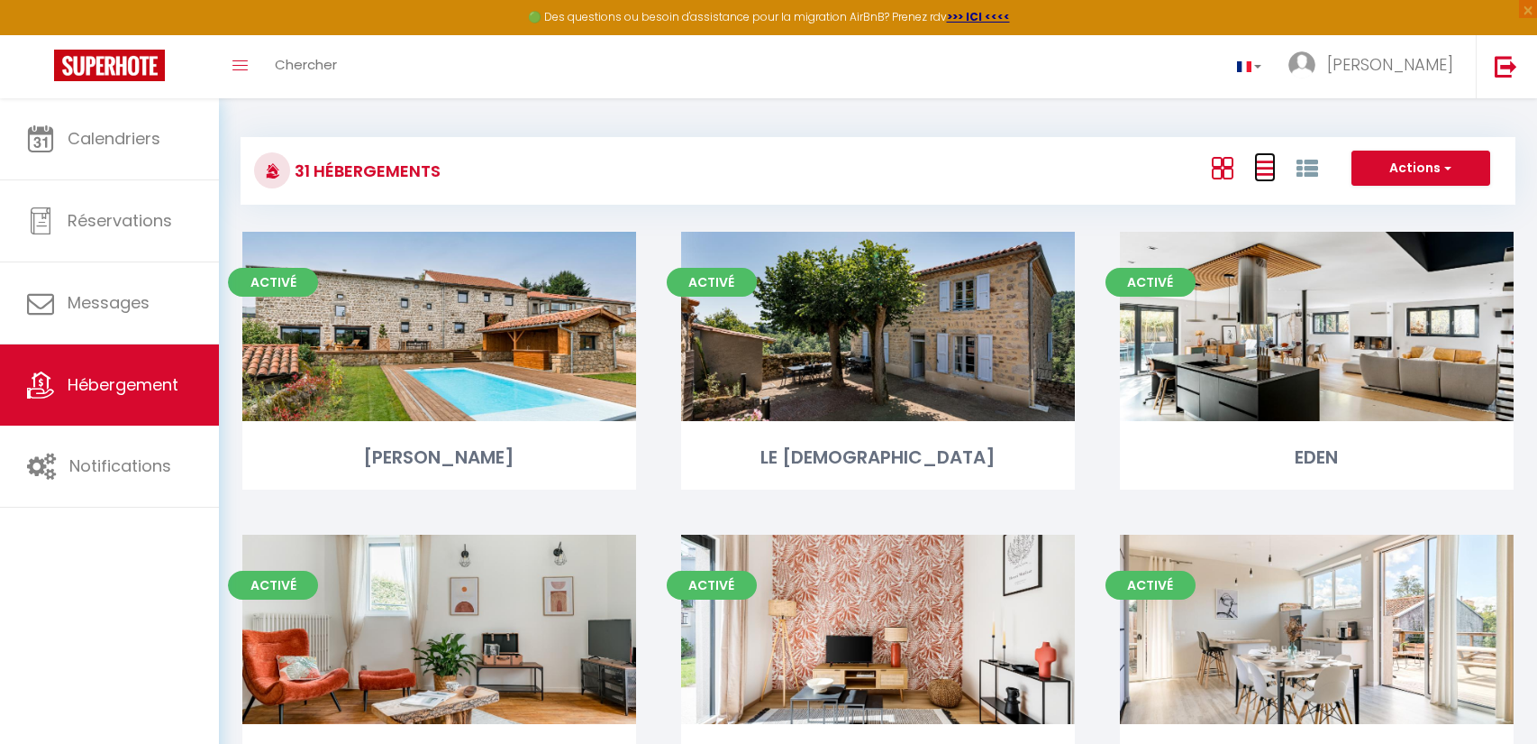
click at [1269, 175] on icon at bounding box center [1265, 168] width 22 height 23
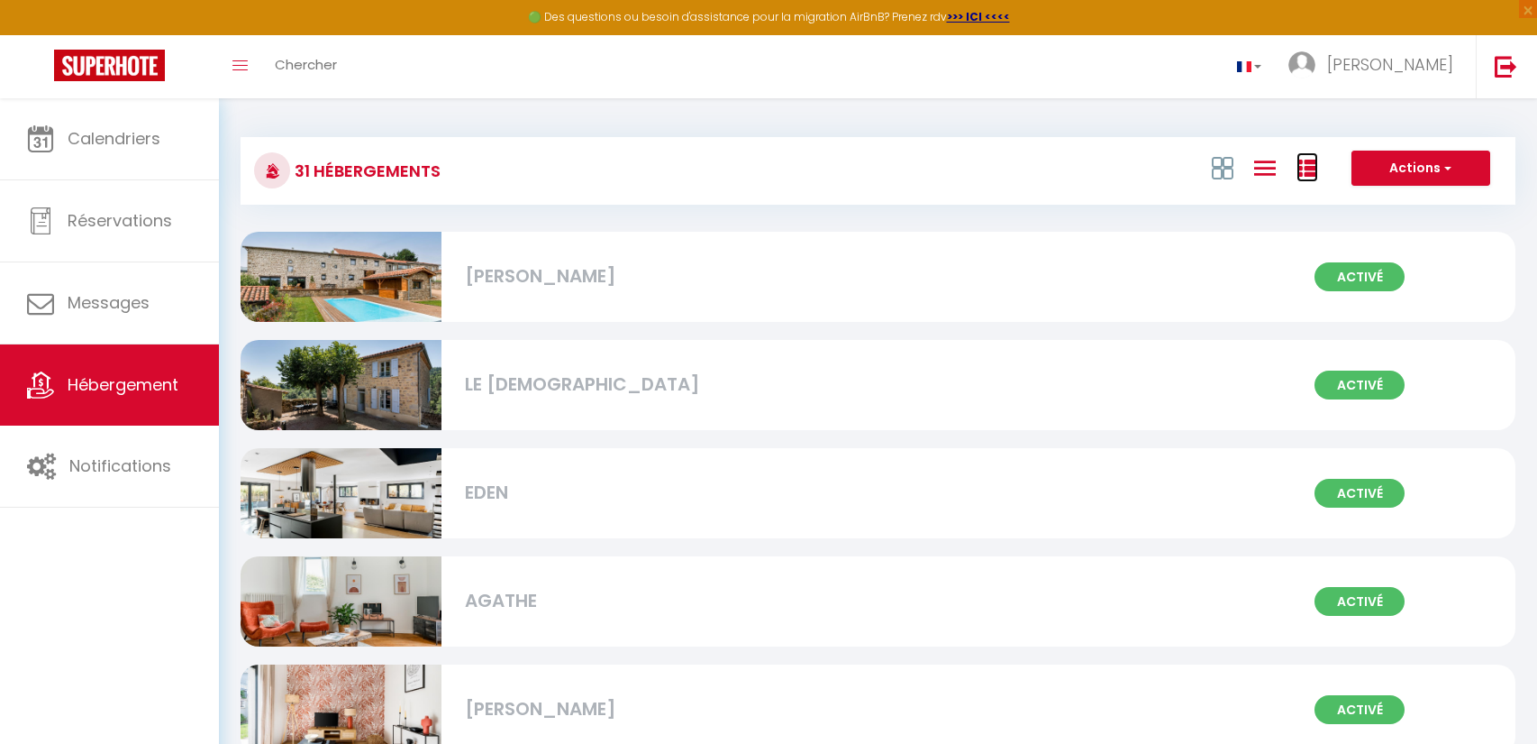
click at [1303, 167] on icon at bounding box center [1308, 169] width 22 height 22
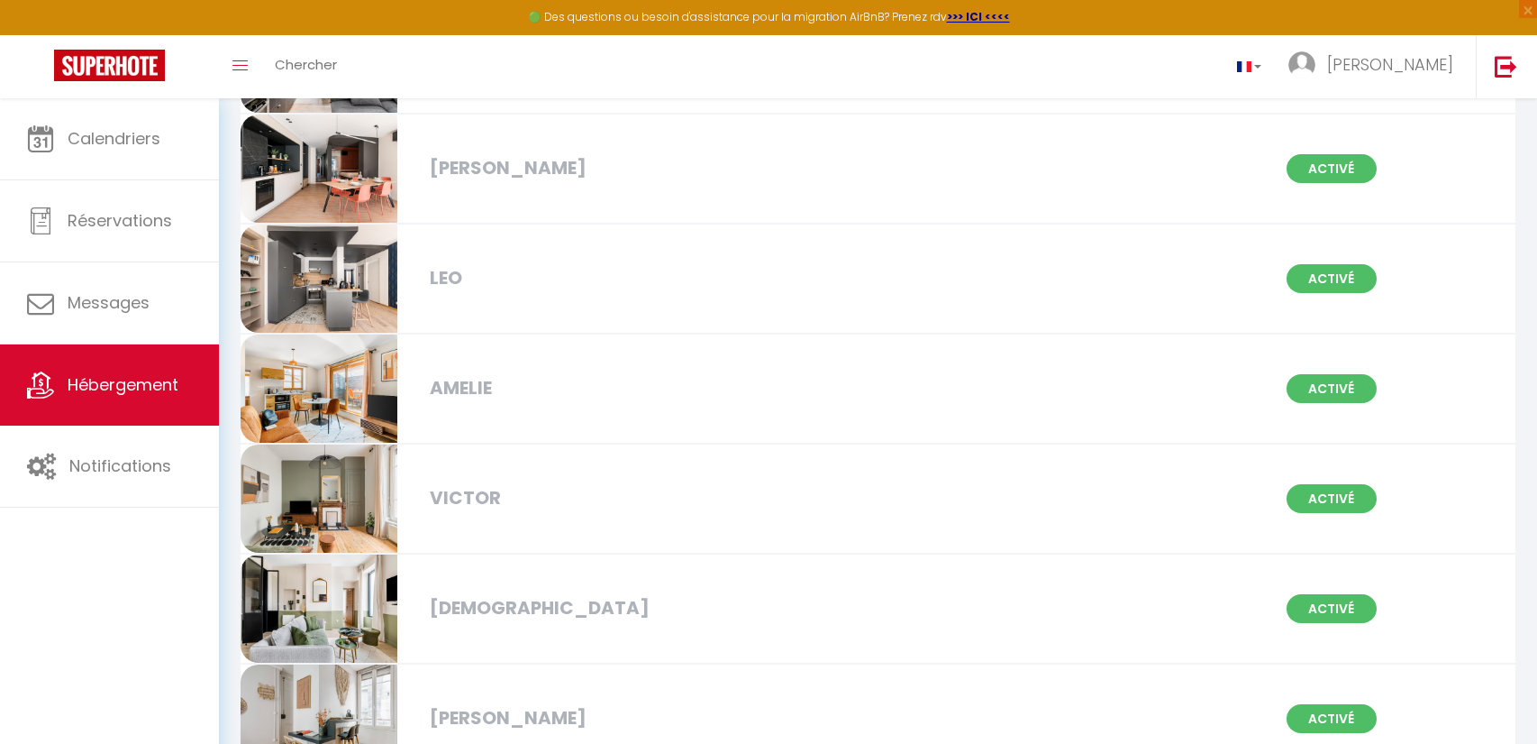
scroll to position [1894, 0]
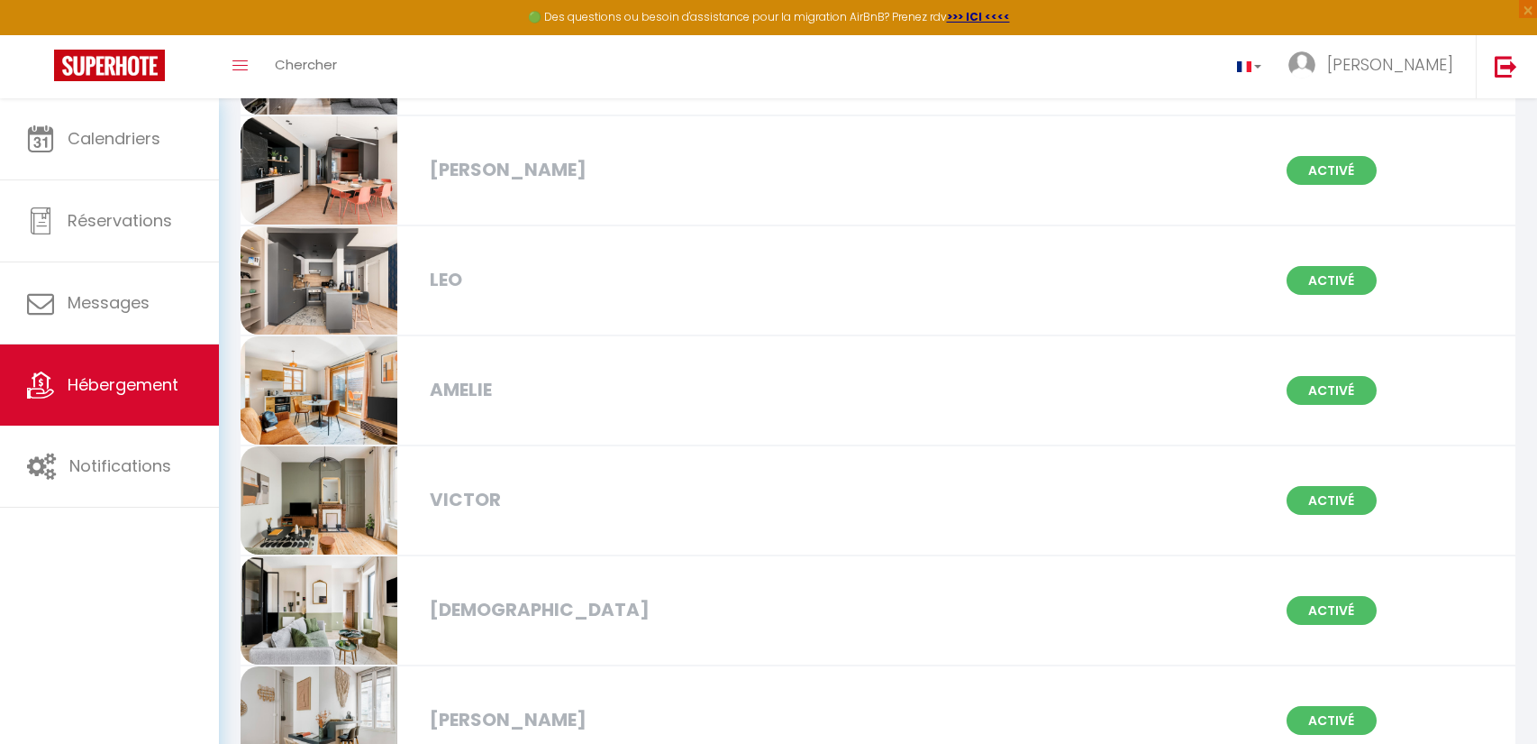
click at [657, 492] on div "VICTOR" at bounding box center [625, 500] width 409 height 28
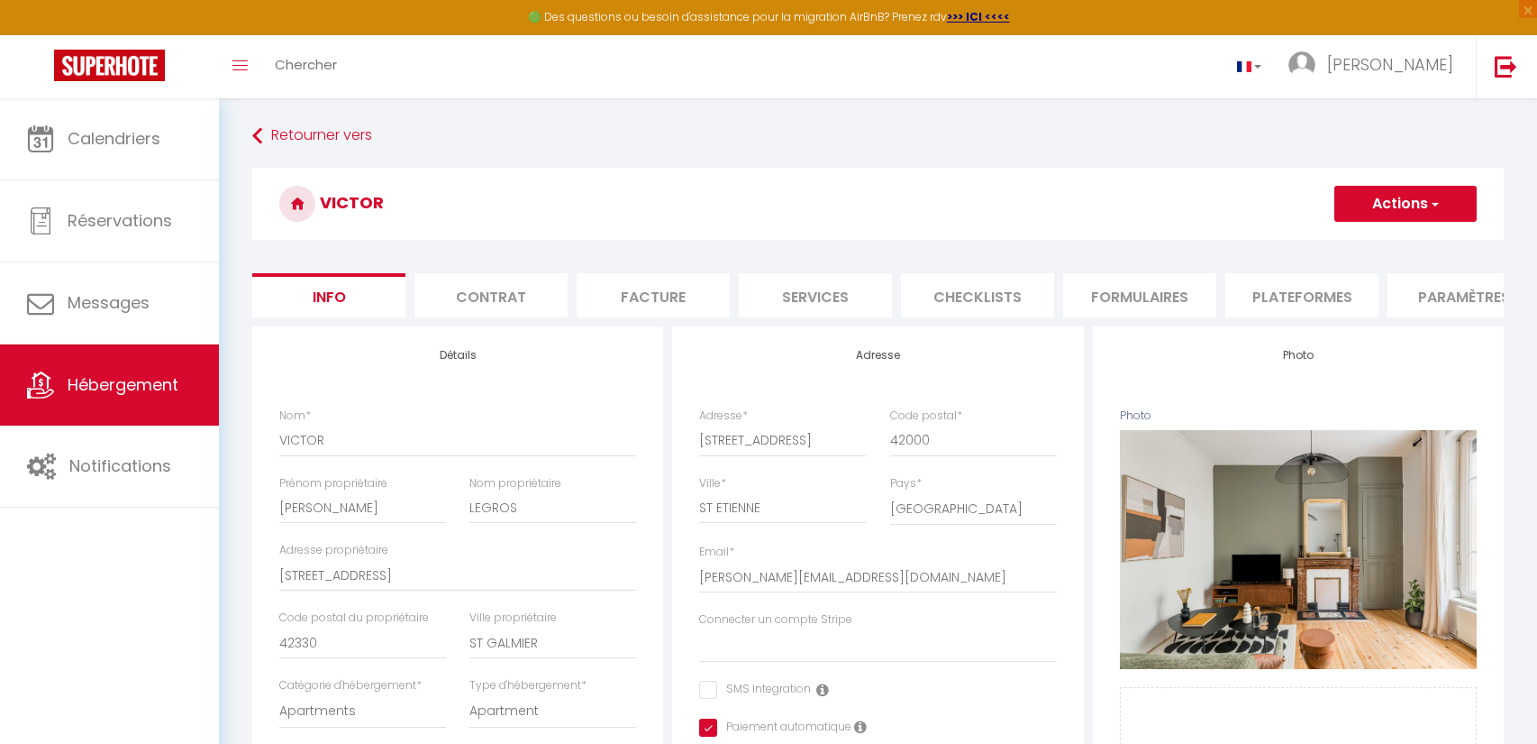
click at [740, 234] on h3 "VICTOR" at bounding box center [878, 204] width 1252 height 72
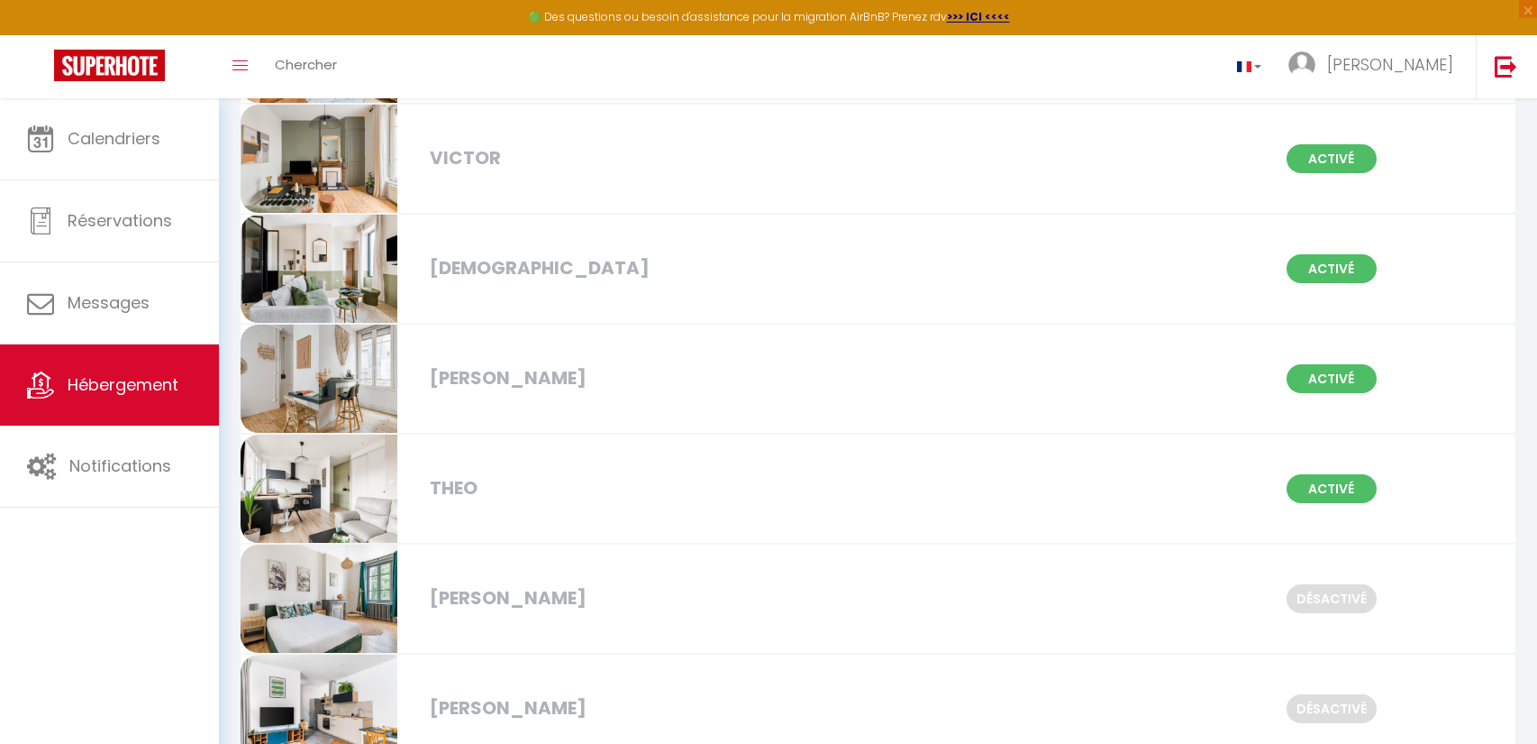
scroll to position [2292, 0]
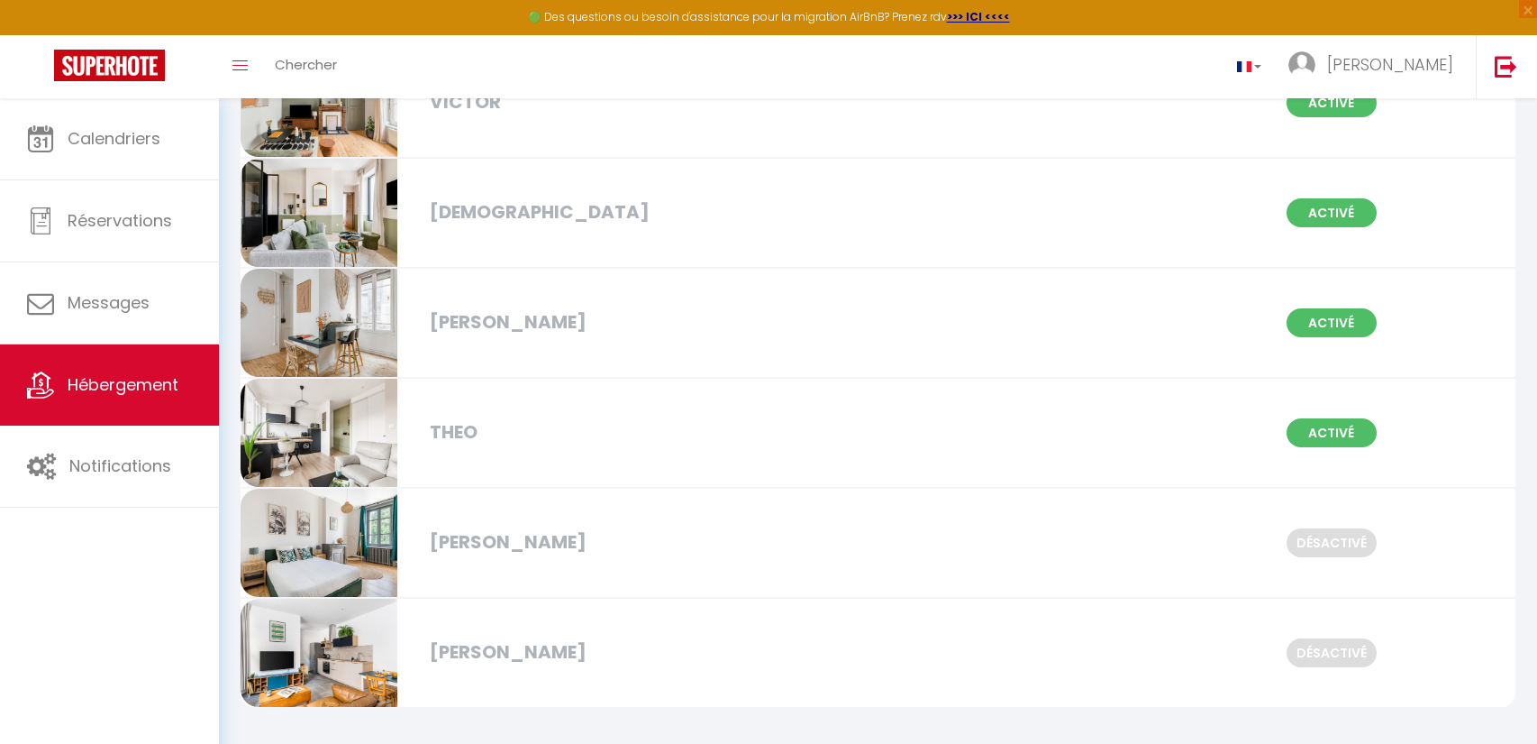
click at [470, 642] on div "[PERSON_NAME]" at bounding box center [625, 652] width 409 height 28
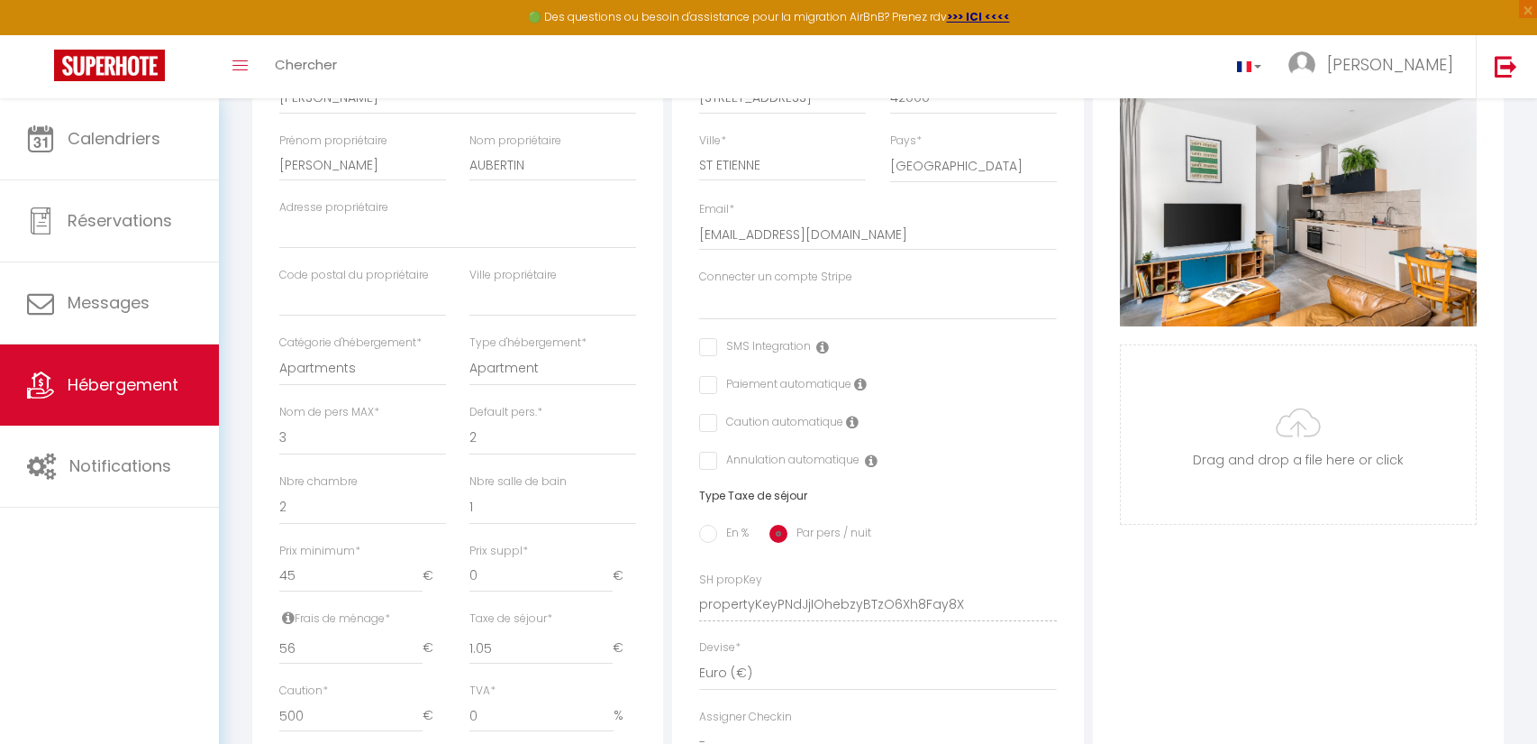
scroll to position [344, 0]
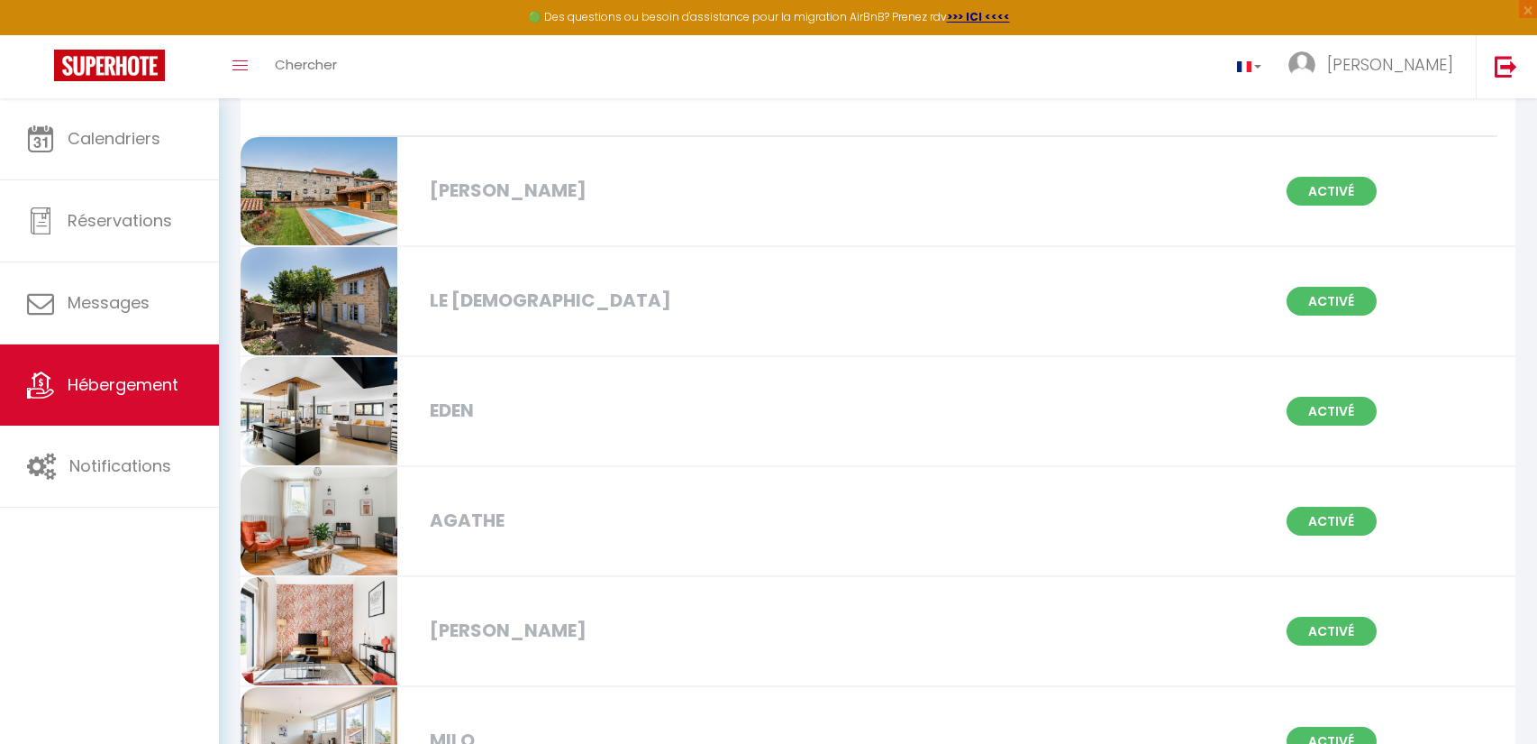
scroll to position [206, 0]
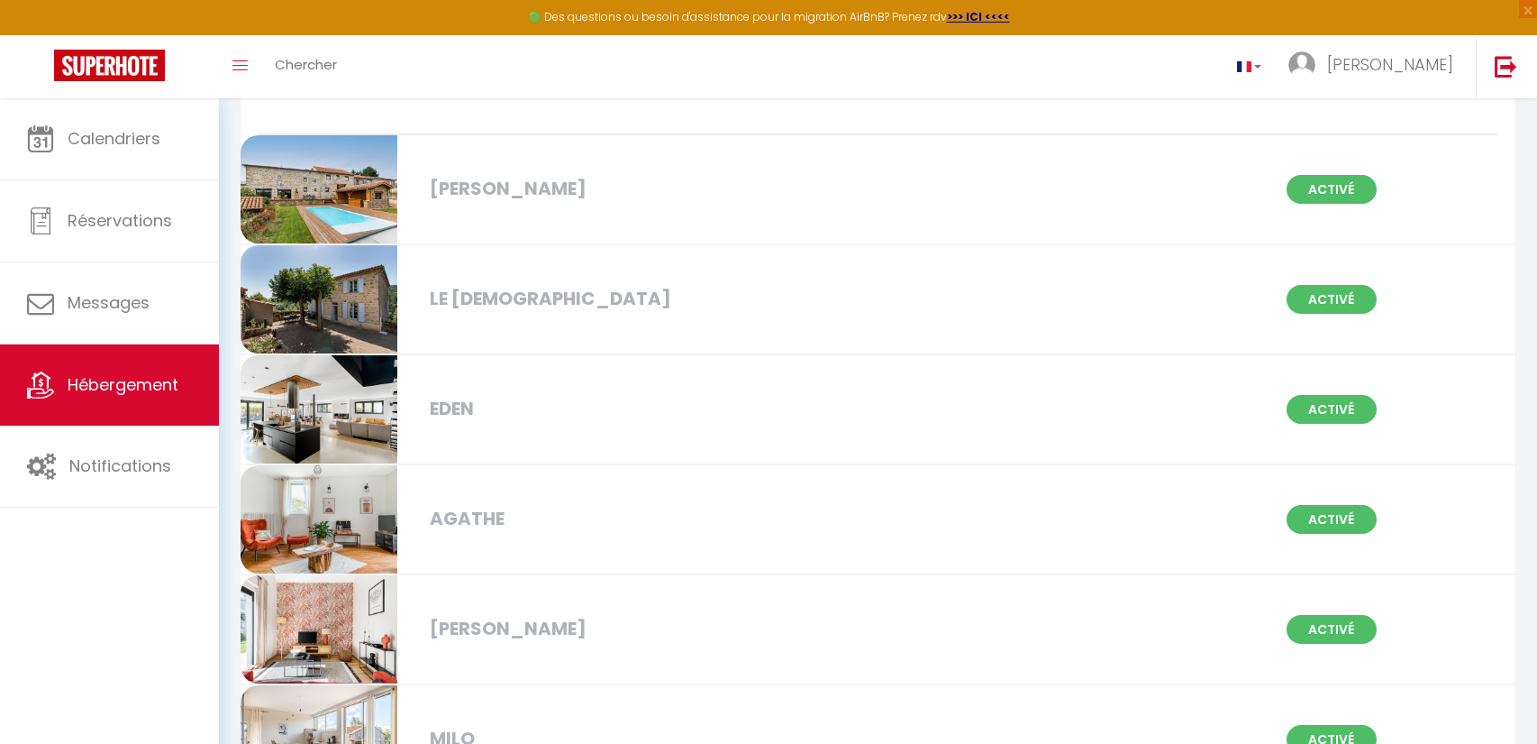
click at [454, 619] on div "[PERSON_NAME]" at bounding box center [625, 629] width 409 height 28
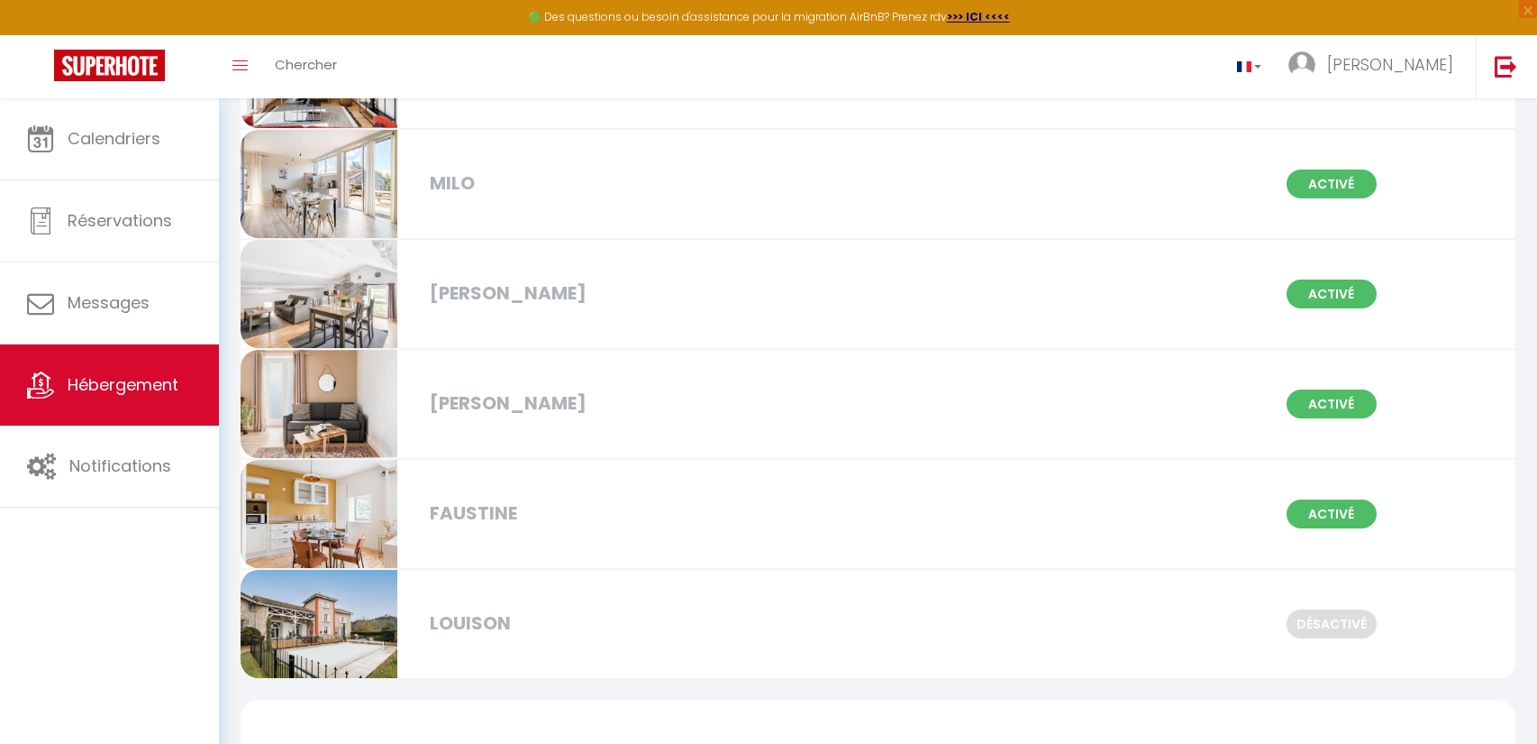
scroll to position [764, 0]
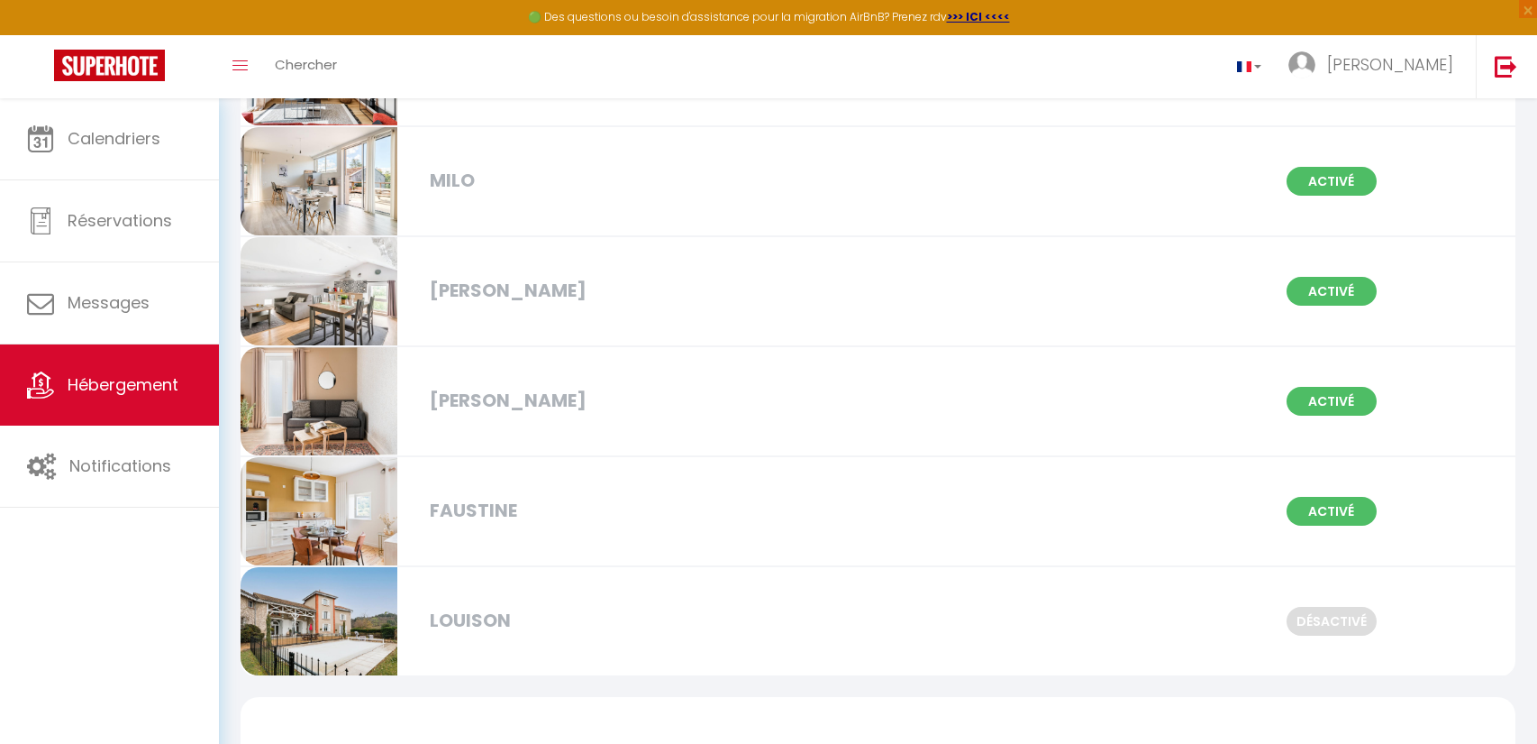
click at [479, 287] on div "[PERSON_NAME]" at bounding box center [625, 291] width 409 height 28
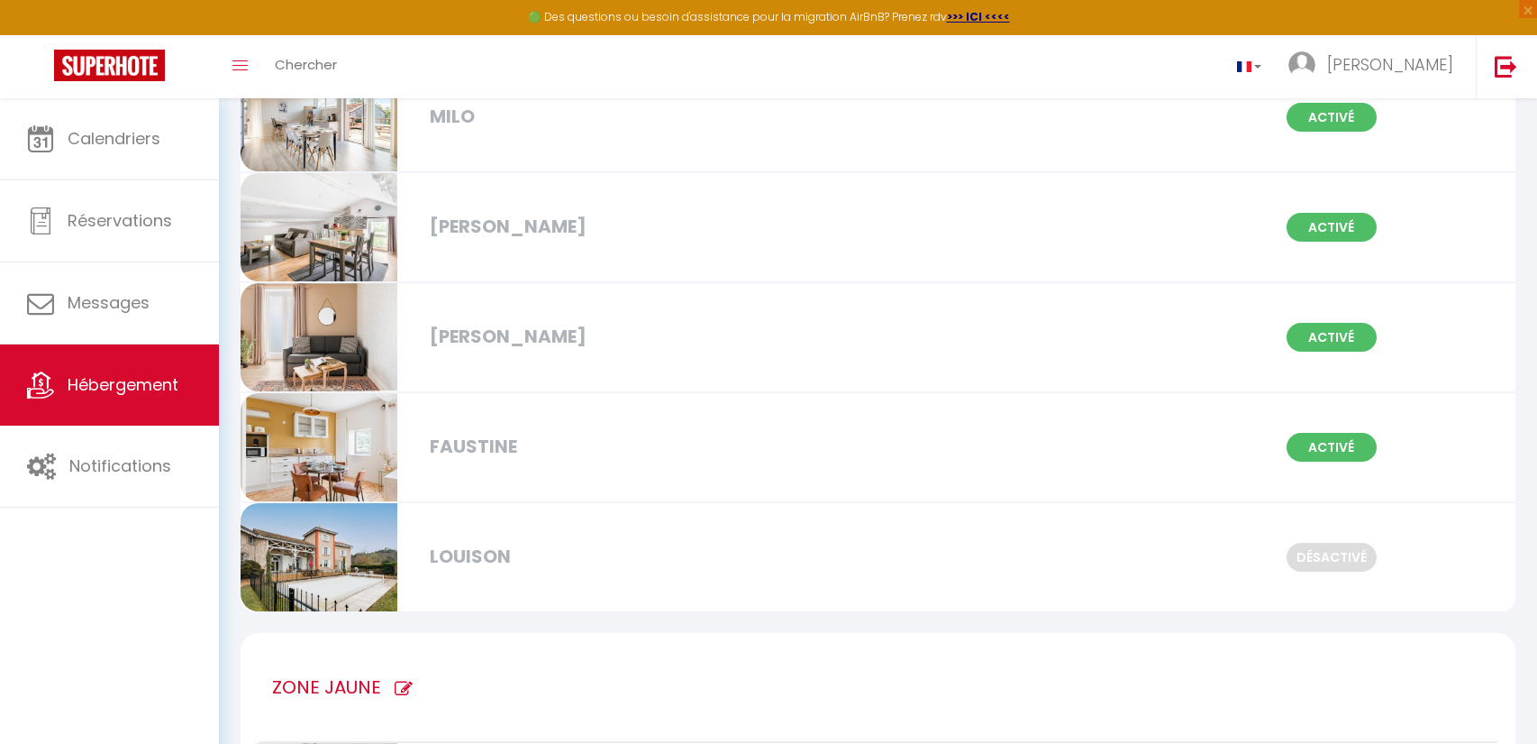
scroll to position [820, 0]
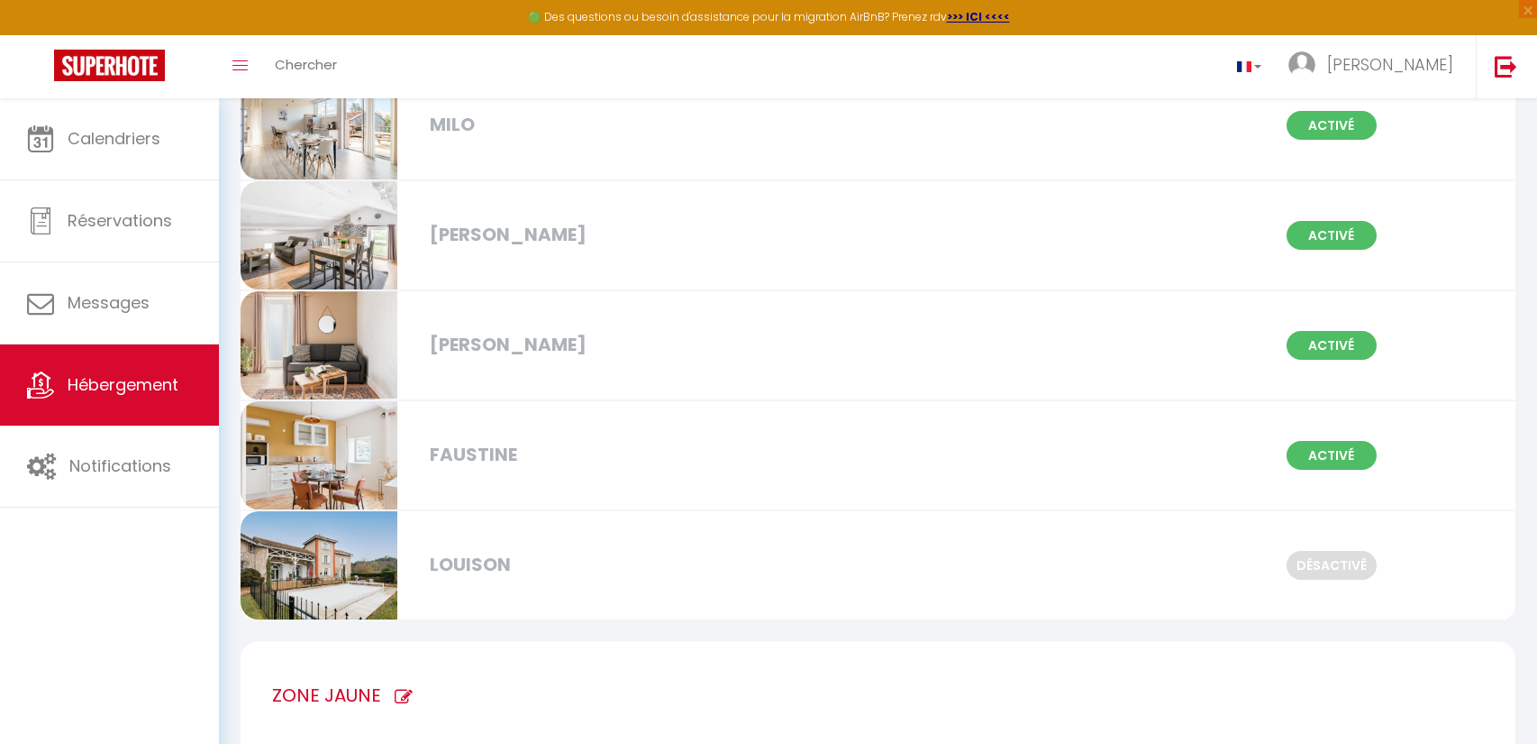
click at [504, 462] on div "FAUSTINE" at bounding box center [625, 455] width 409 height 28
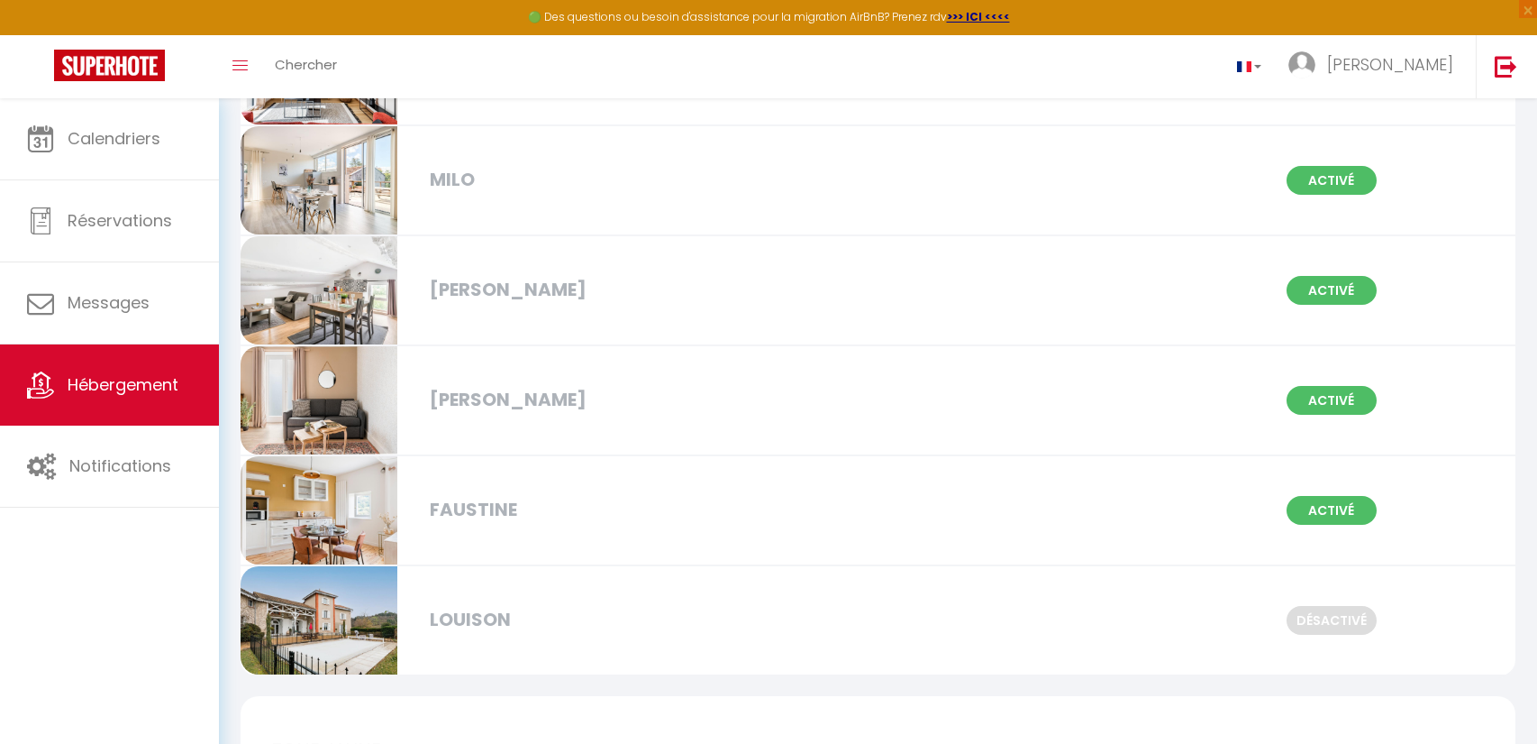
scroll to position [769, 0]
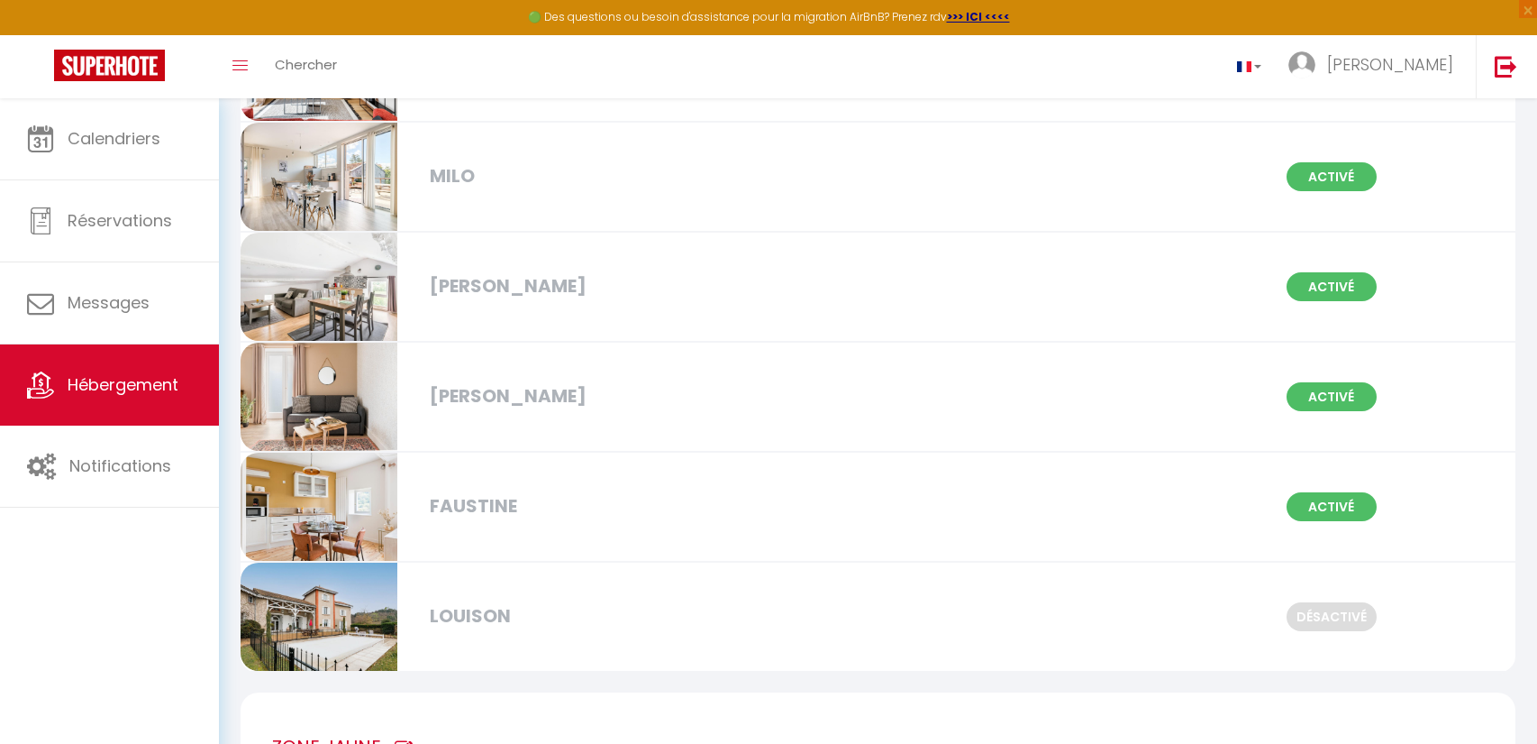
click at [438, 398] on div "[PERSON_NAME]" at bounding box center [625, 396] width 409 height 28
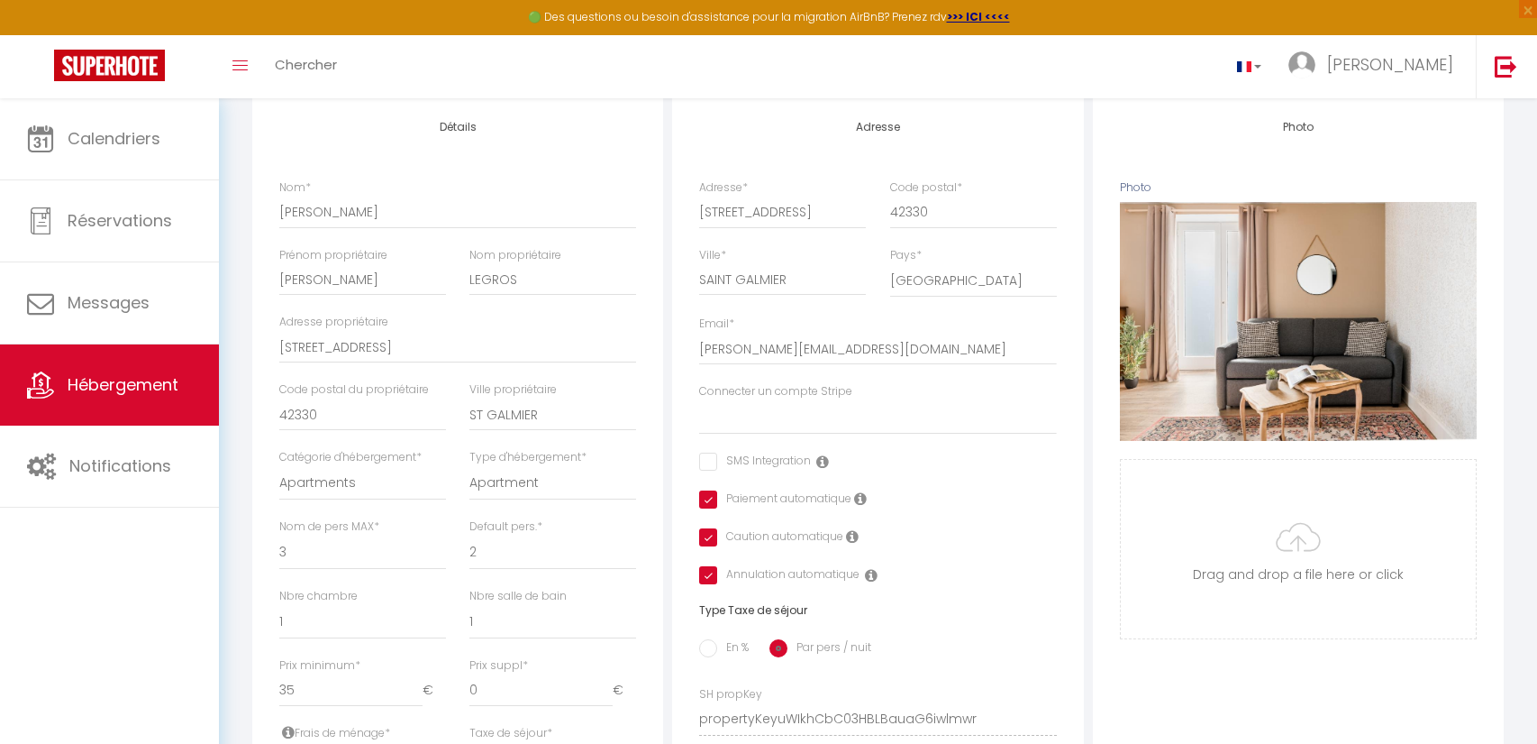
scroll to position [231, 0]
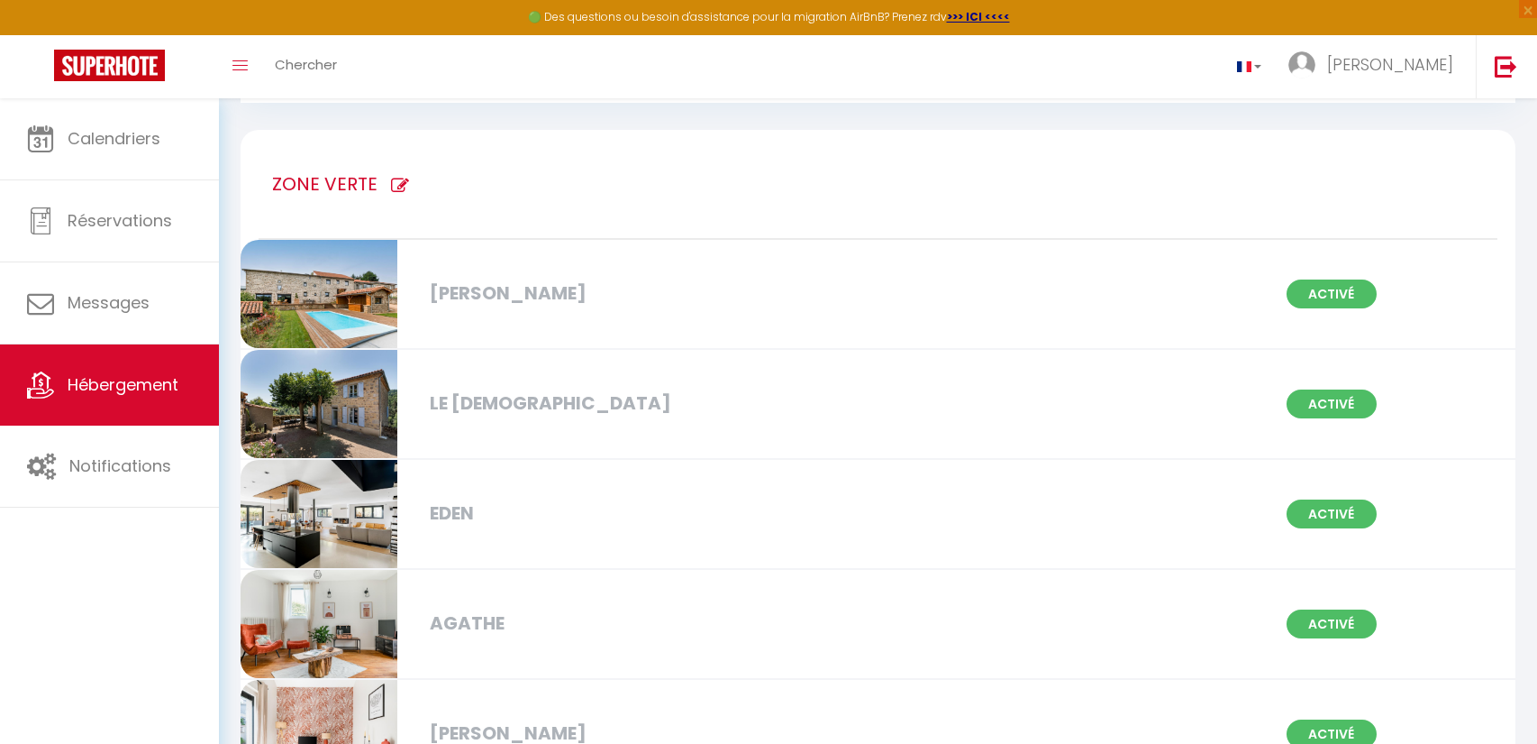
scroll to position [101, 0]
